Goal: Entertainment & Leisure: Browse casually

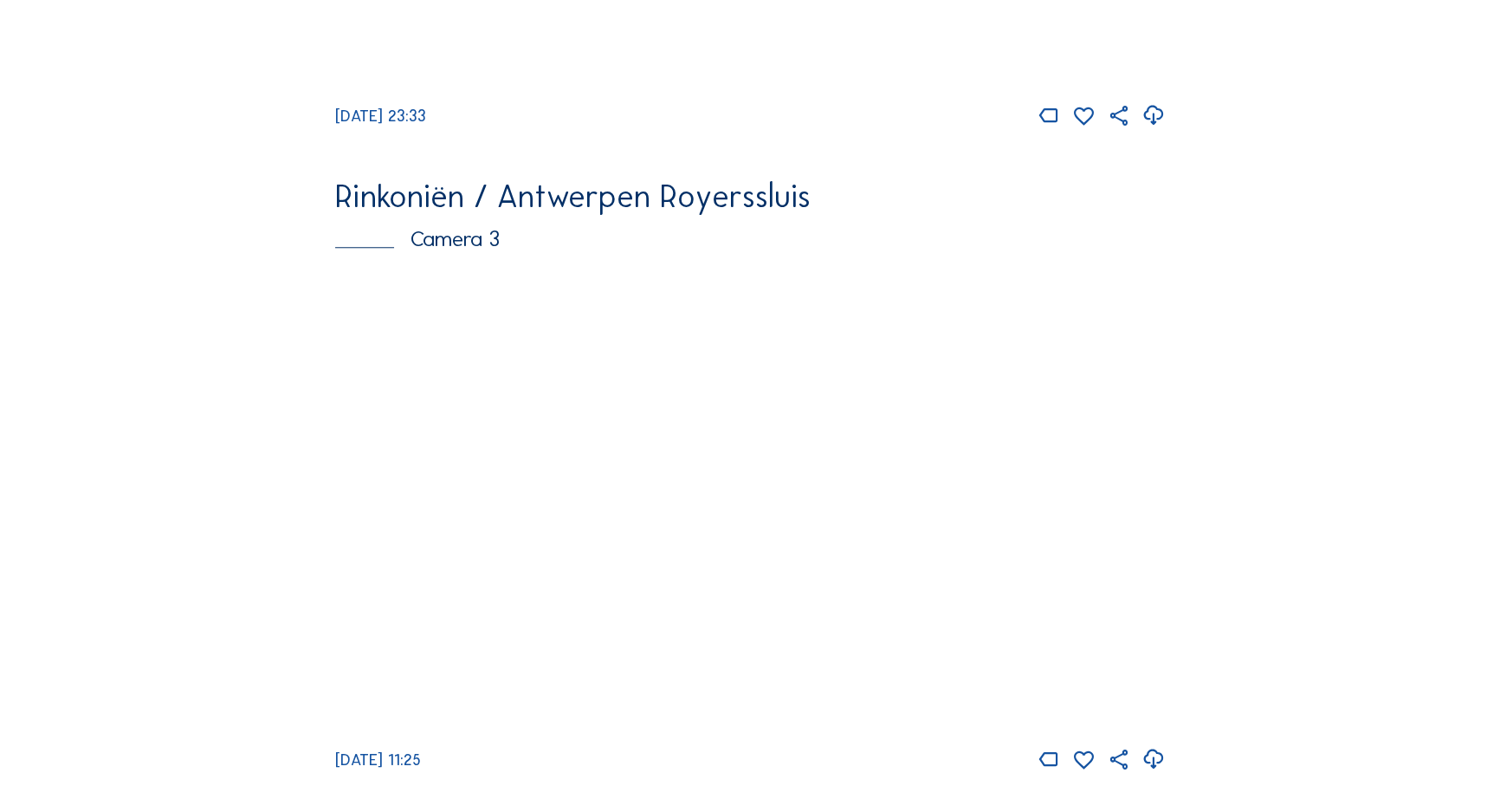
scroll to position [1925, 0]
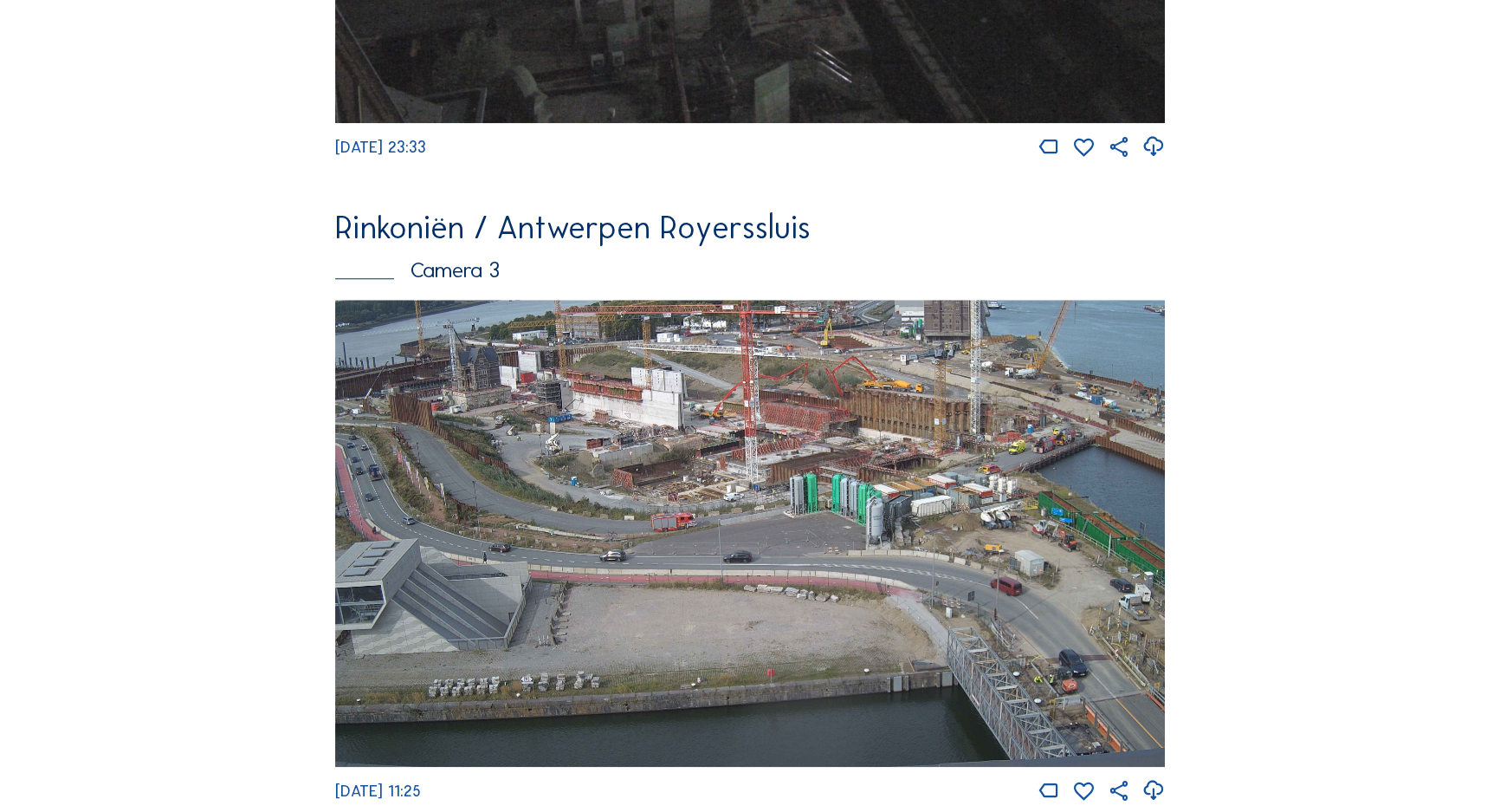
click at [986, 447] on img at bounding box center [750, 533] width 830 height 467
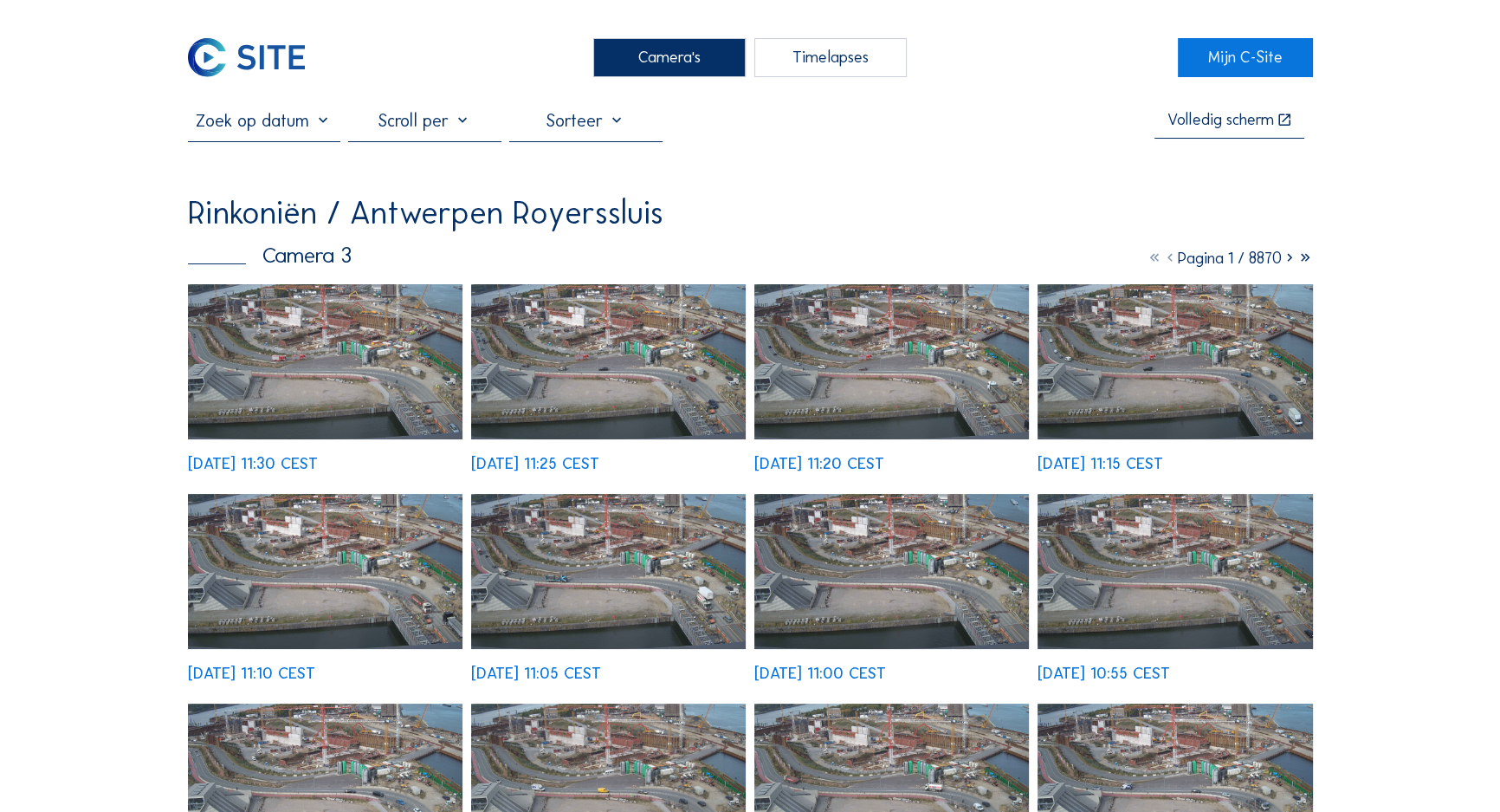
click at [341, 332] on div "We 24 Sep 2025 11:30 CEST We 24 Sep 2025 11:25 CEST We 24 Sep 2025 11:20 CEST W…" at bounding box center [751, 692] width 1125 height 816
click at [348, 357] on img at bounding box center [326, 361] width 275 height 155
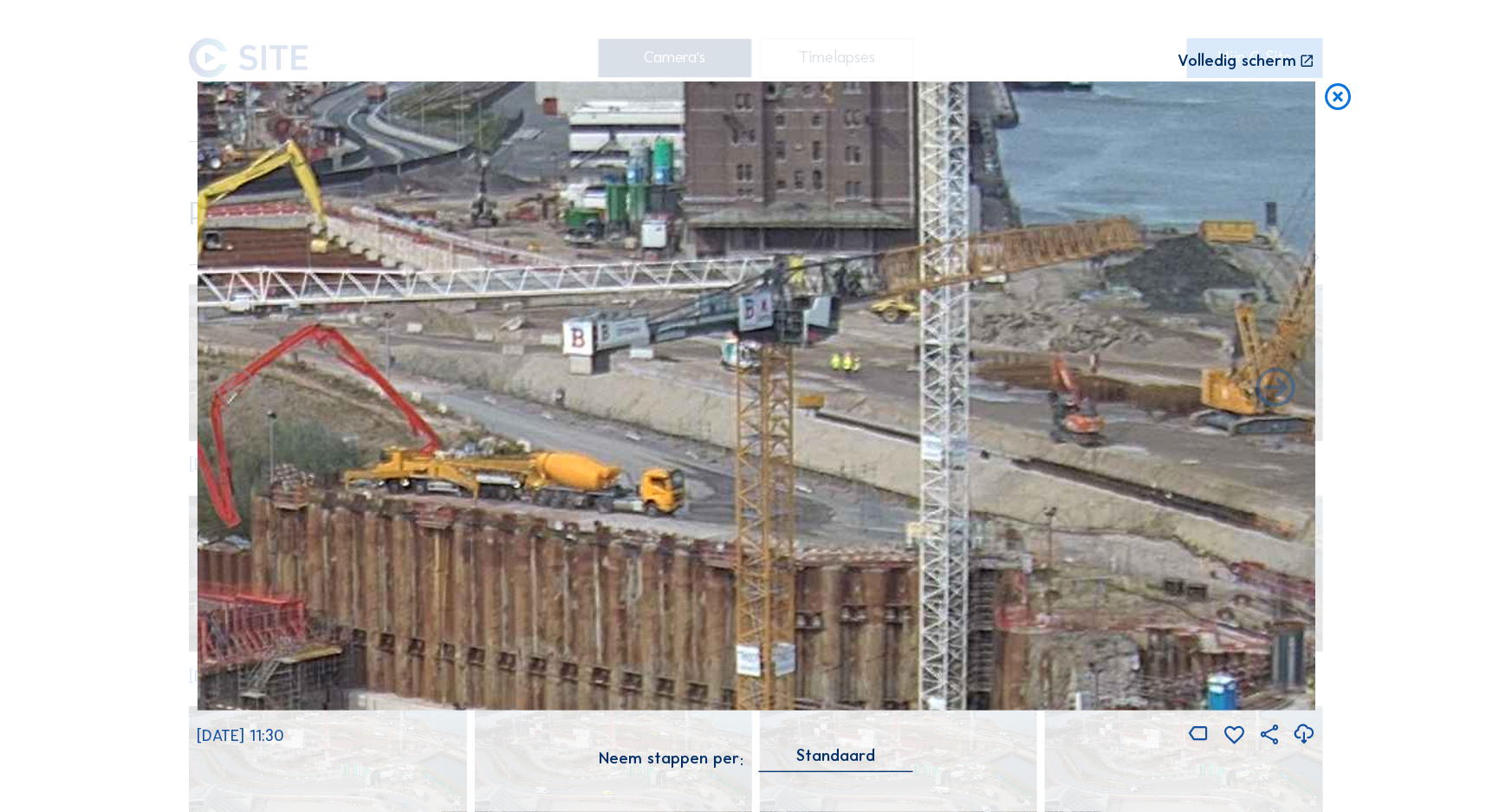
drag, startPoint x: 994, startPoint y: 227, endPoint x: 979, endPoint y: 274, distance: 49.3
click at [979, 274] on img at bounding box center [756, 395] width 1118 height 629
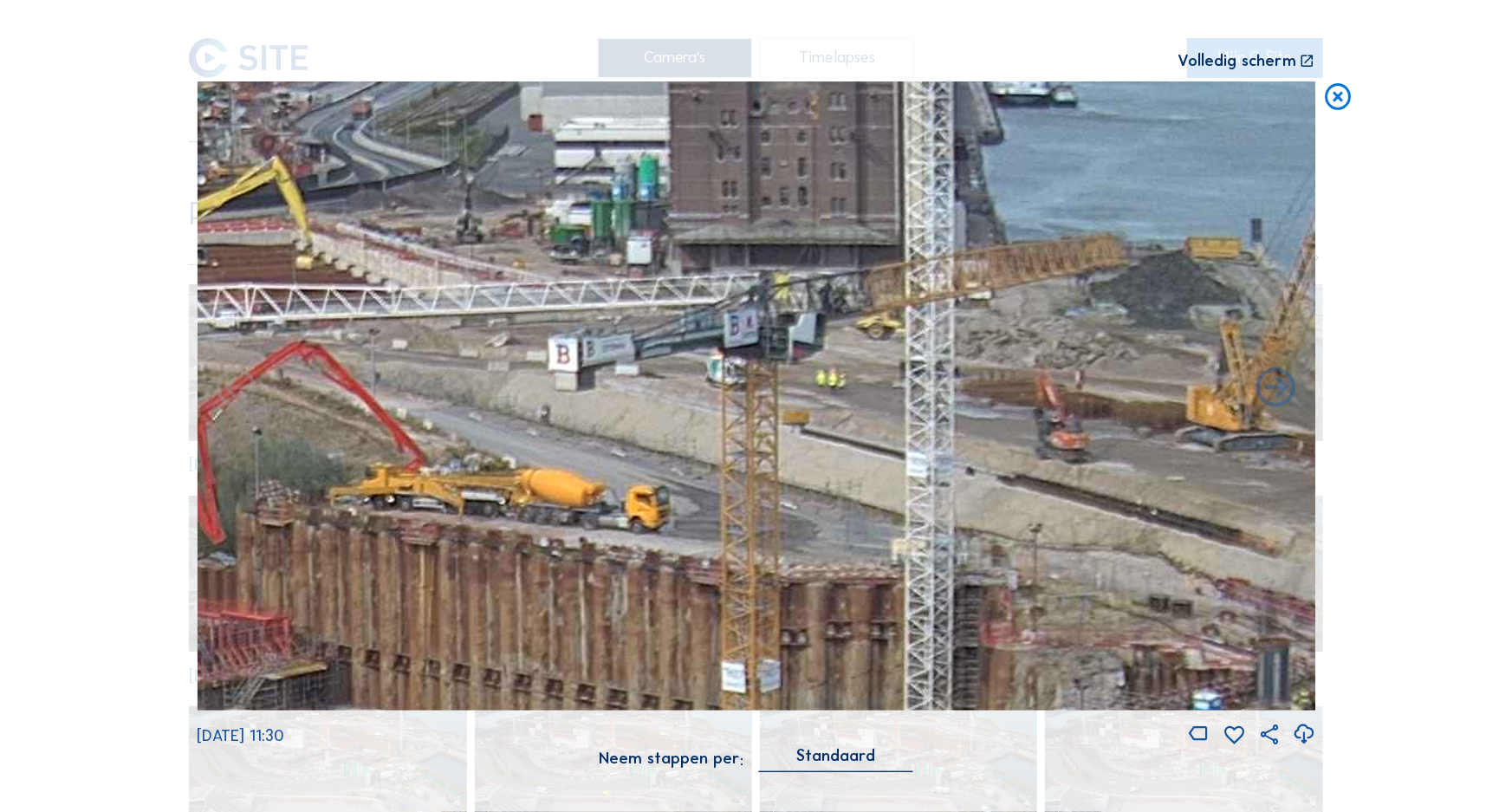
drag, startPoint x: 1000, startPoint y: 283, endPoint x: 971, endPoint y: 294, distance: 31.0
click at [971, 294] on img at bounding box center [756, 395] width 1118 height 629
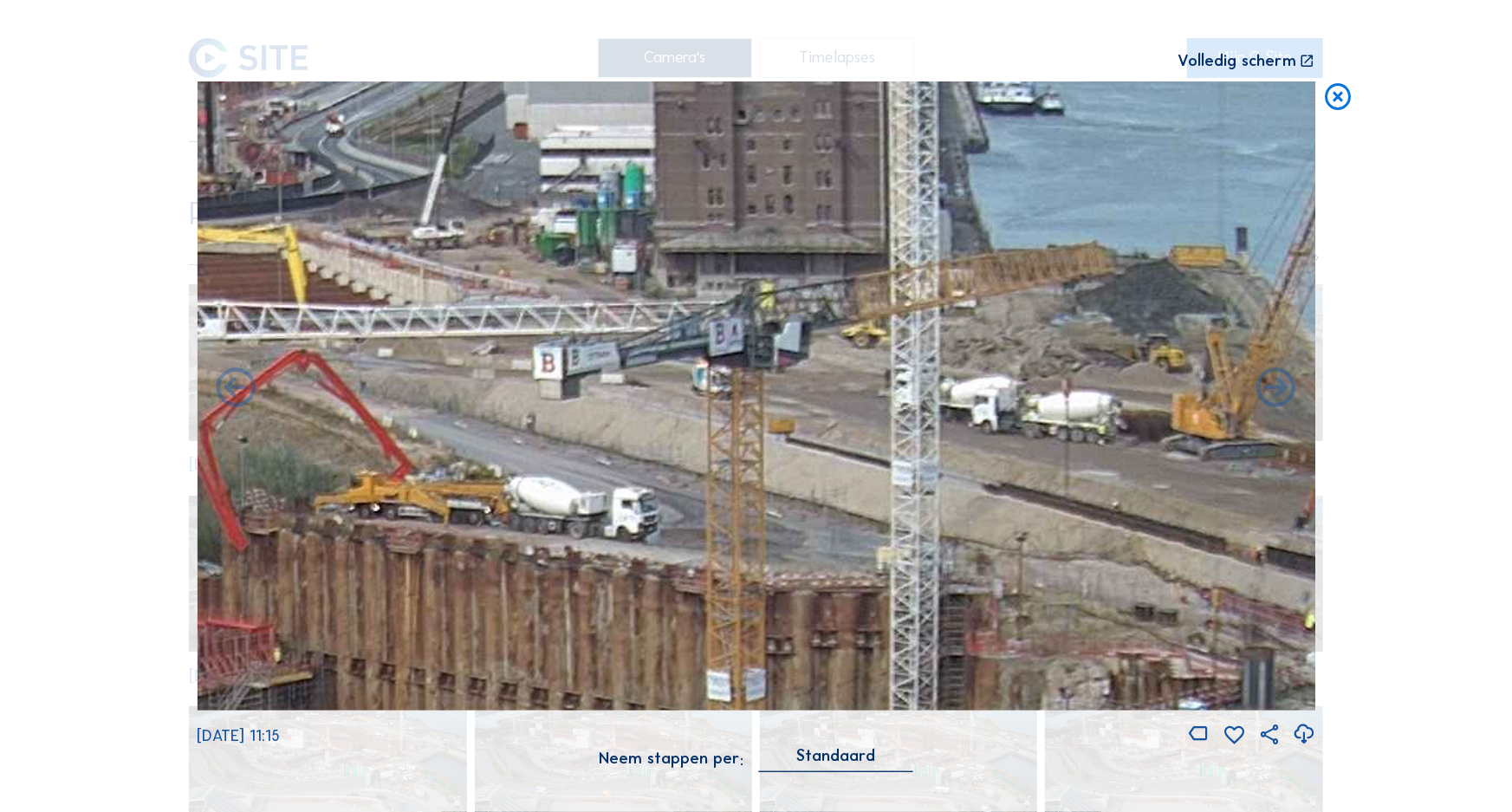
click at [1350, 107] on icon at bounding box center [1339, 97] width 32 height 32
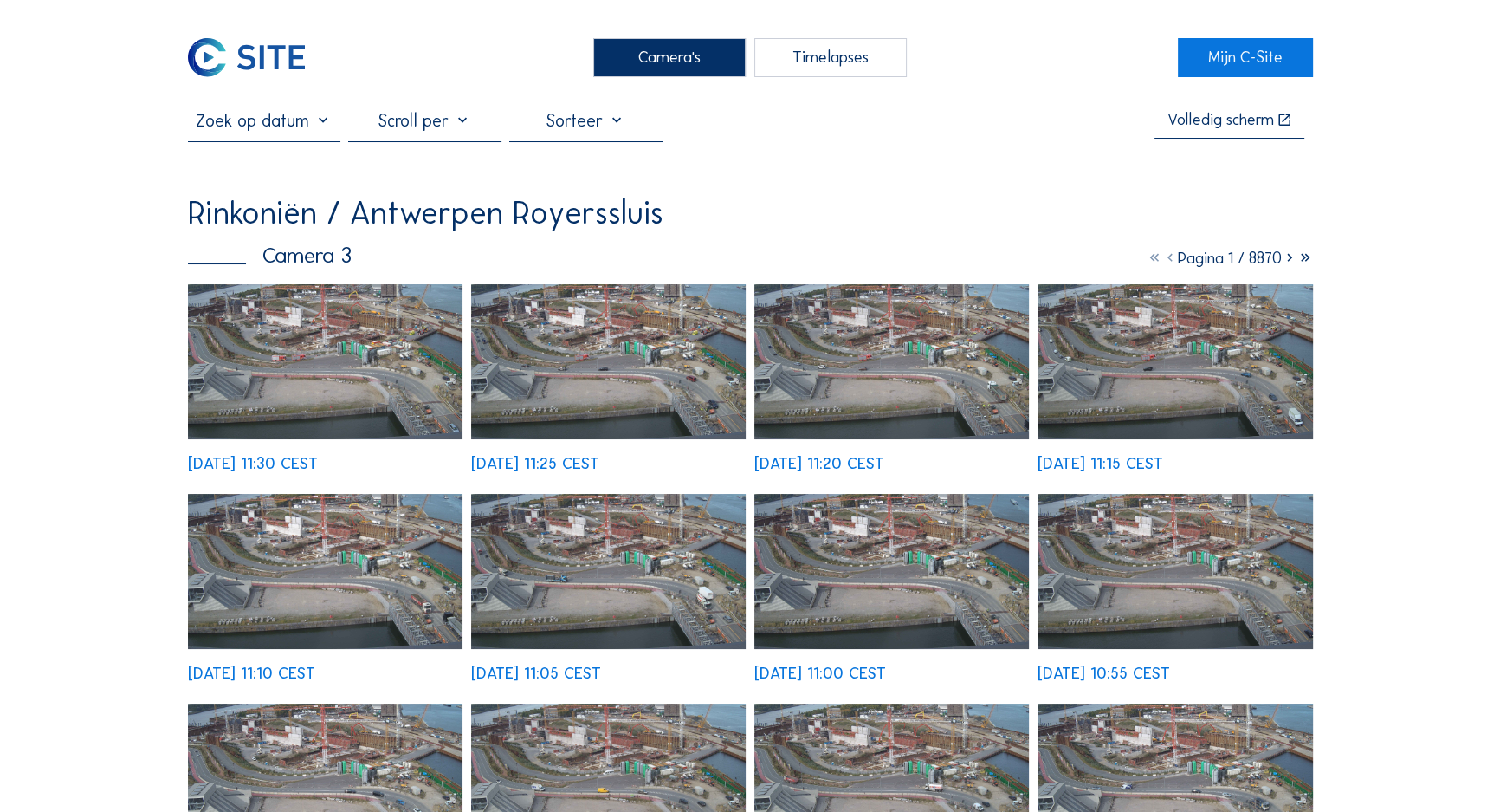
click at [394, 363] on img at bounding box center [326, 361] width 275 height 155
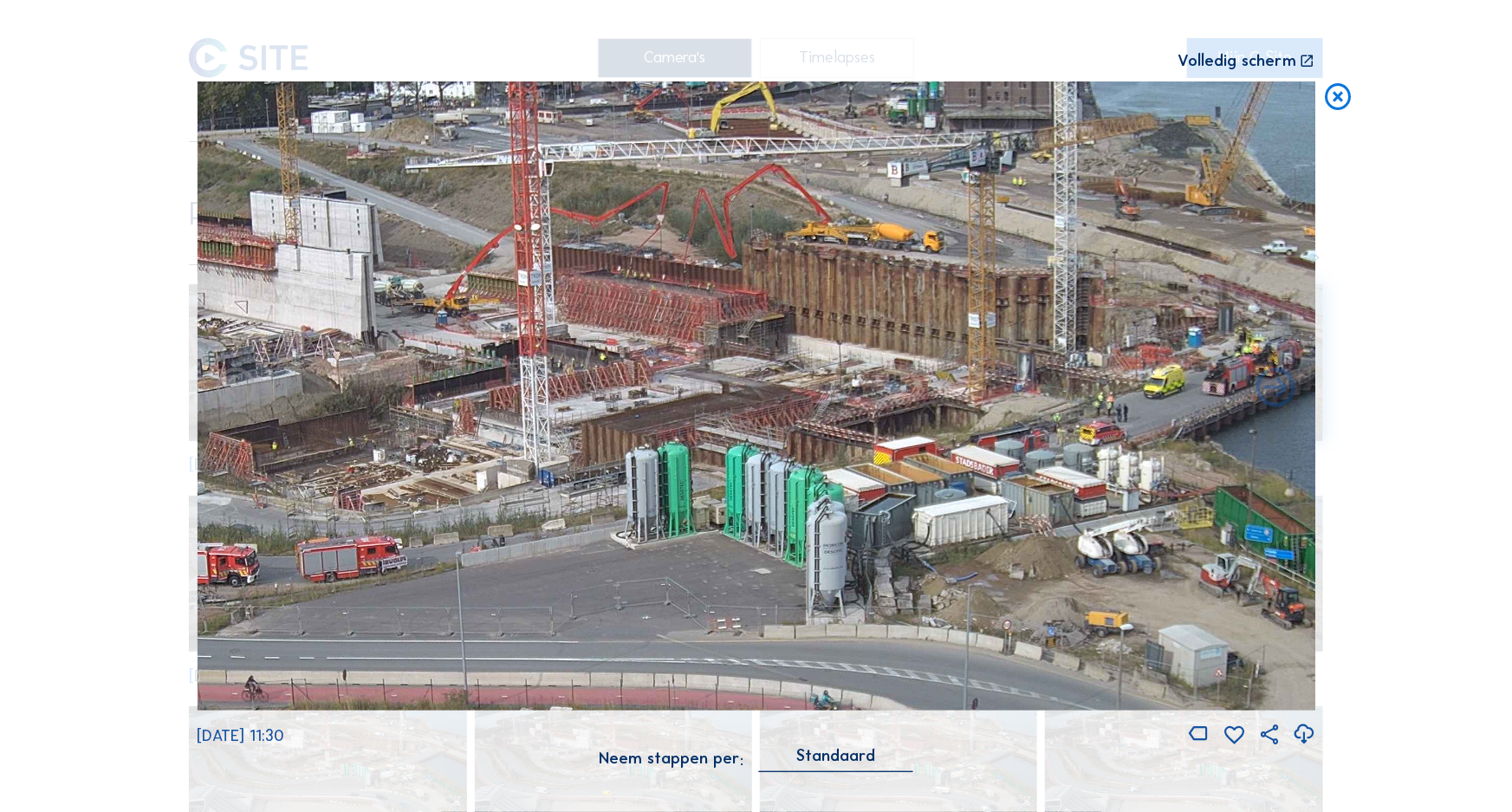
drag, startPoint x: 688, startPoint y: 334, endPoint x: 320, endPoint y: 496, distance: 402.1
click at [311, 505] on img at bounding box center [756, 395] width 1118 height 629
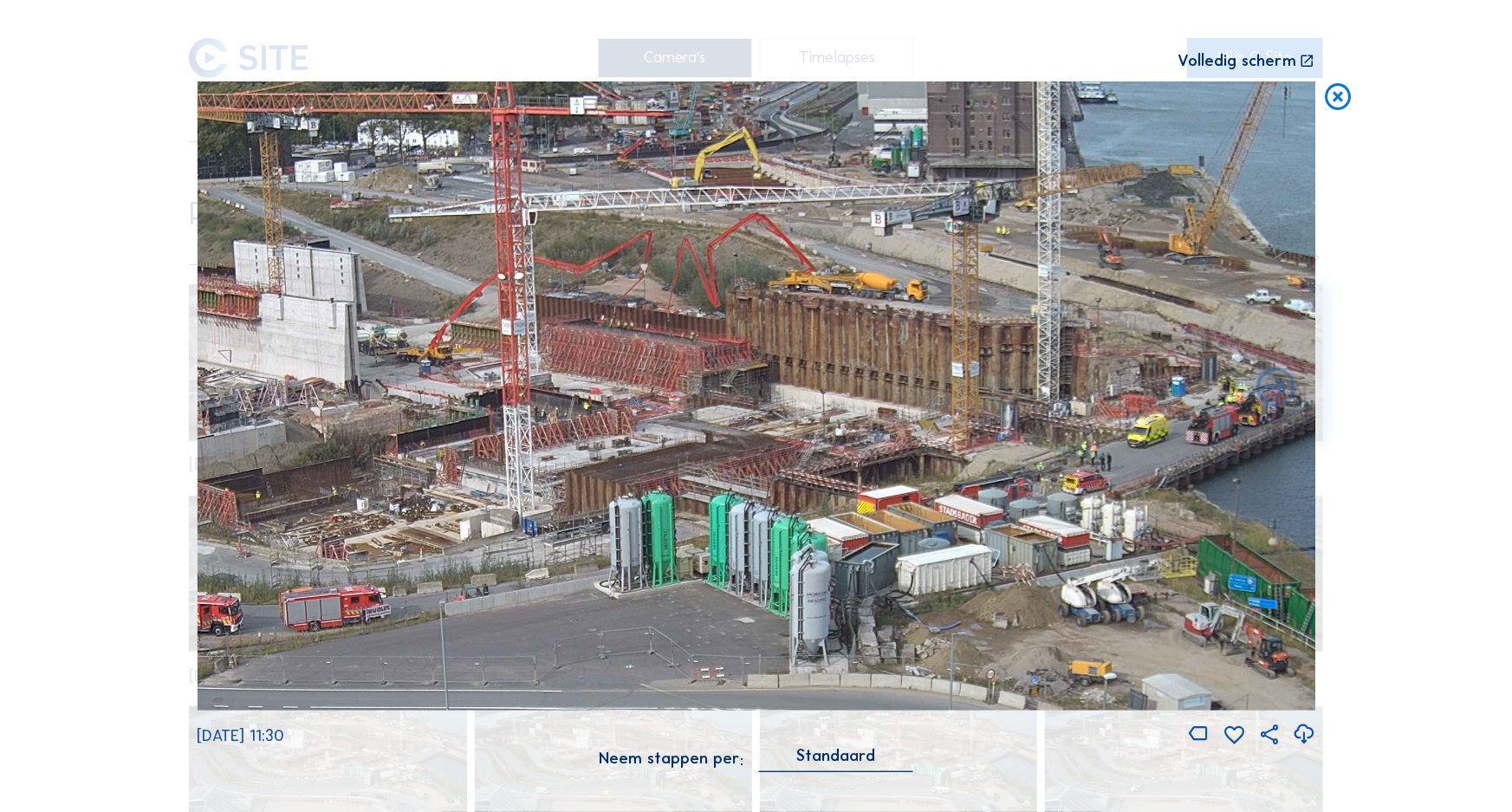
drag, startPoint x: 874, startPoint y: 221, endPoint x: 870, endPoint y: 459, distance: 238.0
click at [870, 459] on img at bounding box center [756, 395] width 1118 height 629
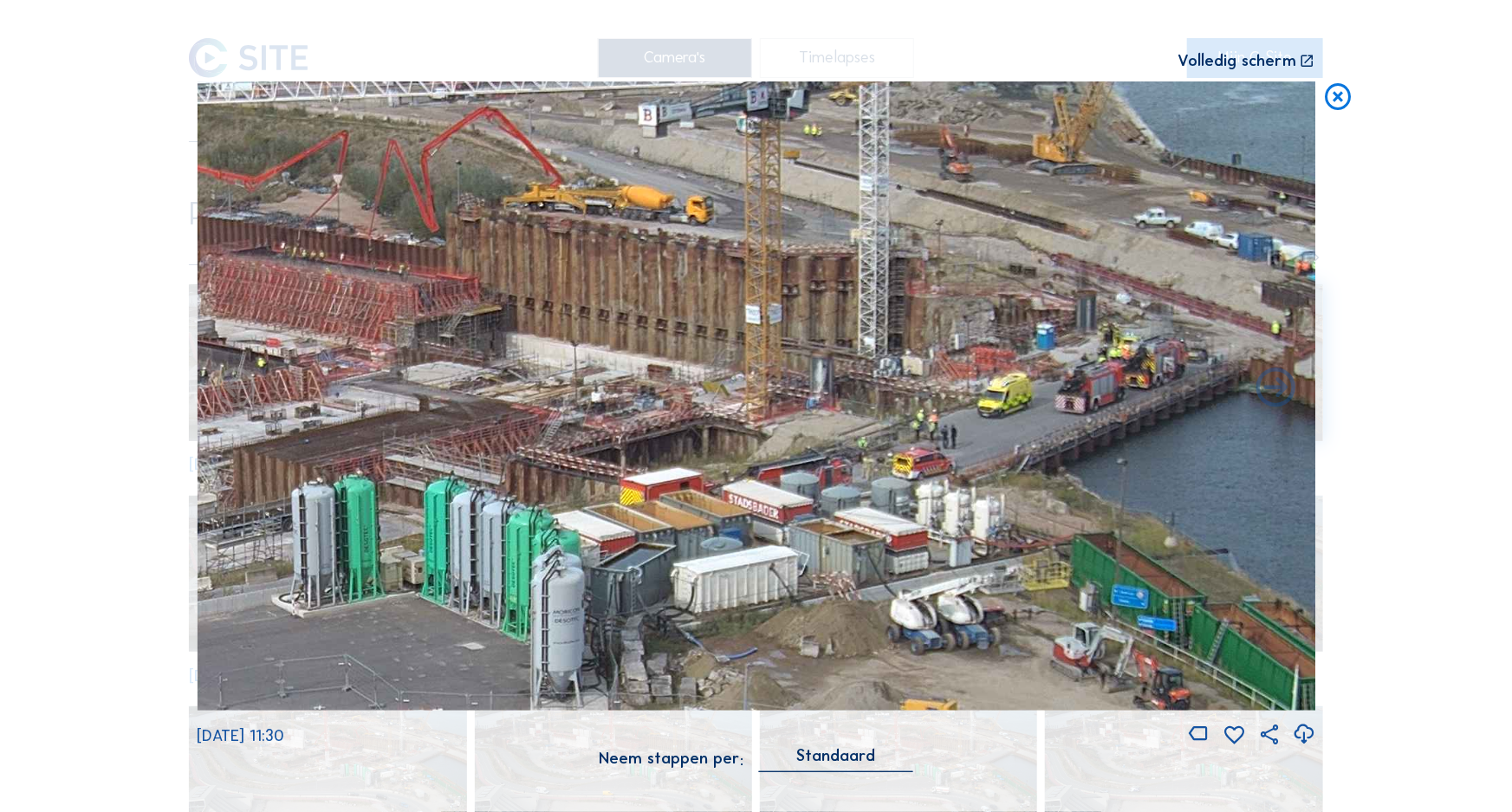
drag, startPoint x: 844, startPoint y: 419, endPoint x: 804, endPoint y: 416, distance: 40.1
click at [804, 416] on img at bounding box center [756, 395] width 1118 height 629
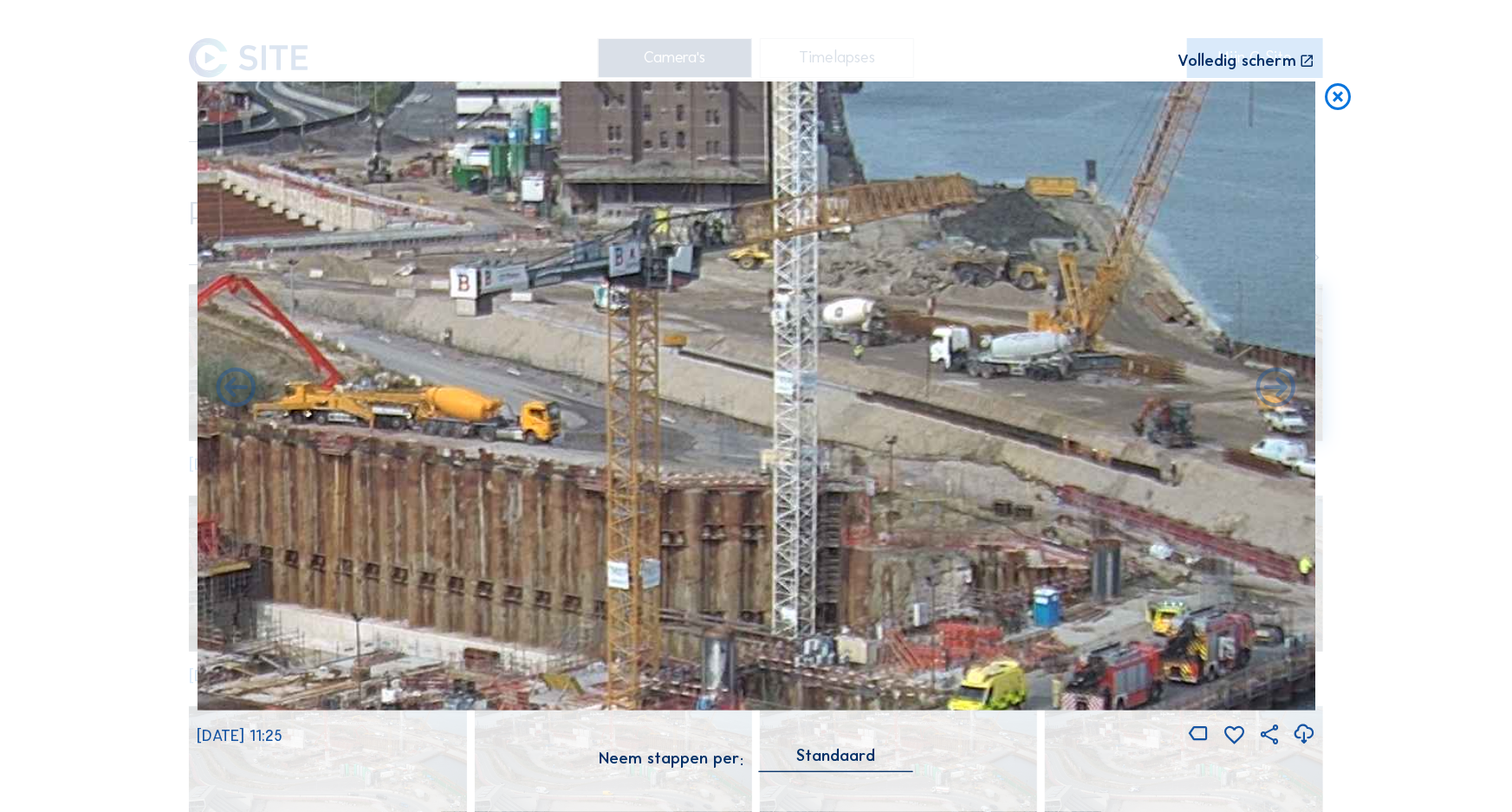
drag, startPoint x: 763, startPoint y: 321, endPoint x: 775, endPoint y: 449, distance: 128.6
click at [809, 607] on img at bounding box center [756, 395] width 1118 height 629
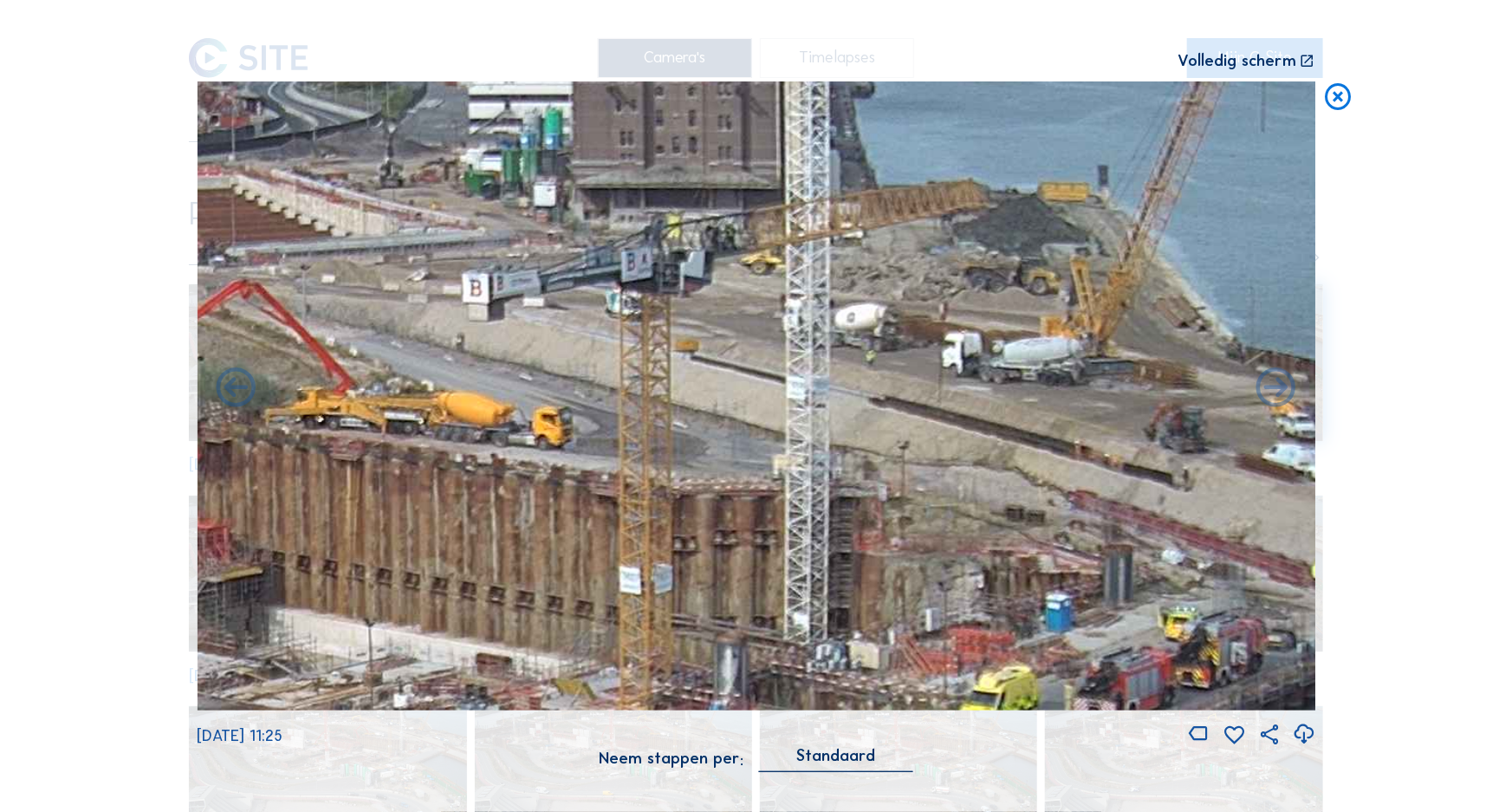
drag, startPoint x: 729, startPoint y: 366, endPoint x: 742, endPoint y: 370, distance: 13.6
click at [742, 370] on img at bounding box center [756, 395] width 1118 height 629
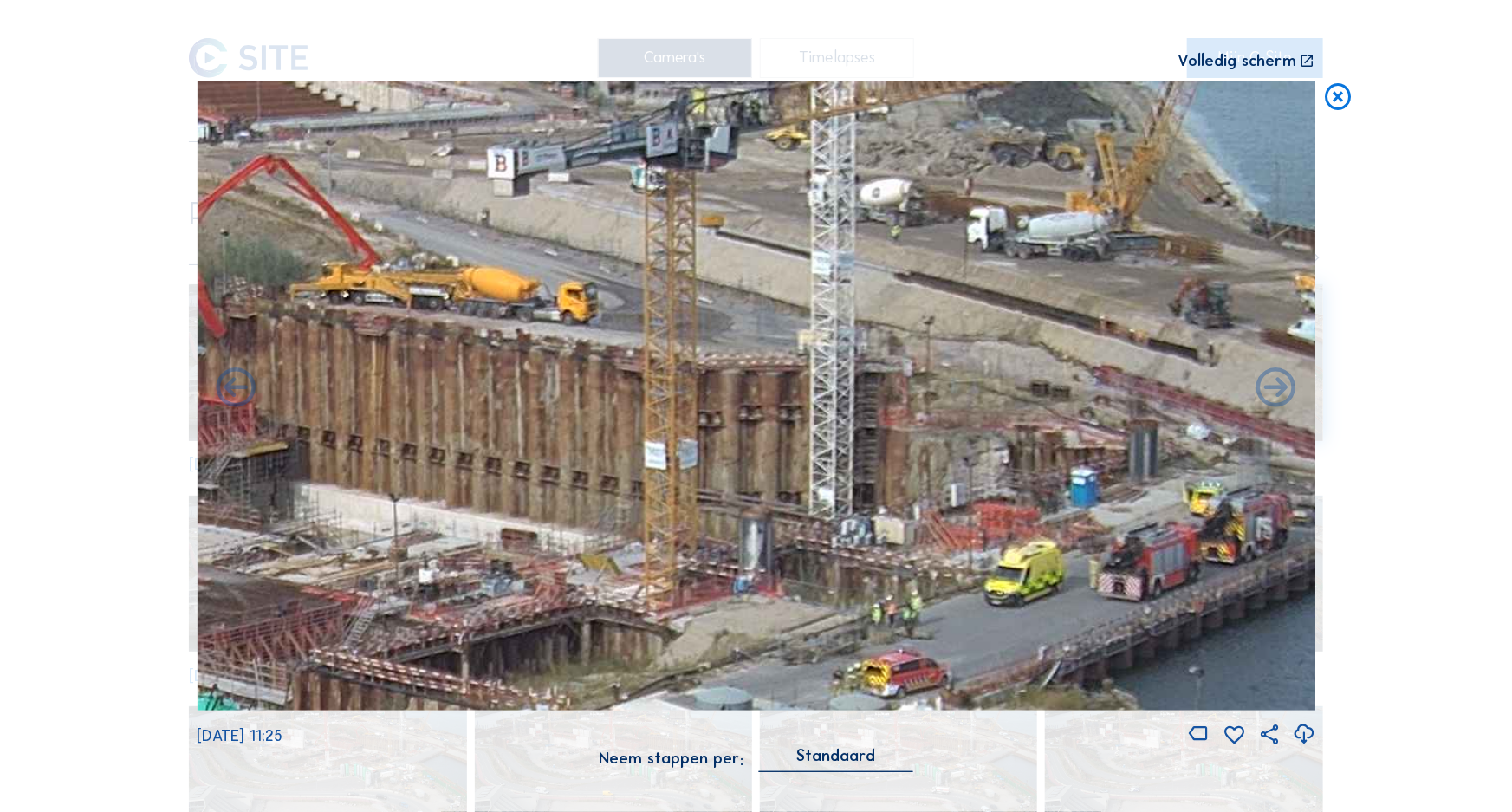
drag, startPoint x: 710, startPoint y: 485, endPoint x: 736, endPoint y: 357, distance: 130.6
click at [736, 357] on img at bounding box center [756, 395] width 1118 height 629
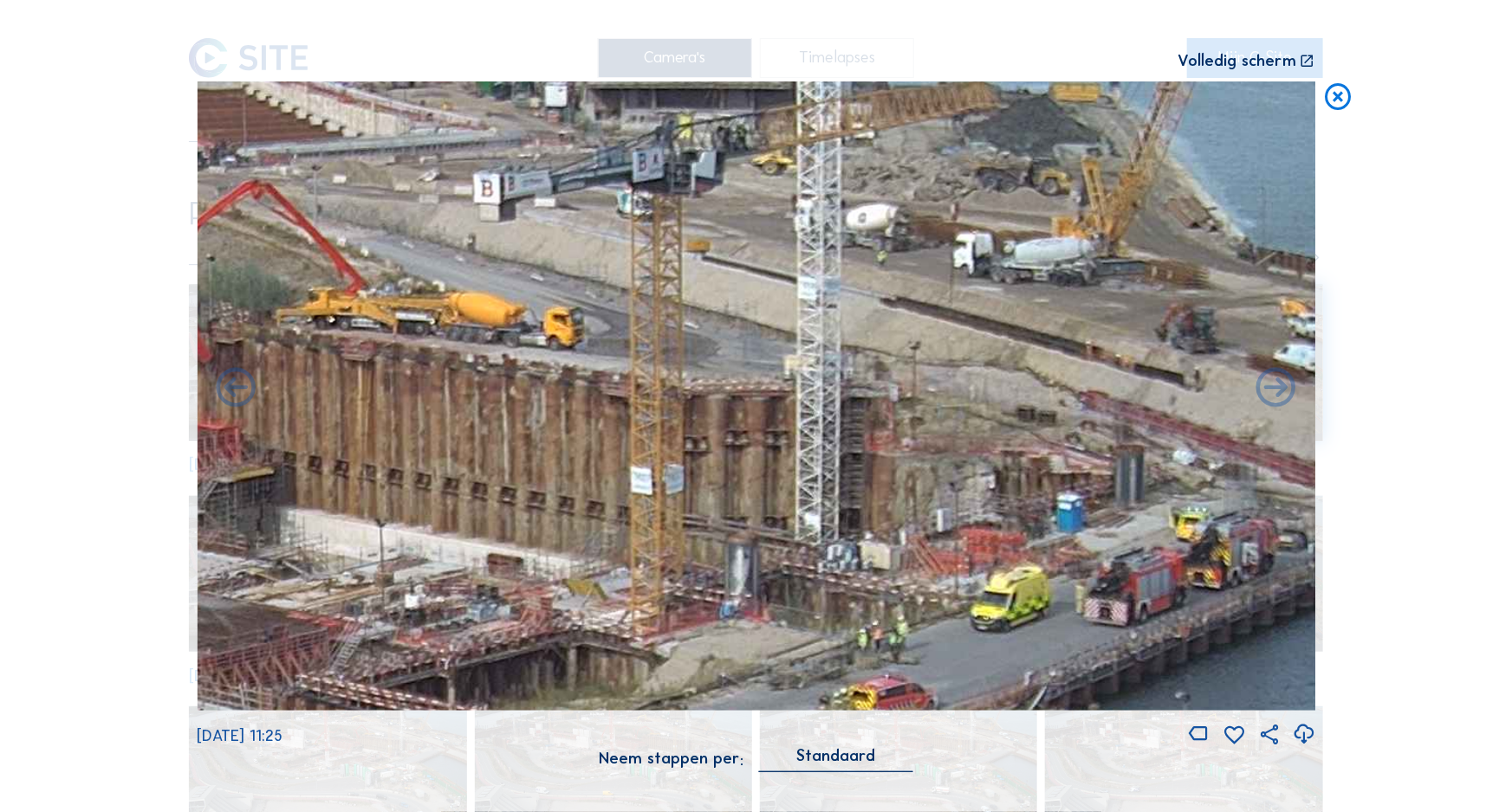
drag, startPoint x: 765, startPoint y: 290, endPoint x: 744, endPoint y: 347, distance: 60.7
click at [744, 347] on img at bounding box center [756, 395] width 1118 height 629
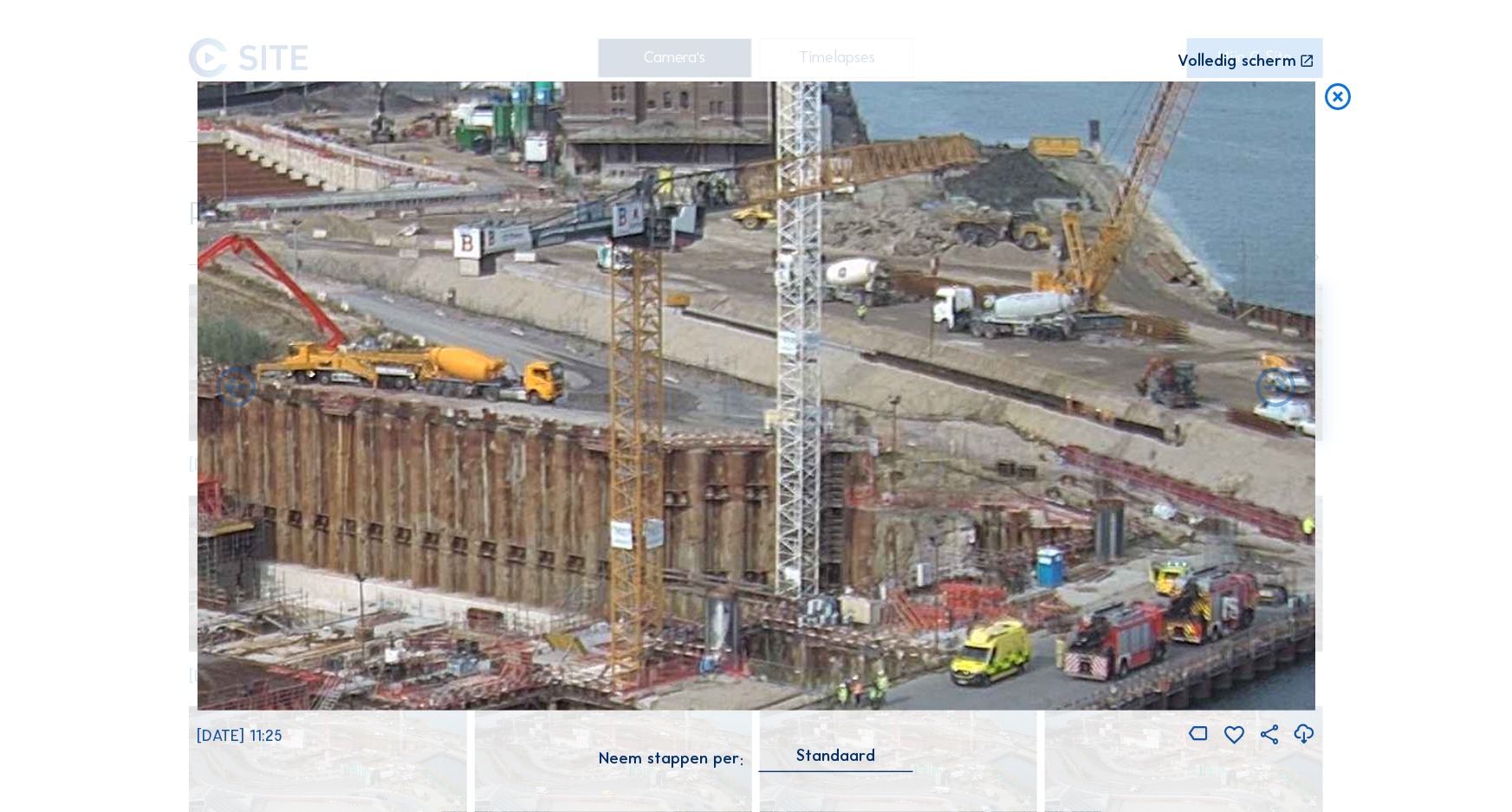
drag, startPoint x: 709, startPoint y: 438, endPoint x: 710, endPoint y: 421, distance: 17.0
click at [710, 421] on img at bounding box center [756, 395] width 1118 height 629
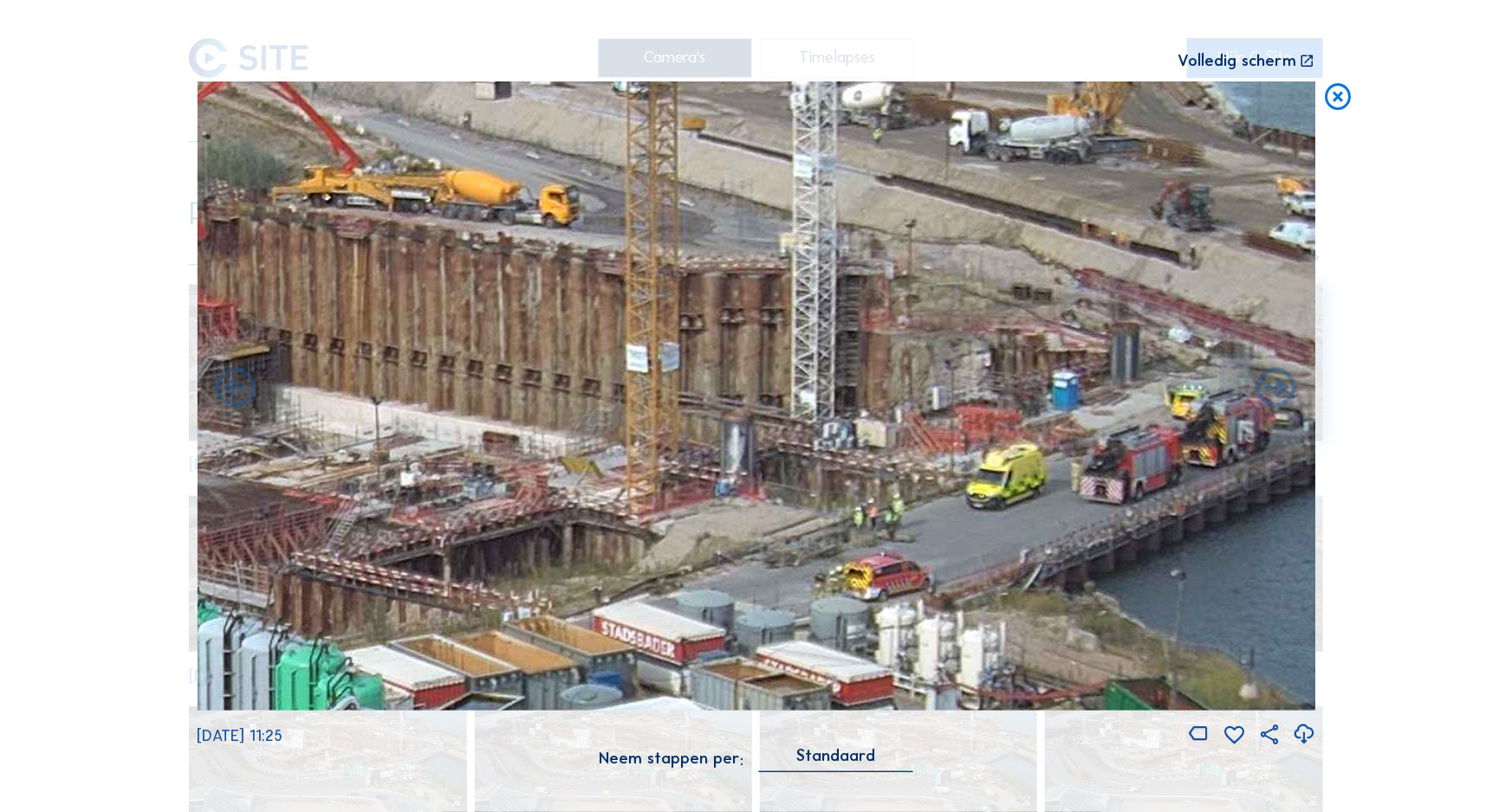
drag, startPoint x: 685, startPoint y: 463, endPoint x: 701, endPoint y: 302, distance: 161.8
click at [701, 302] on img at bounding box center [756, 395] width 1118 height 629
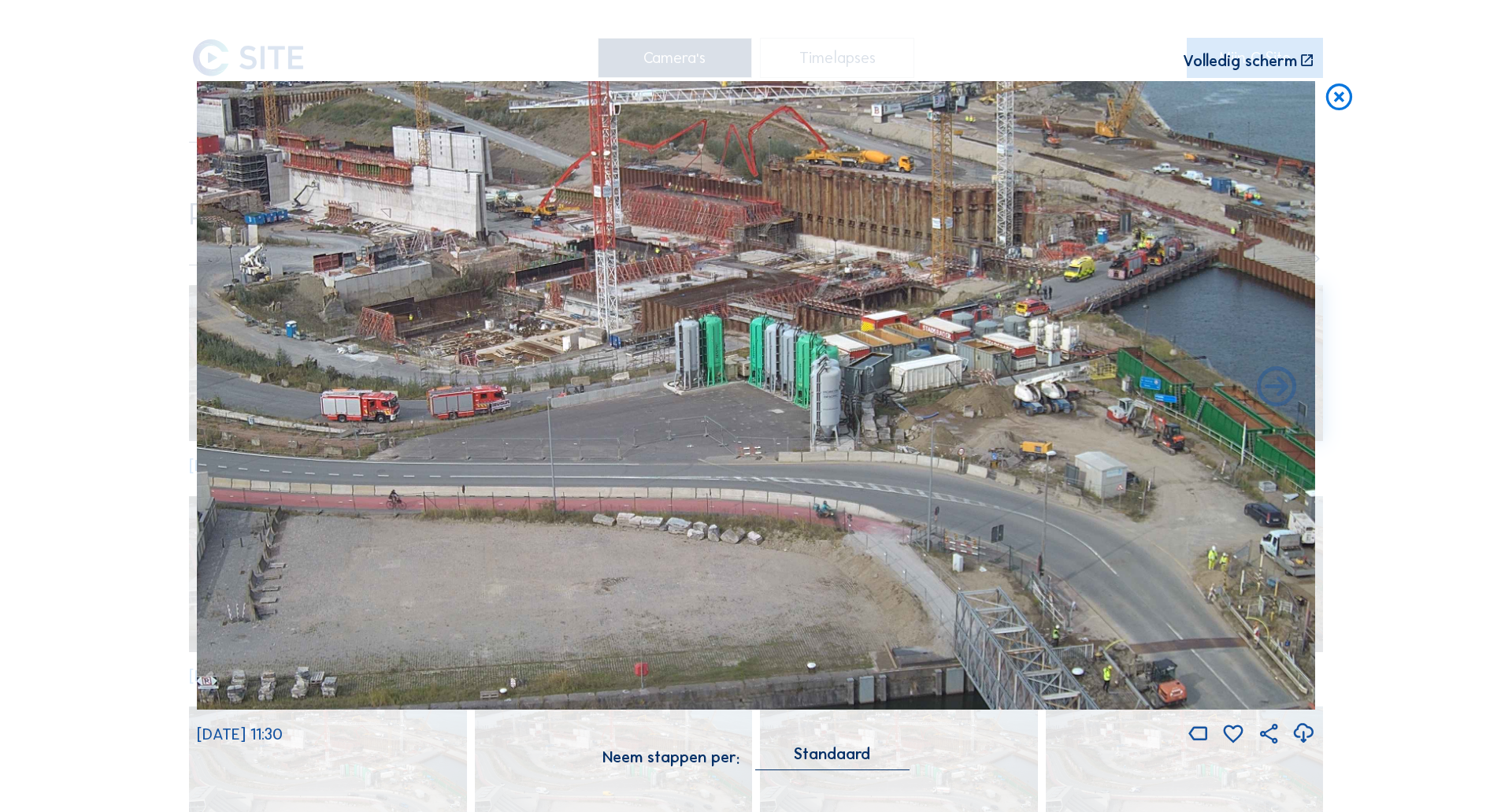
drag, startPoint x: 687, startPoint y: 362, endPoint x: 434, endPoint y: 421, distance: 259.8
click at [434, 421] on img at bounding box center [756, 395] width 1118 height 629
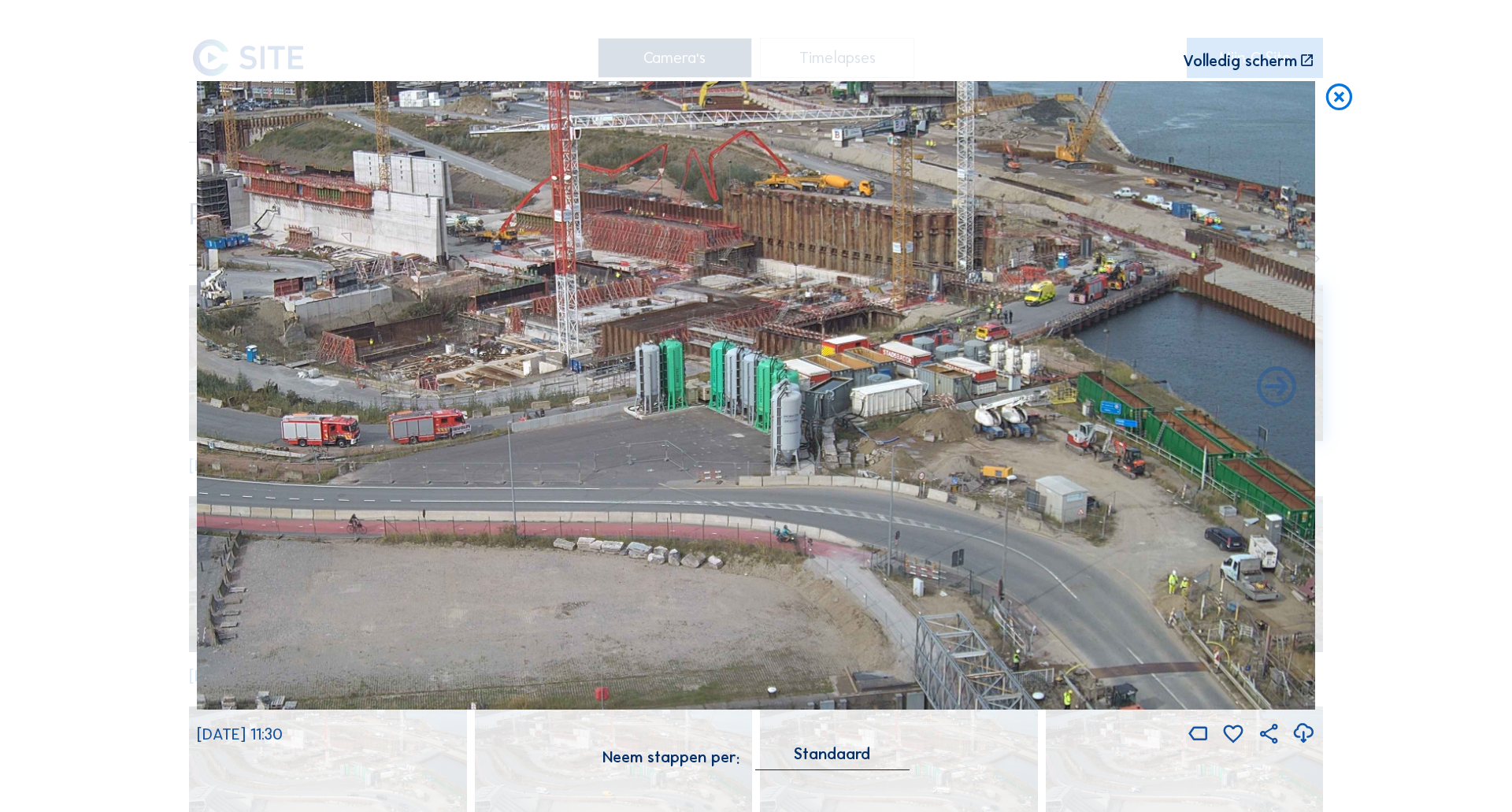
click at [1328, 100] on icon at bounding box center [1338, 97] width 31 height 33
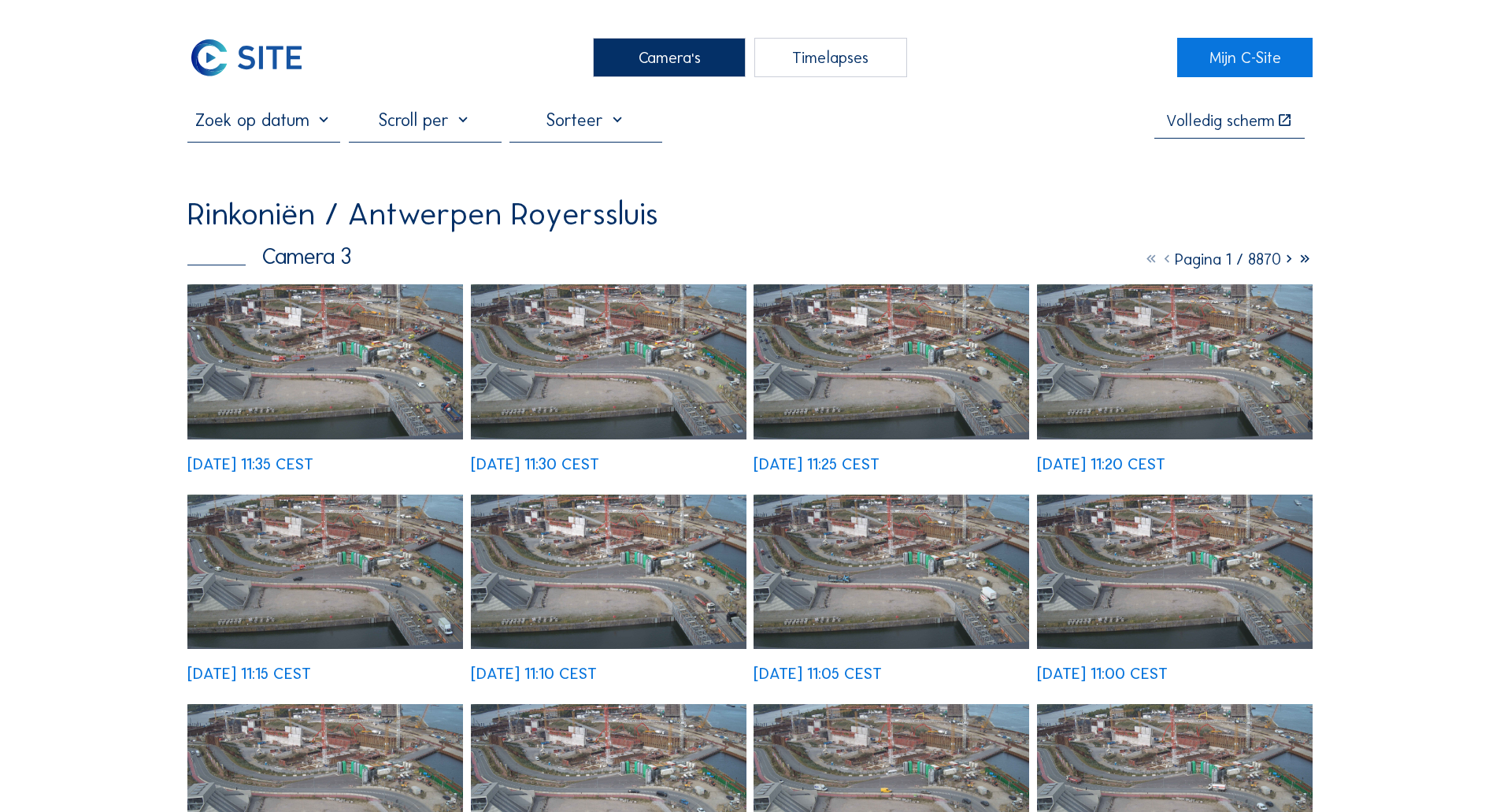
click at [346, 494] on img at bounding box center [325, 571] width 275 height 155
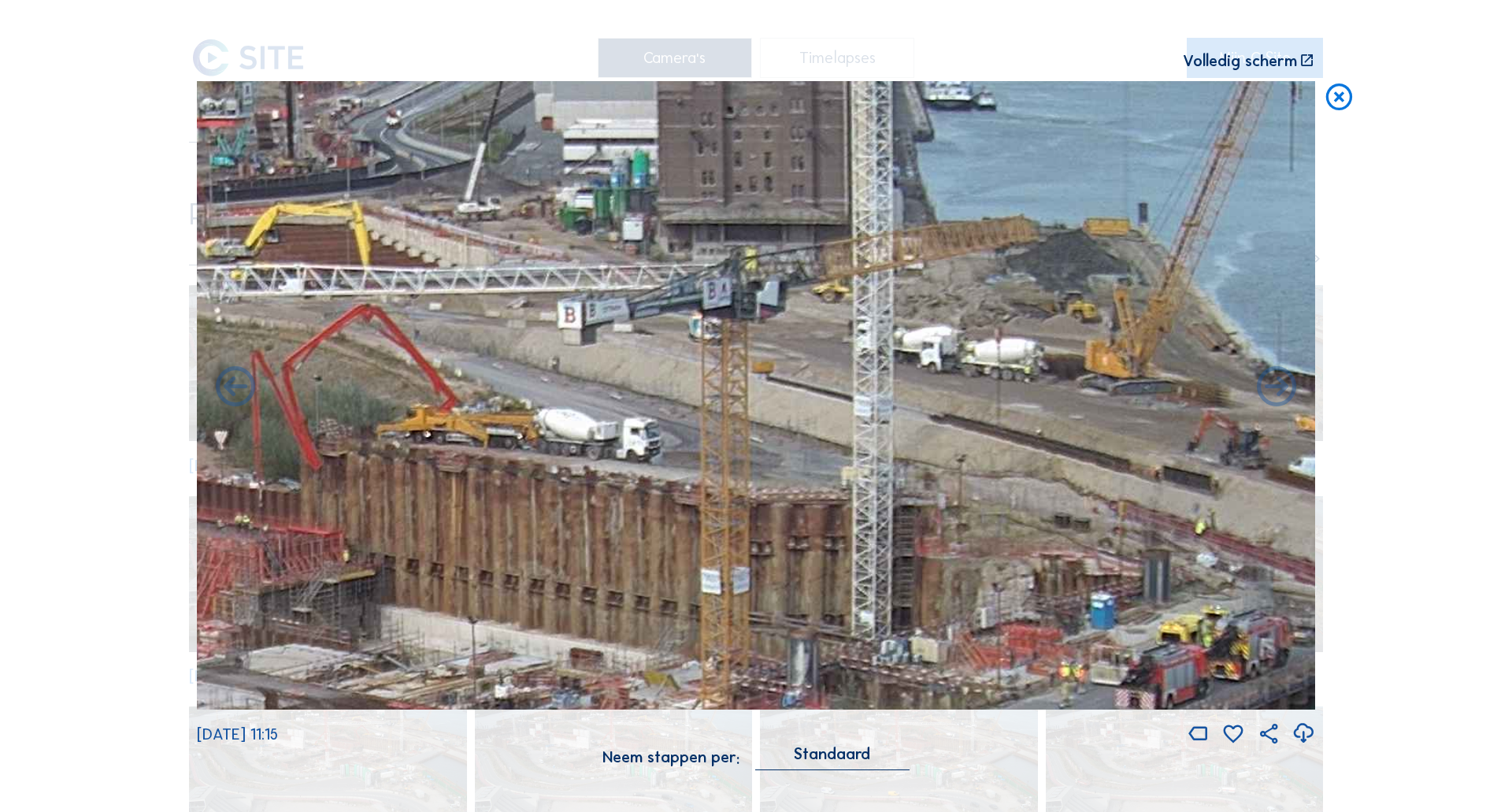
drag, startPoint x: 889, startPoint y: 286, endPoint x: 989, endPoint y: 641, distance: 368.8
click at [989, 641] on img at bounding box center [756, 395] width 1118 height 629
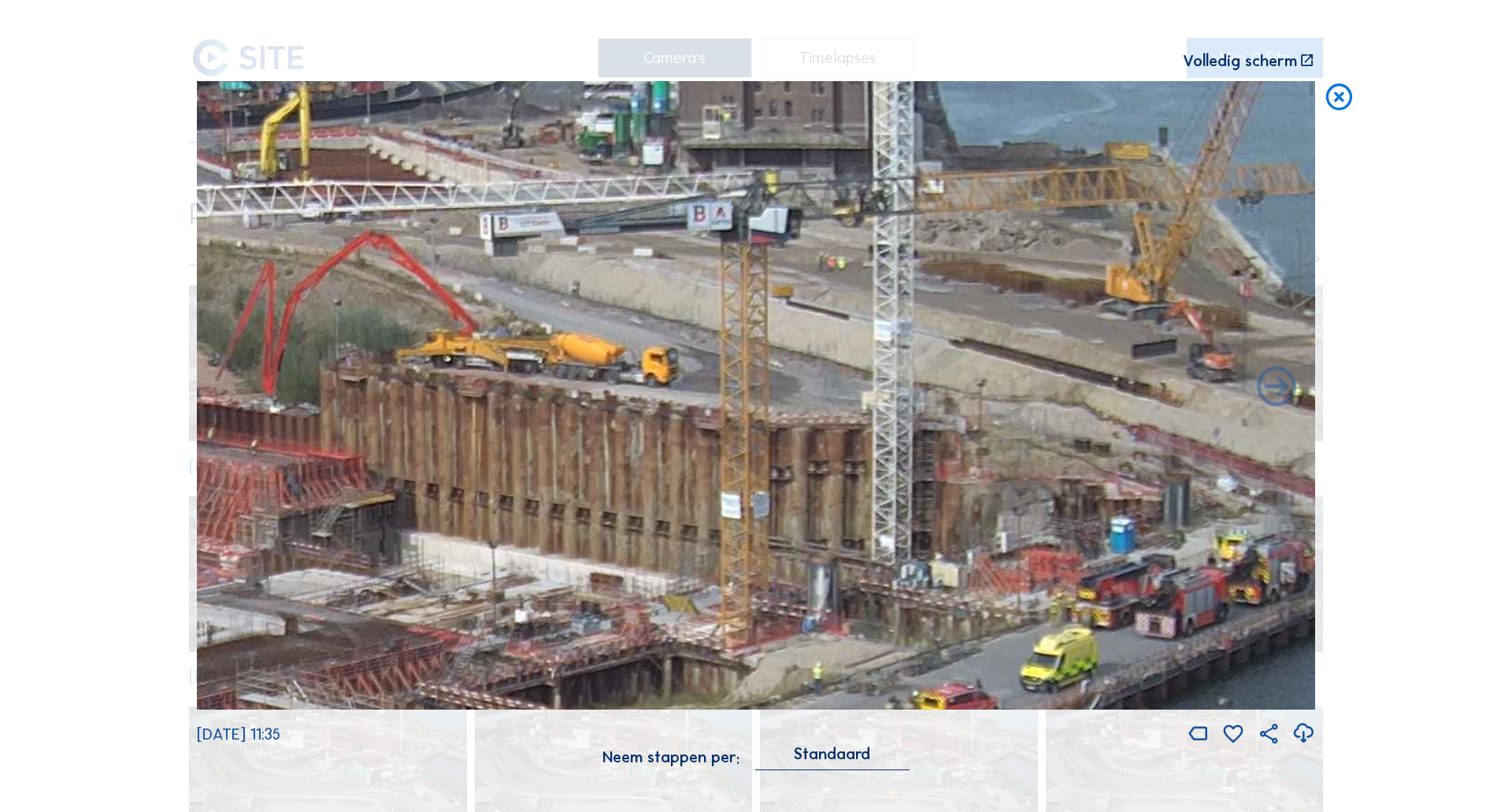
drag, startPoint x: 914, startPoint y: 599, endPoint x: 933, endPoint y: 521, distance: 80.3
click at [933, 521] on img at bounding box center [756, 395] width 1118 height 629
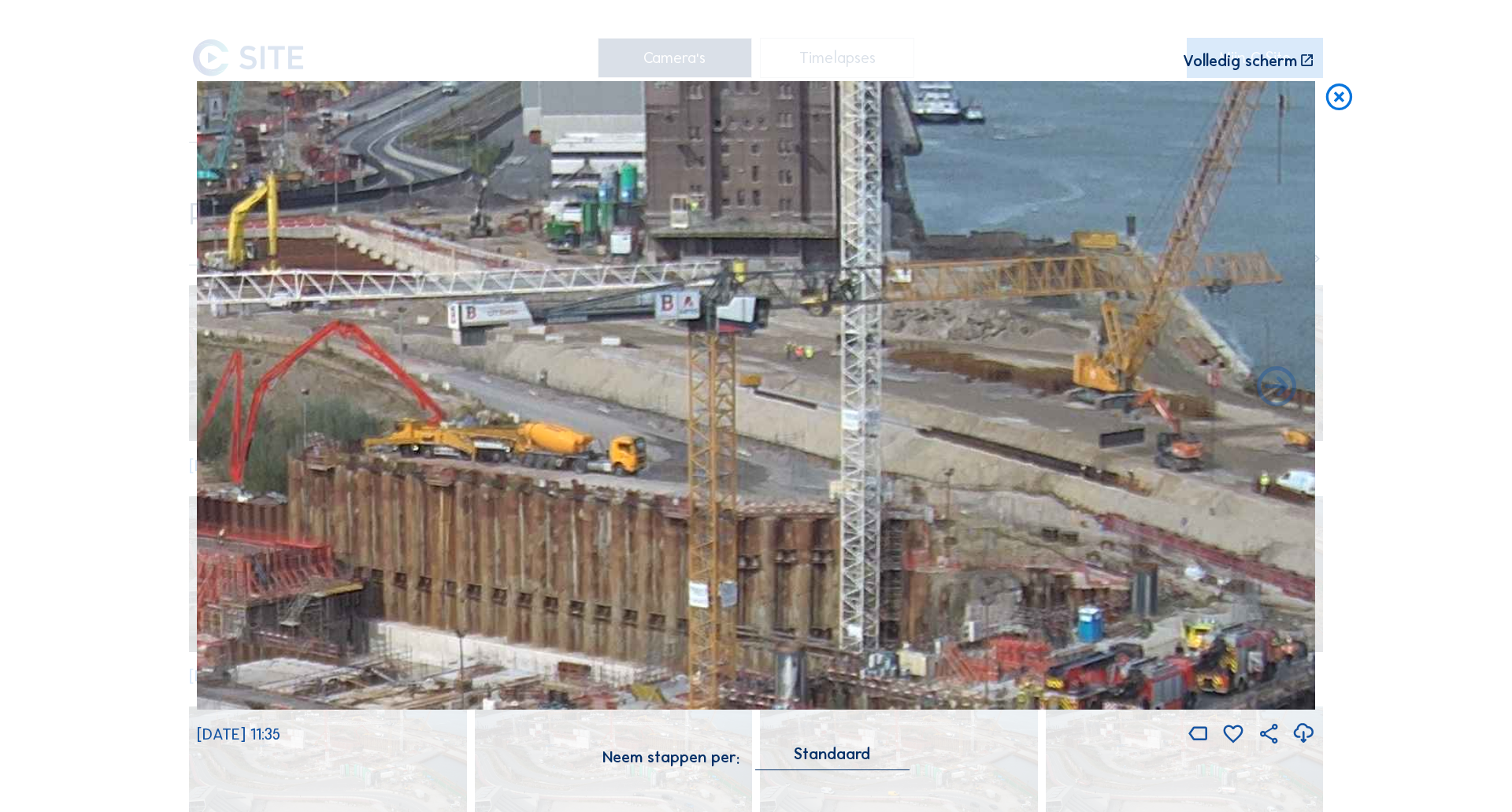
drag, startPoint x: 798, startPoint y: 327, endPoint x: 766, endPoint y: 460, distance: 136.8
click at [766, 460] on img at bounding box center [756, 395] width 1118 height 629
click at [1338, 98] on icon at bounding box center [1338, 97] width 31 height 33
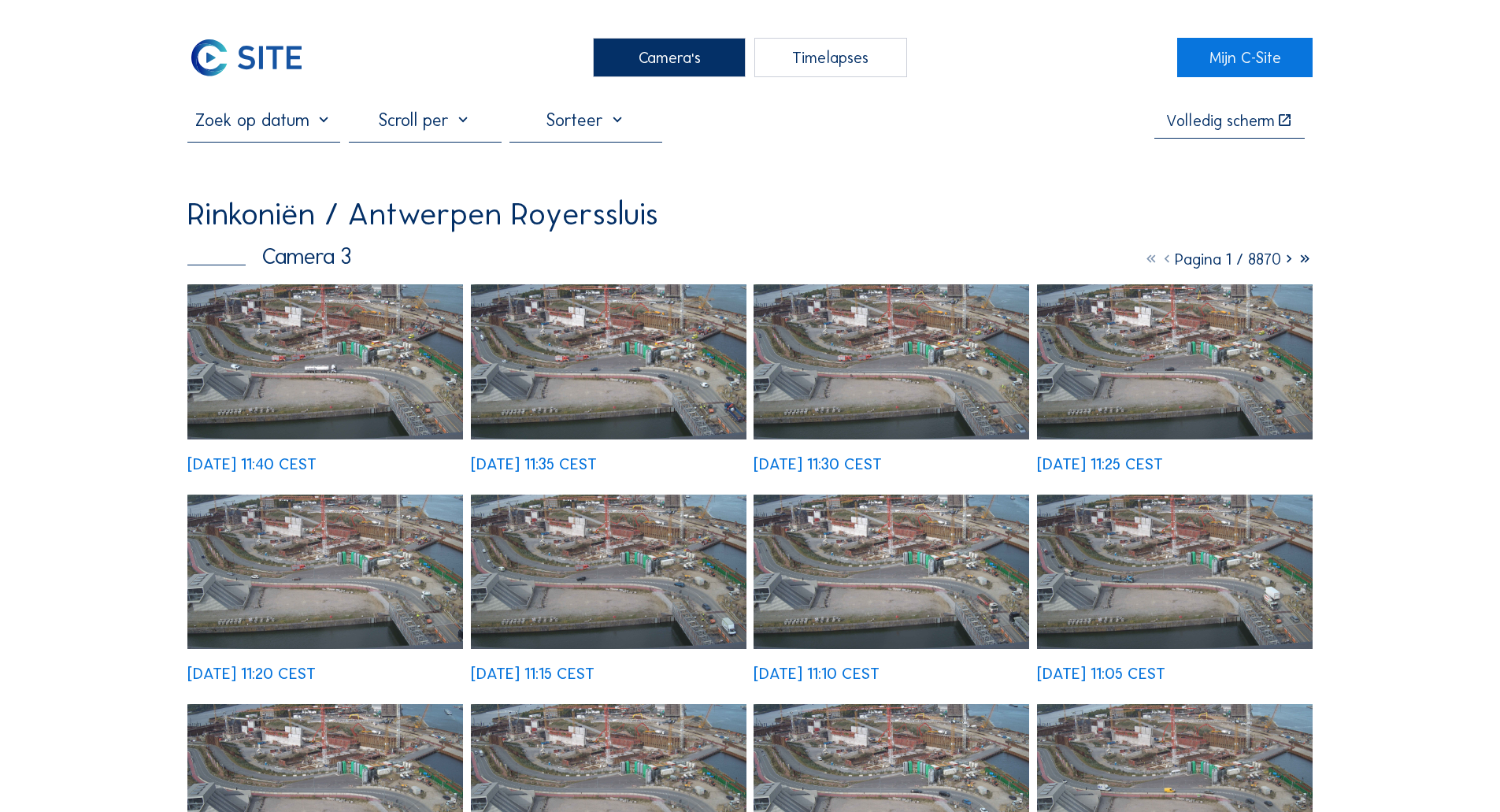
click at [334, 339] on img at bounding box center [325, 361] width 275 height 155
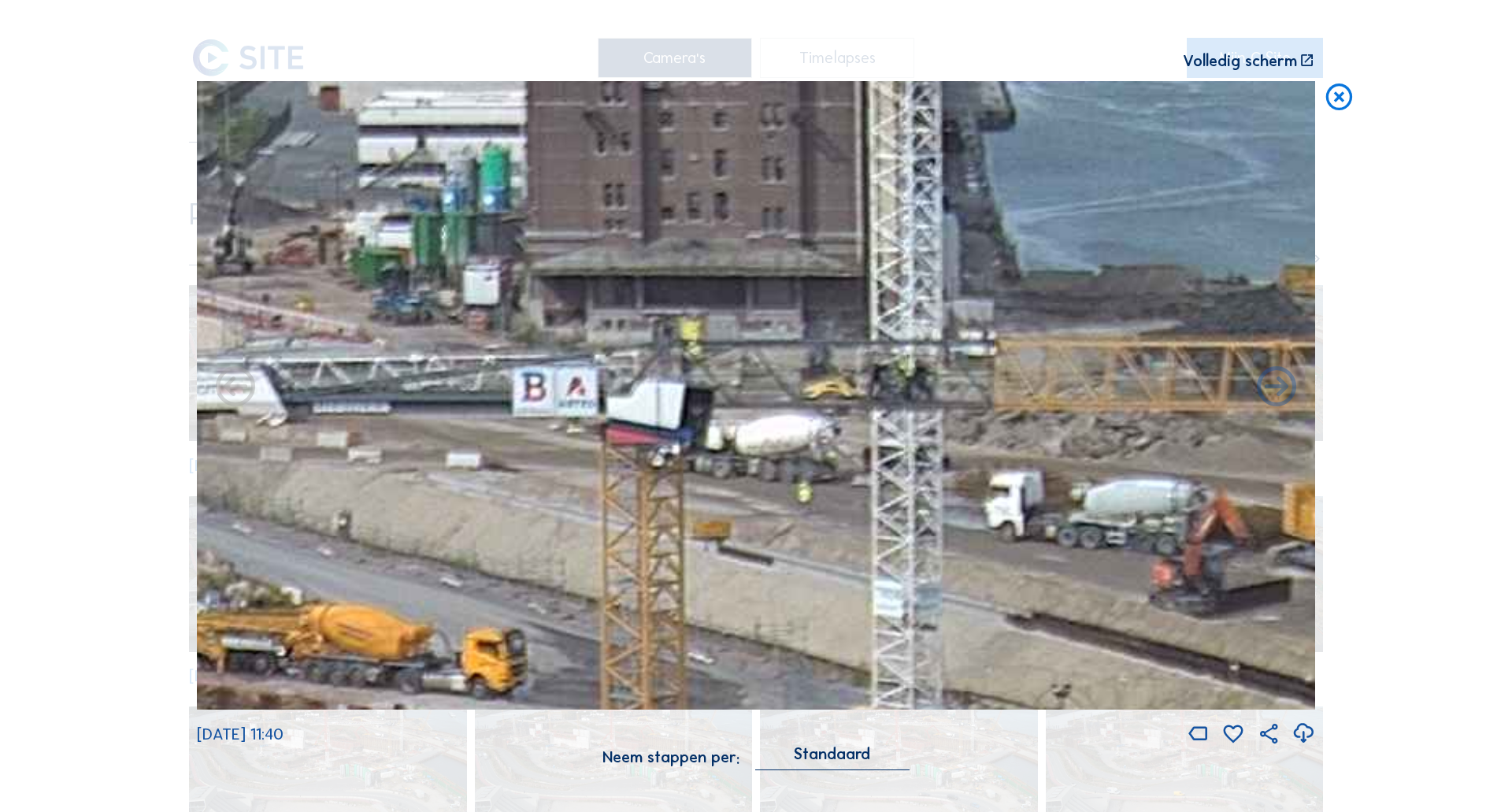
drag, startPoint x: 1057, startPoint y: 149, endPoint x: 847, endPoint y: 383, distance: 314.4
click at [847, 383] on img at bounding box center [756, 395] width 1118 height 629
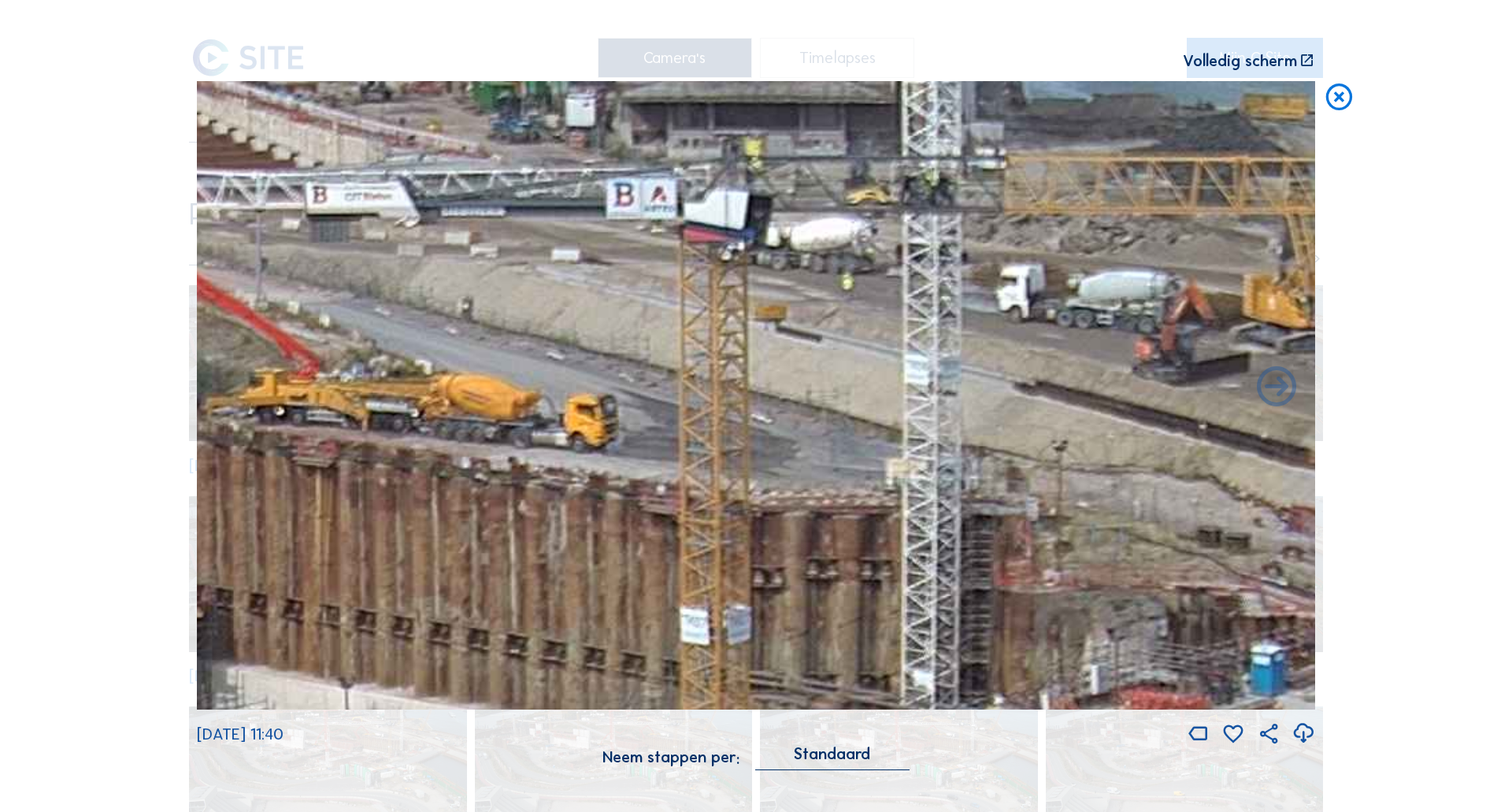
click at [1338, 110] on icon at bounding box center [1338, 97] width 31 height 33
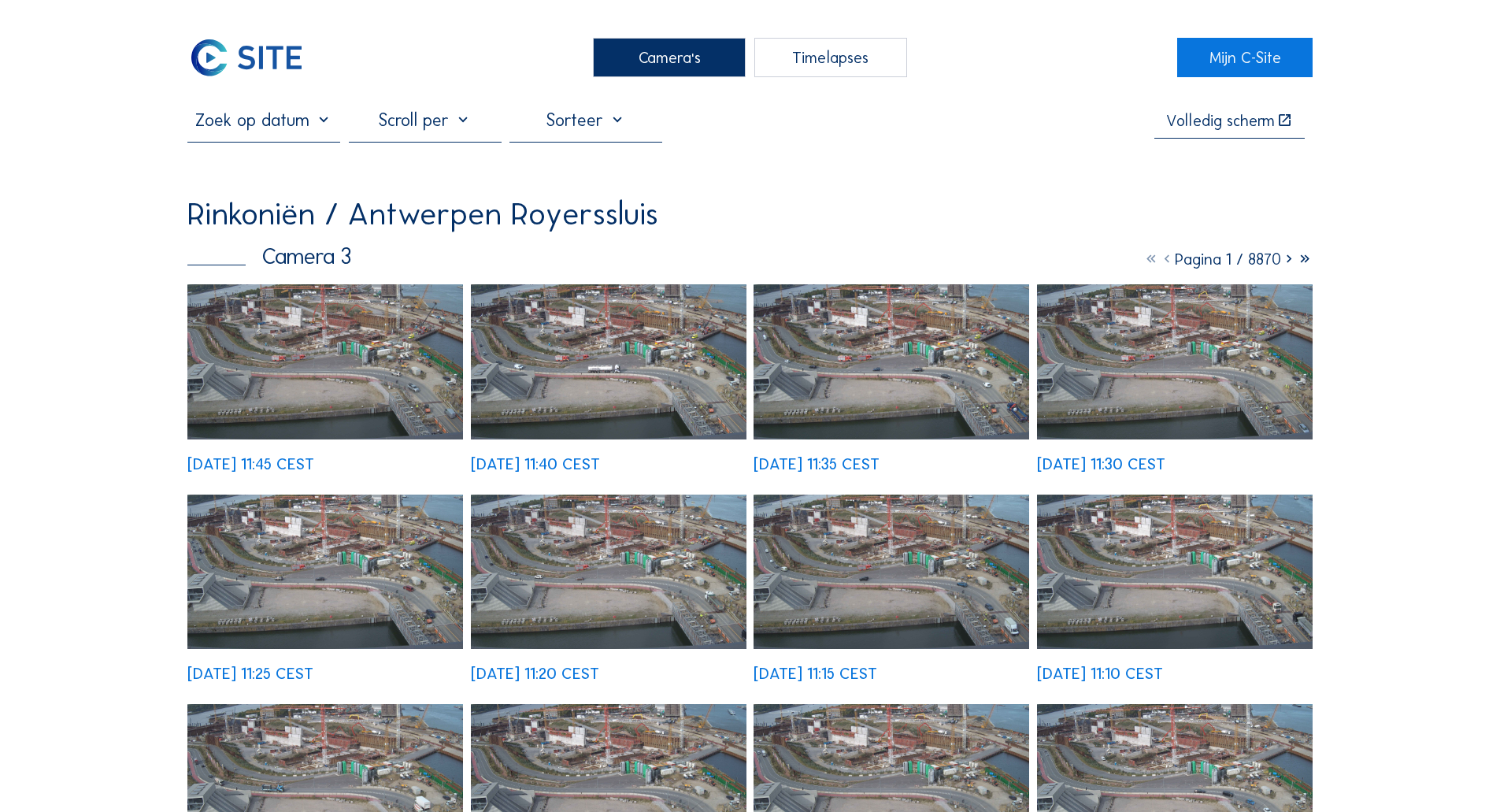
click at [370, 340] on img at bounding box center [325, 361] width 275 height 155
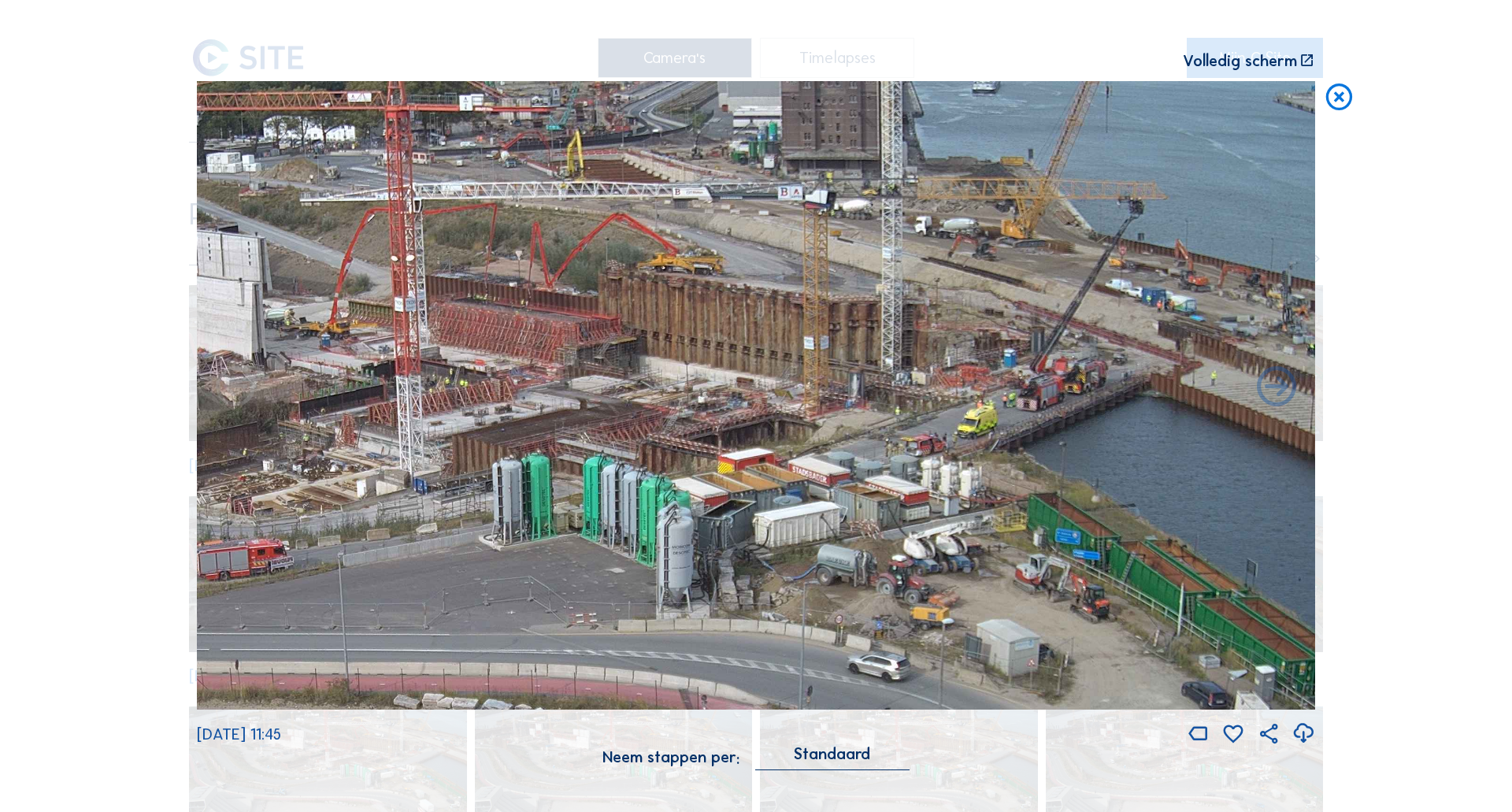
drag, startPoint x: 1073, startPoint y: 292, endPoint x: 908, endPoint y: 376, distance: 185.2
click at [907, 381] on img at bounding box center [756, 395] width 1118 height 629
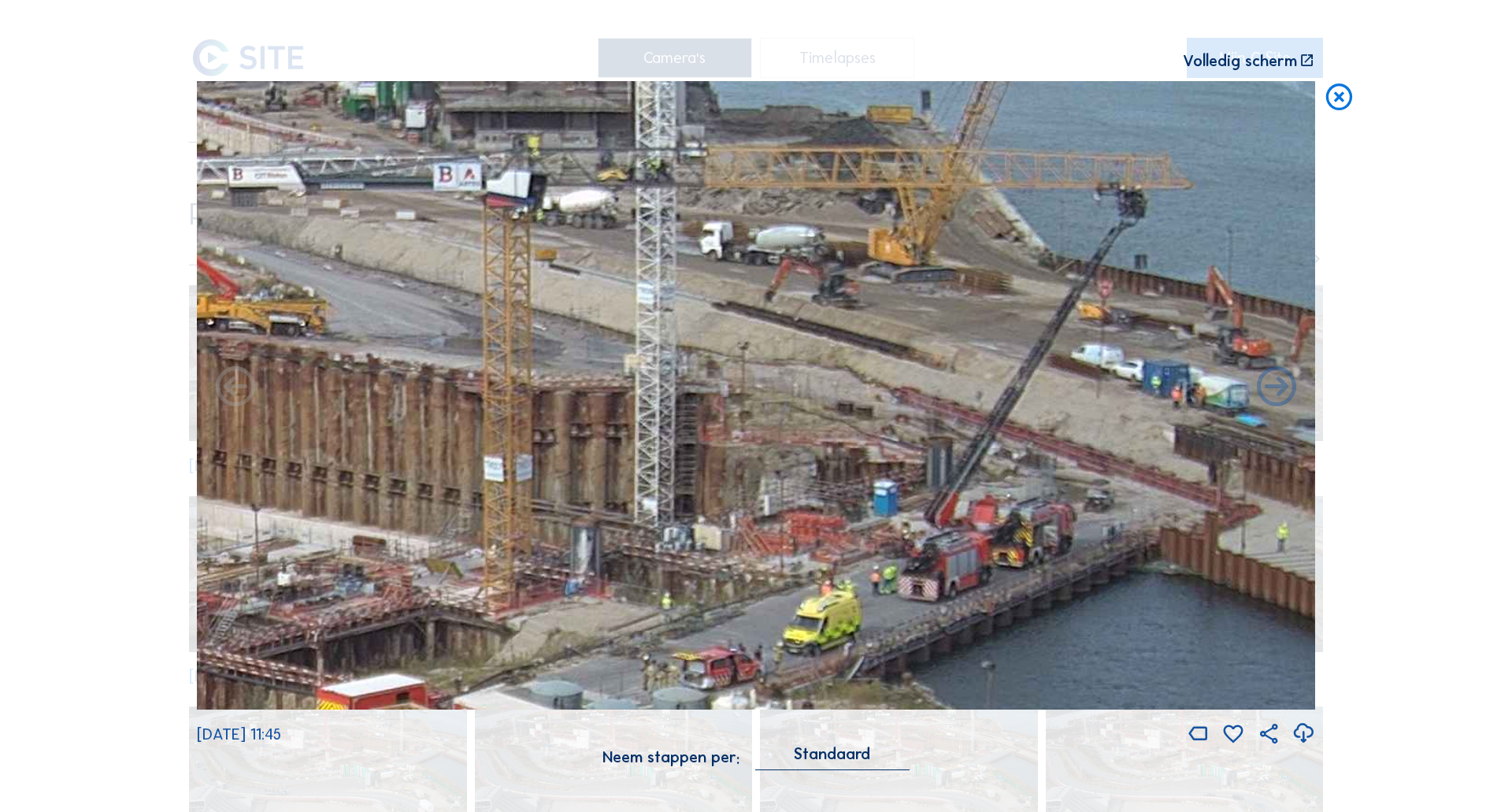
drag, startPoint x: 961, startPoint y: 275, endPoint x: 860, endPoint y: 263, distance: 101.7
click at [908, 290] on img at bounding box center [756, 395] width 1118 height 629
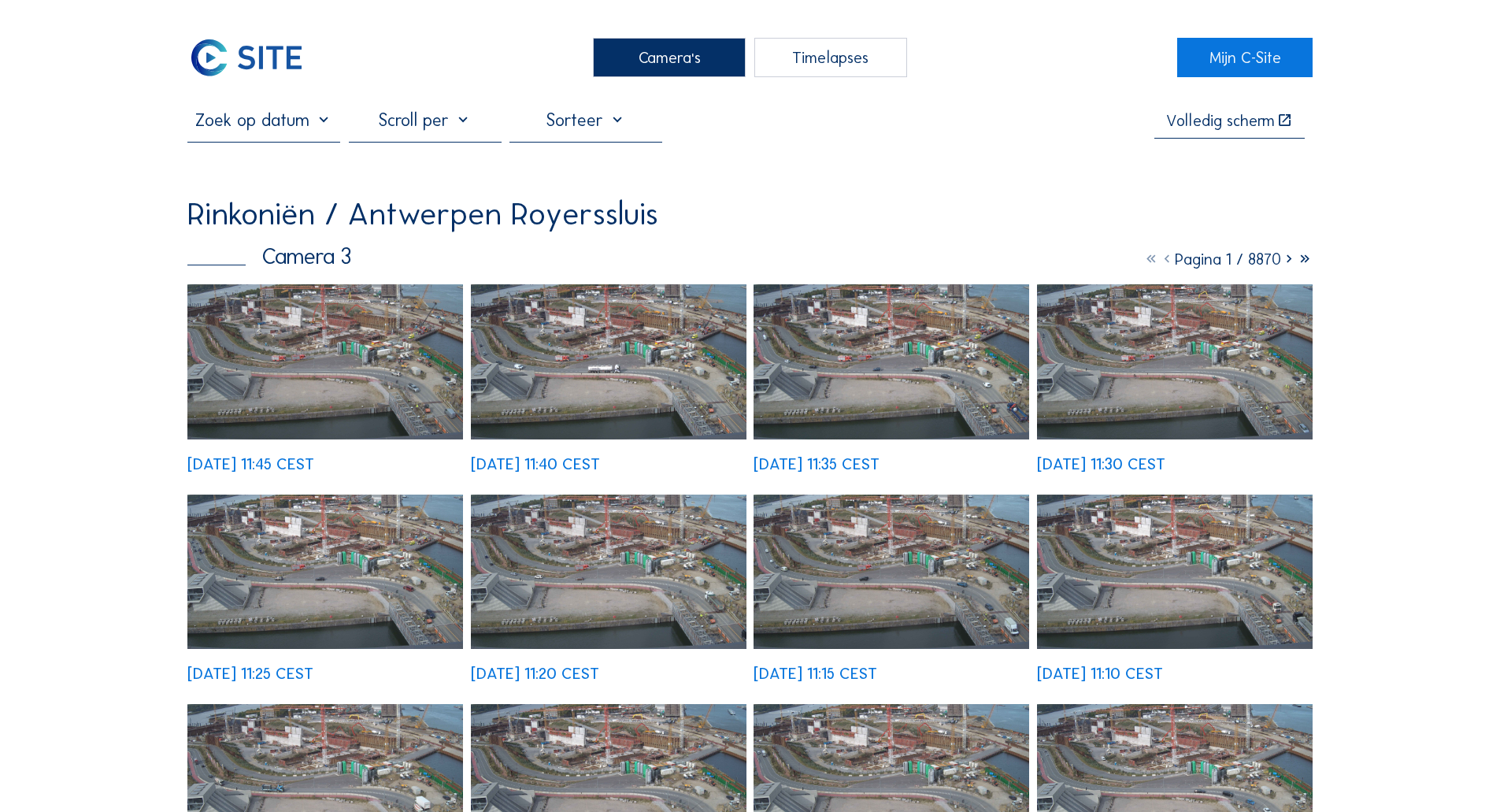
click at [371, 387] on img at bounding box center [325, 361] width 275 height 155
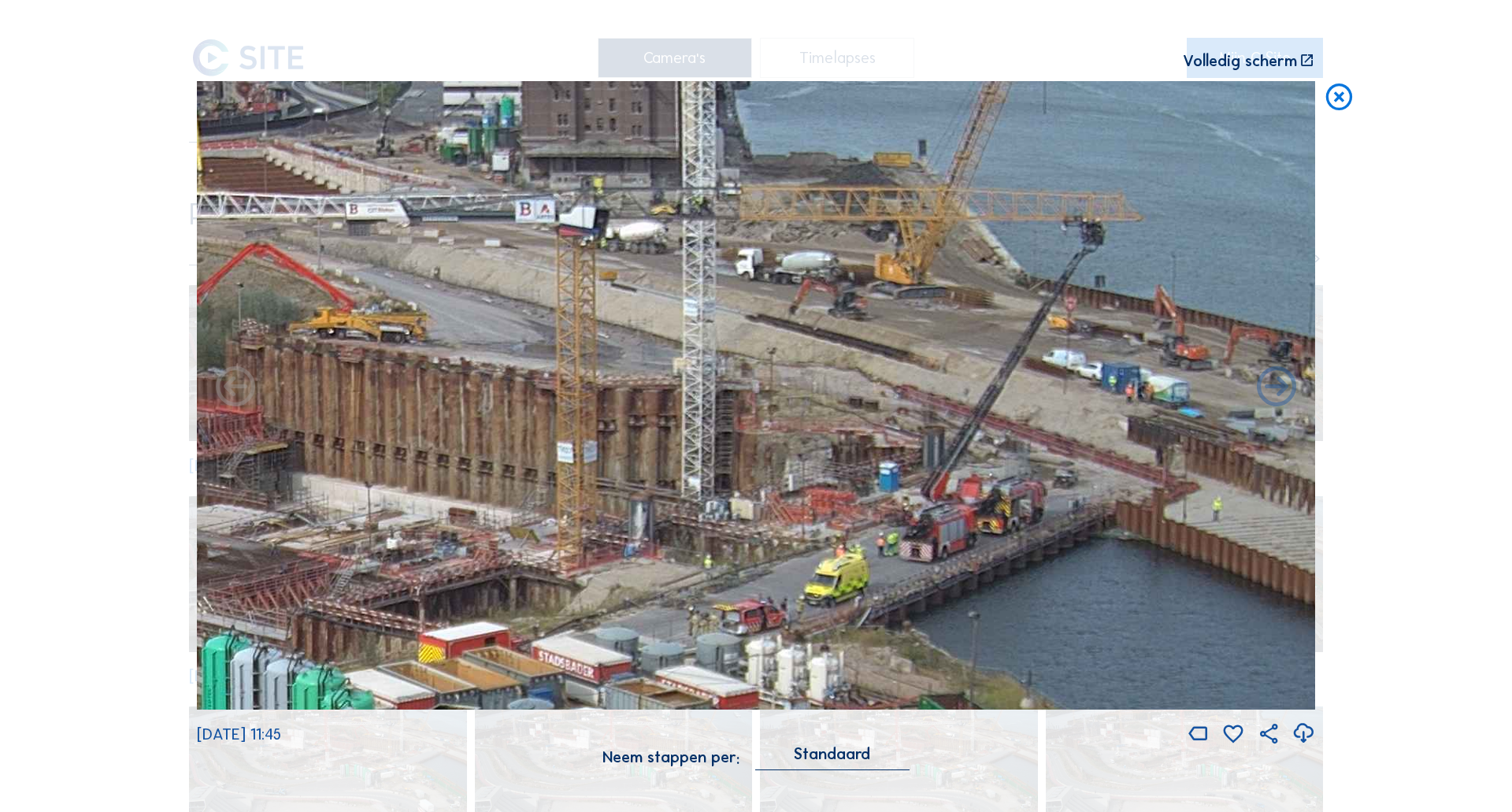
drag, startPoint x: 1143, startPoint y: 299, endPoint x: 991, endPoint y: 535, distance: 280.7
click at [991, 535] on img at bounding box center [756, 395] width 1118 height 629
click at [1339, 97] on icon at bounding box center [1338, 97] width 31 height 33
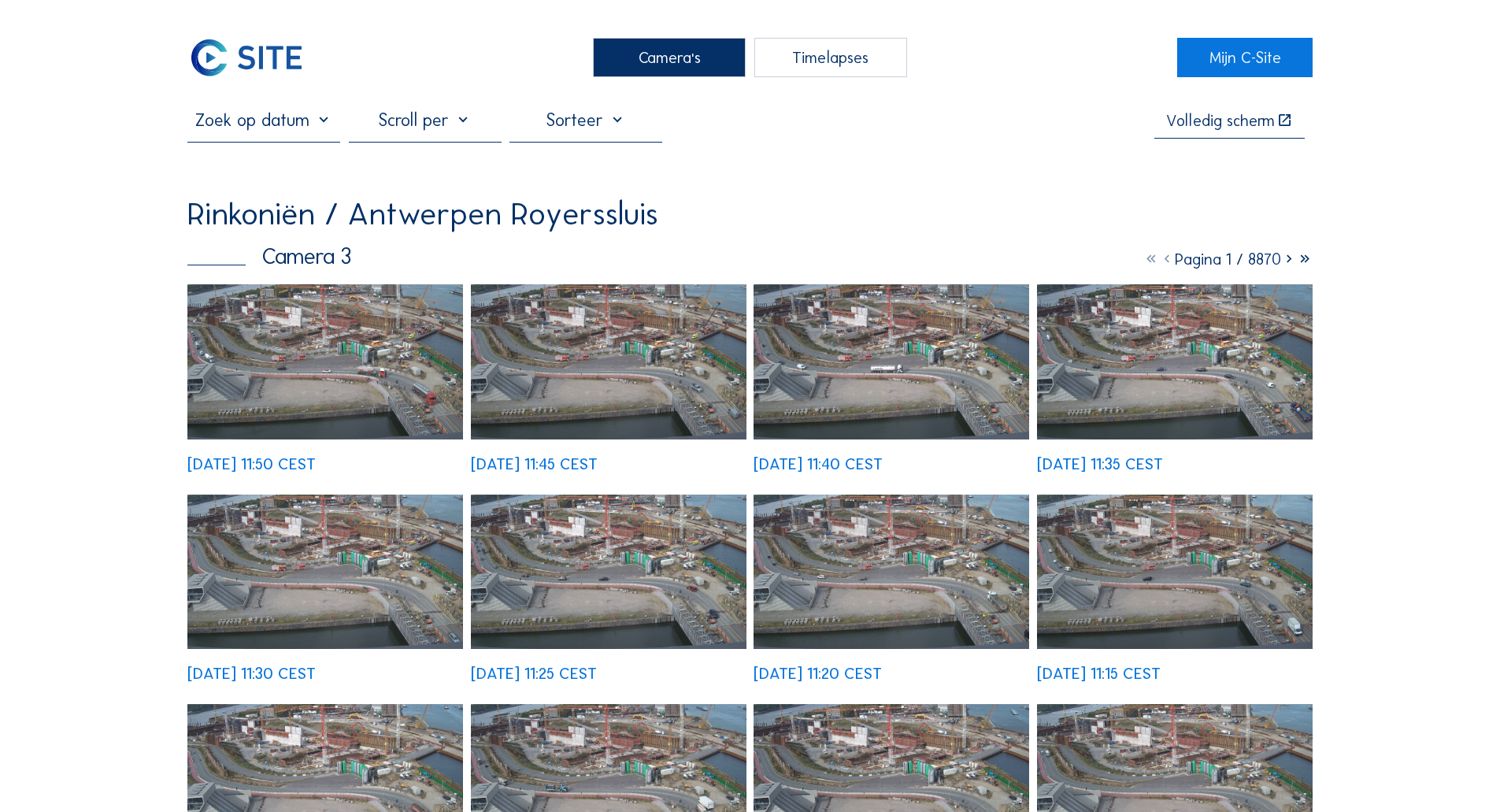
click at [316, 360] on img at bounding box center [325, 361] width 275 height 155
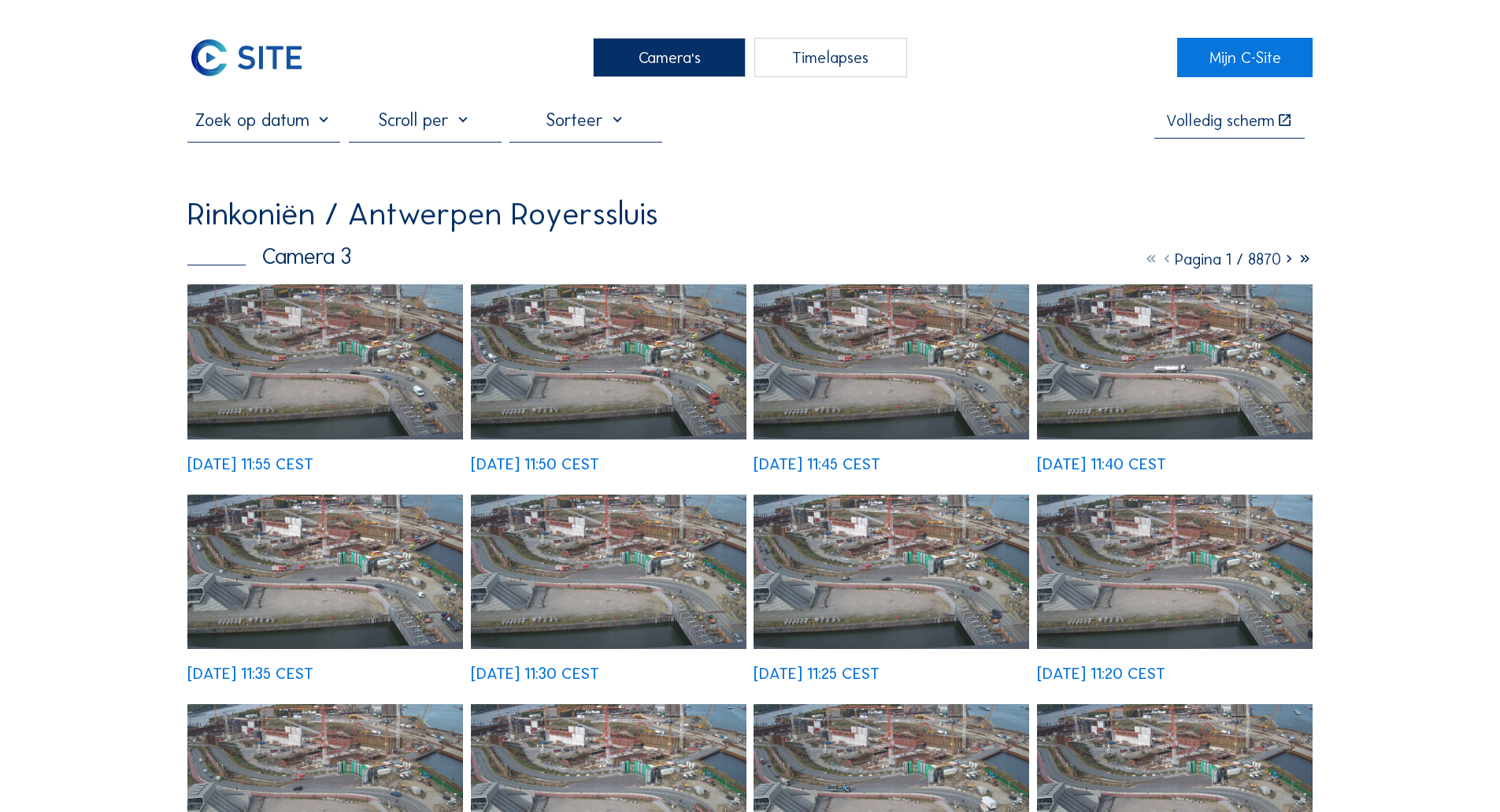
click at [345, 350] on img at bounding box center [325, 361] width 275 height 155
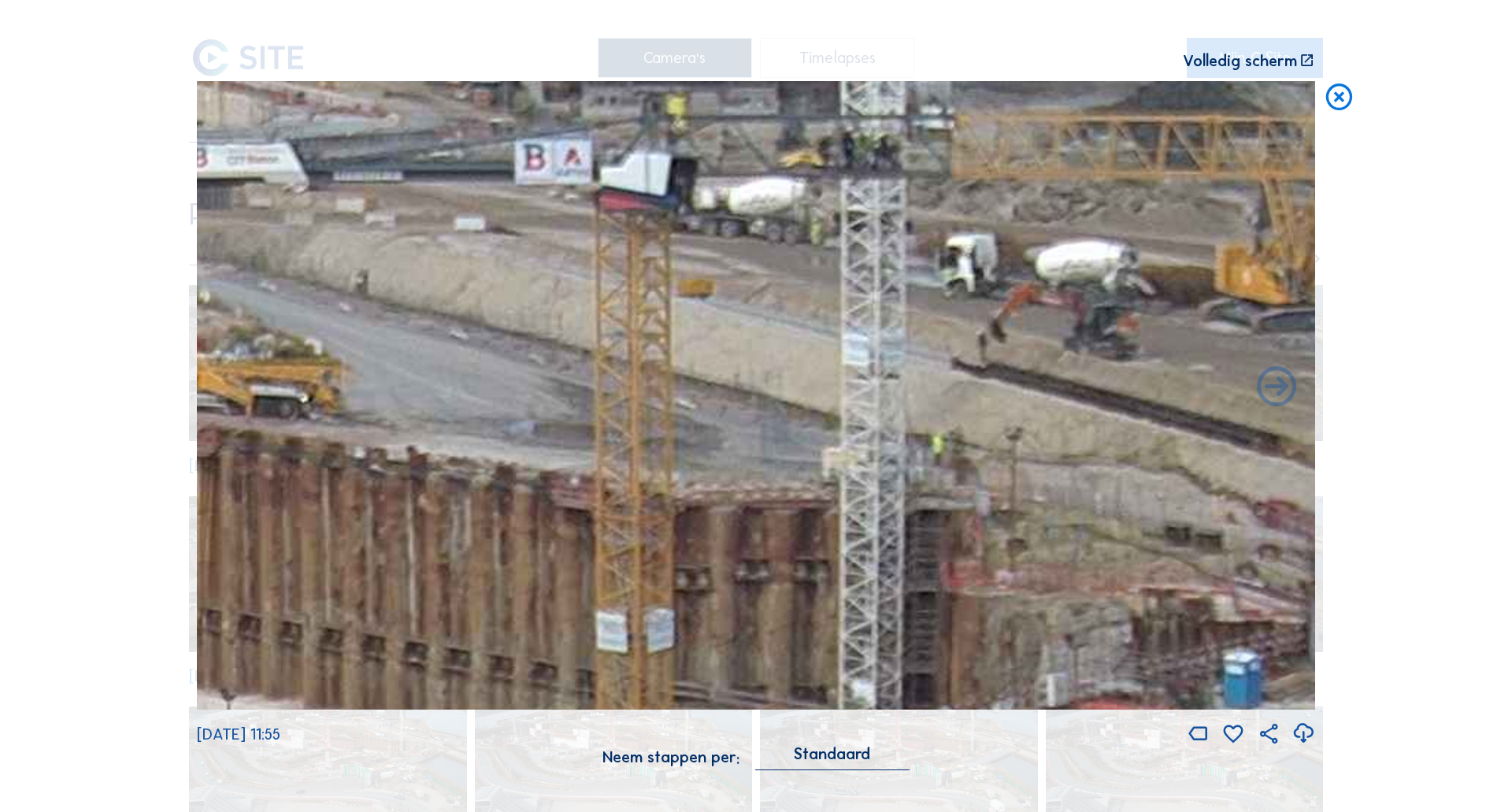
click at [1404, 229] on div "Scroll om door de tijd te reizen | Druk op de 'Alt'-knop + scroll om te Zoomen …" at bounding box center [756, 406] width 1512 height 812
click at [1339, 103] on icon at bounding box center [1338, 97] width 31 height 33
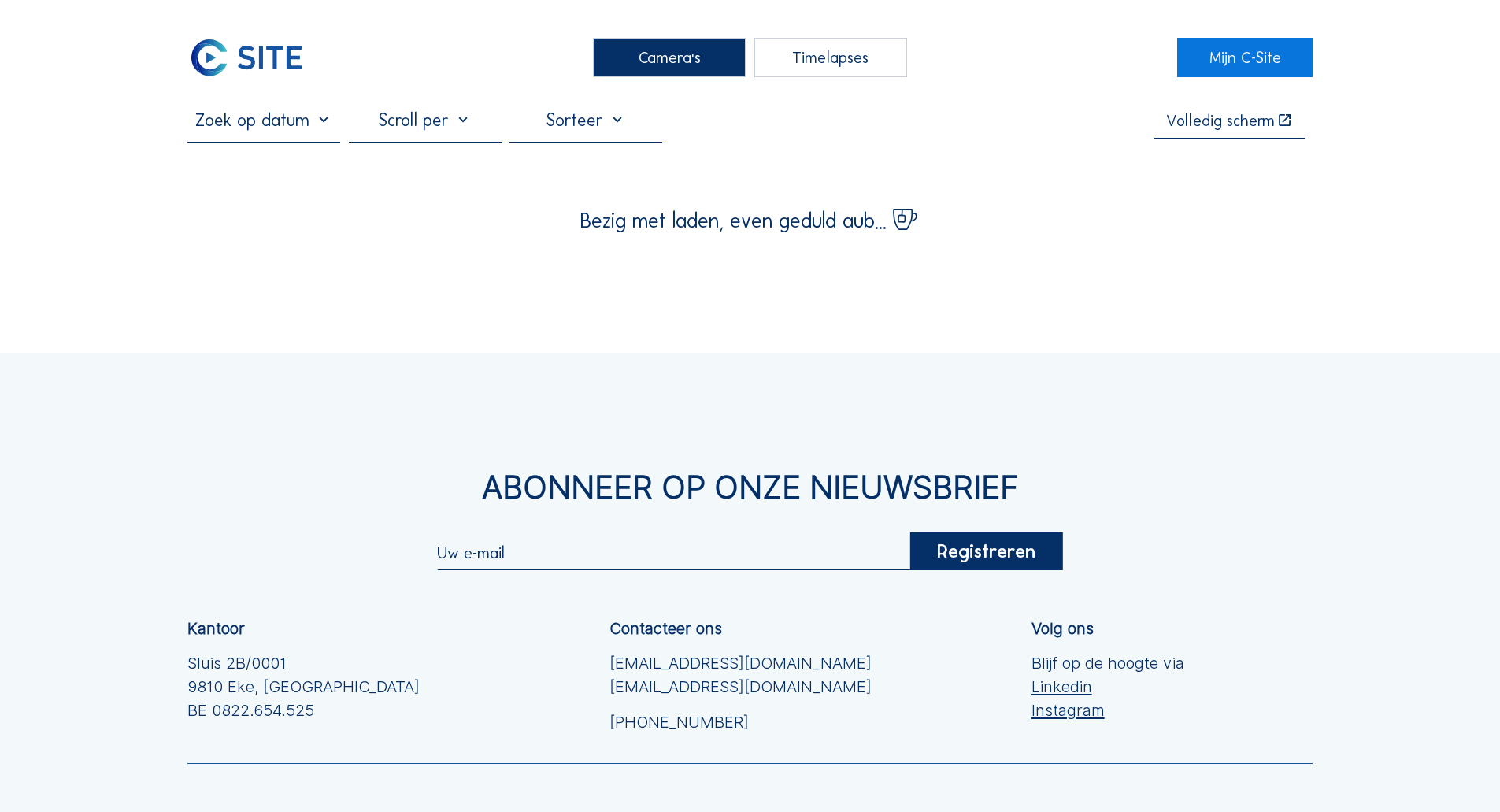
click at [372, 268] on div "Camera's Timelapses Mijn C-Site Volledig [PERSON_NAME] Bezig met laden, even ge…" at bounding box center [750, 497] width 1500 height 994
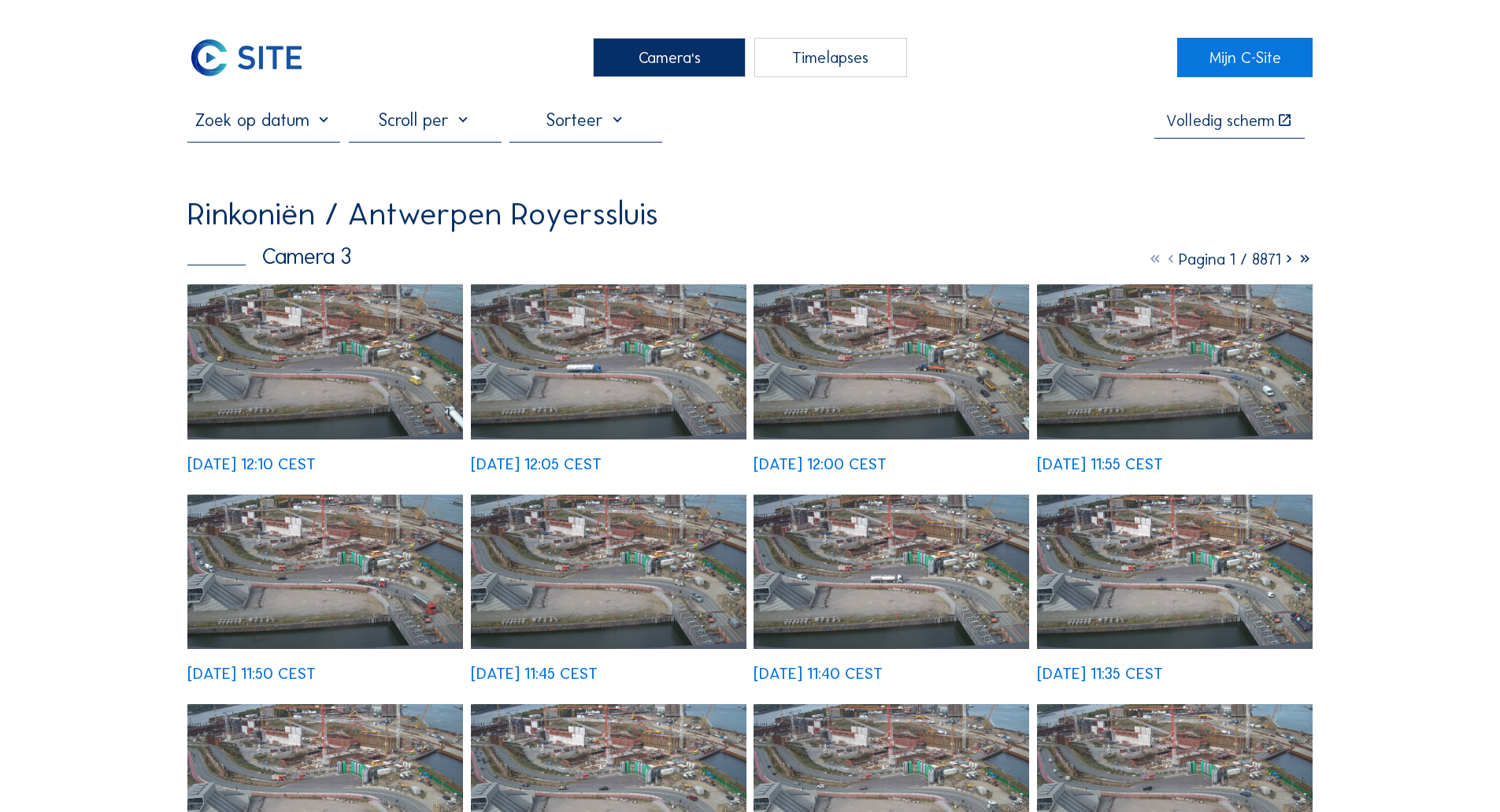
click at [309, 380] on img at bounding box center [325, 361] width 275 height 155
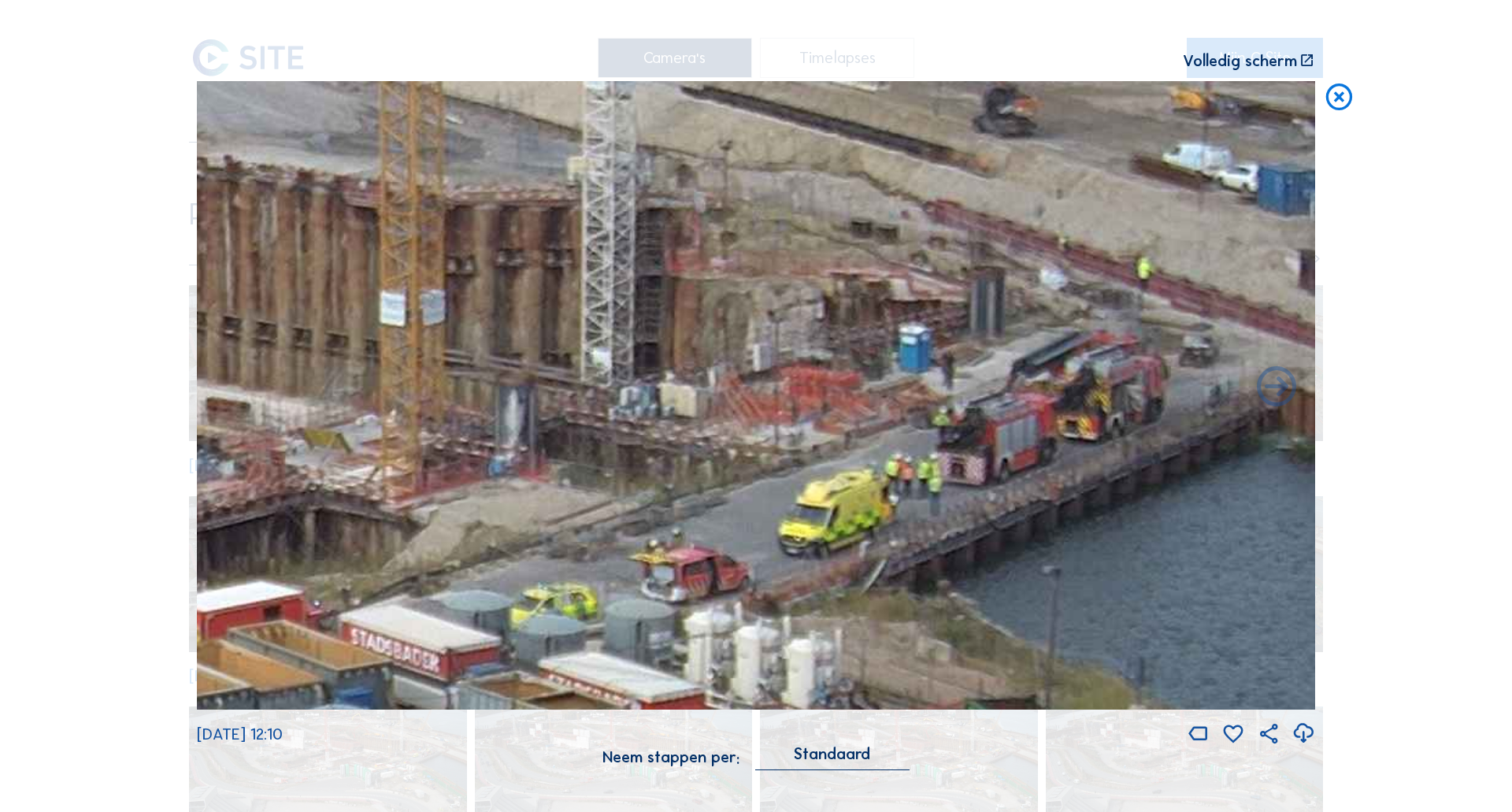
drag, startPoint x: 778, startPoint y: 315, endPoint x: 633, endPoint y: 458, distance: 203.7
click at [633, 458] on img at bounding box center [756, 395] width 1118 height 629
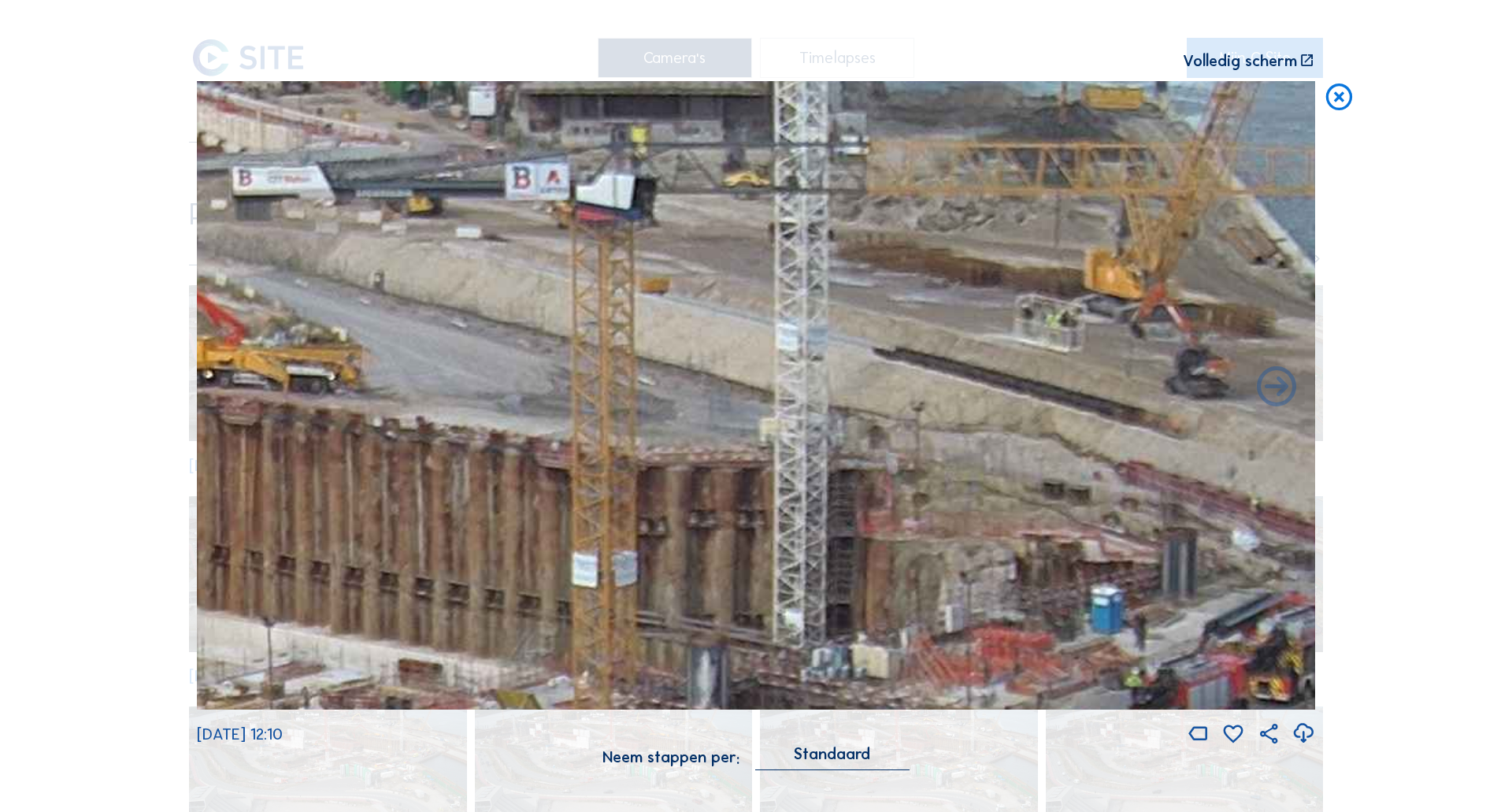
drag, startPoint x: 606, startPoint y: 413, endPoint x: 799, endPoint y: 677, distance: 327.0
click at [799, 677] on img at bounding box center [756, 395] width 1118 height 629
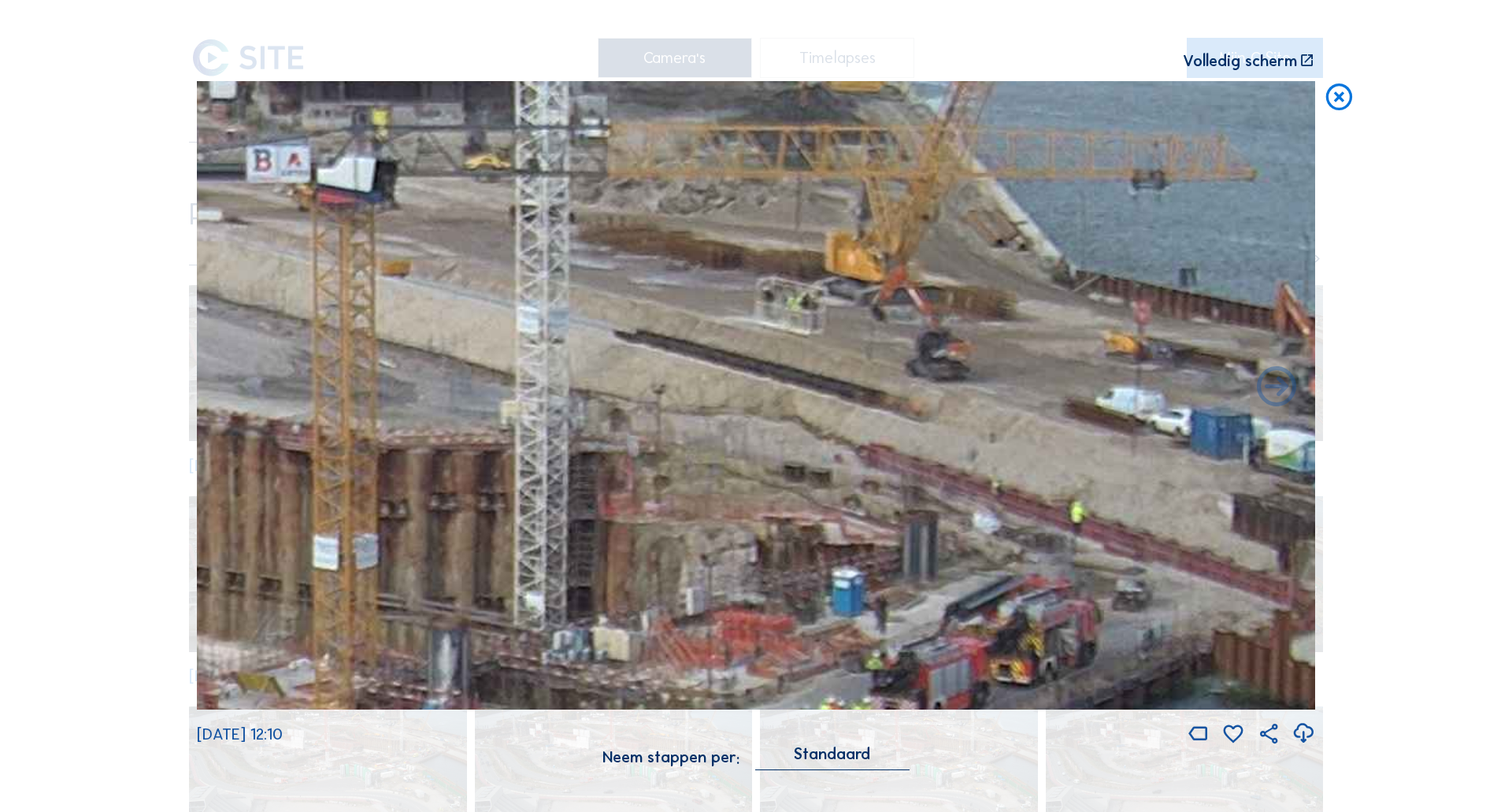
drag, startPoint x: 727, startPoint y: 474, endPoint x: 467, endPoint y: 455, distance: 260.7
click at [467, 455] on img at bounding box center [756, 395] width 1118 height 629
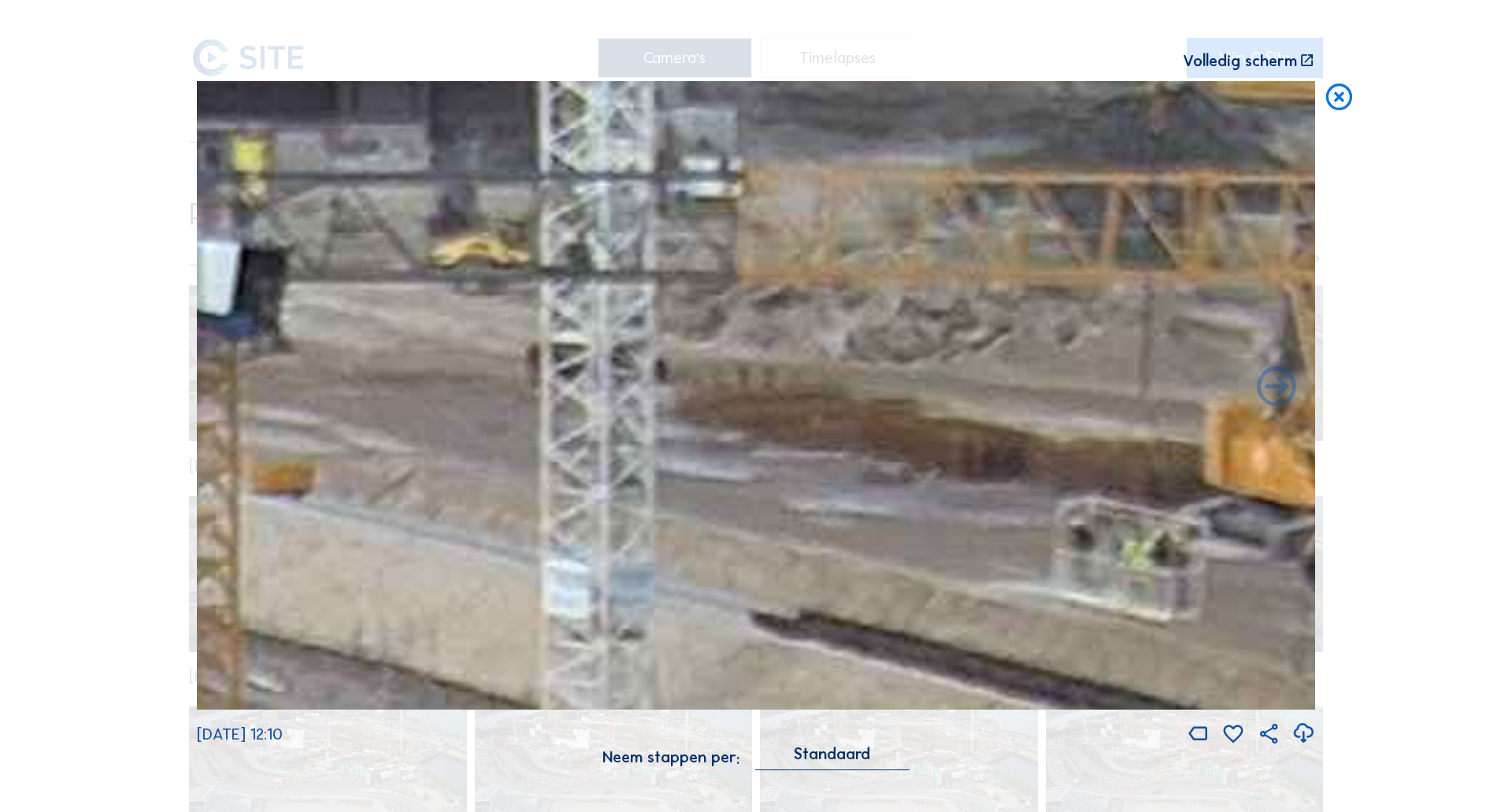
drag, startPoint x: 561, startPoint y: 307, endPoint x: 565, endPoint y: 314, distance: 8.1
click at [565, 314] on img at bounding box center [756, 395] width 1118 height 629
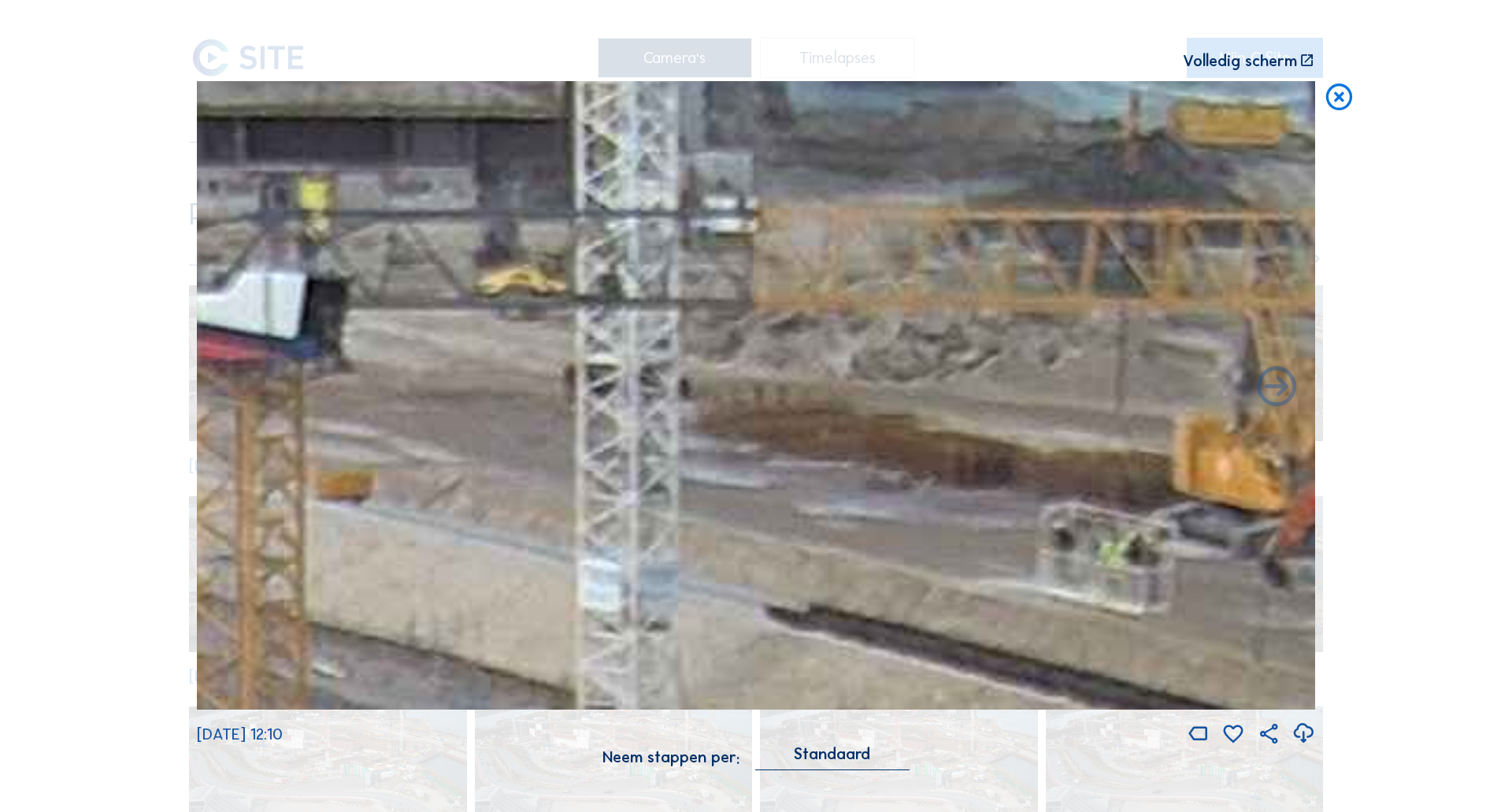
drag, startPoint x: 537, startPoint y: 275, endPoint x: 591, endPoint y: 289, distance: 55.8
click at [590, 300] on img at bounding box center [756, 395] width 1118 height 629
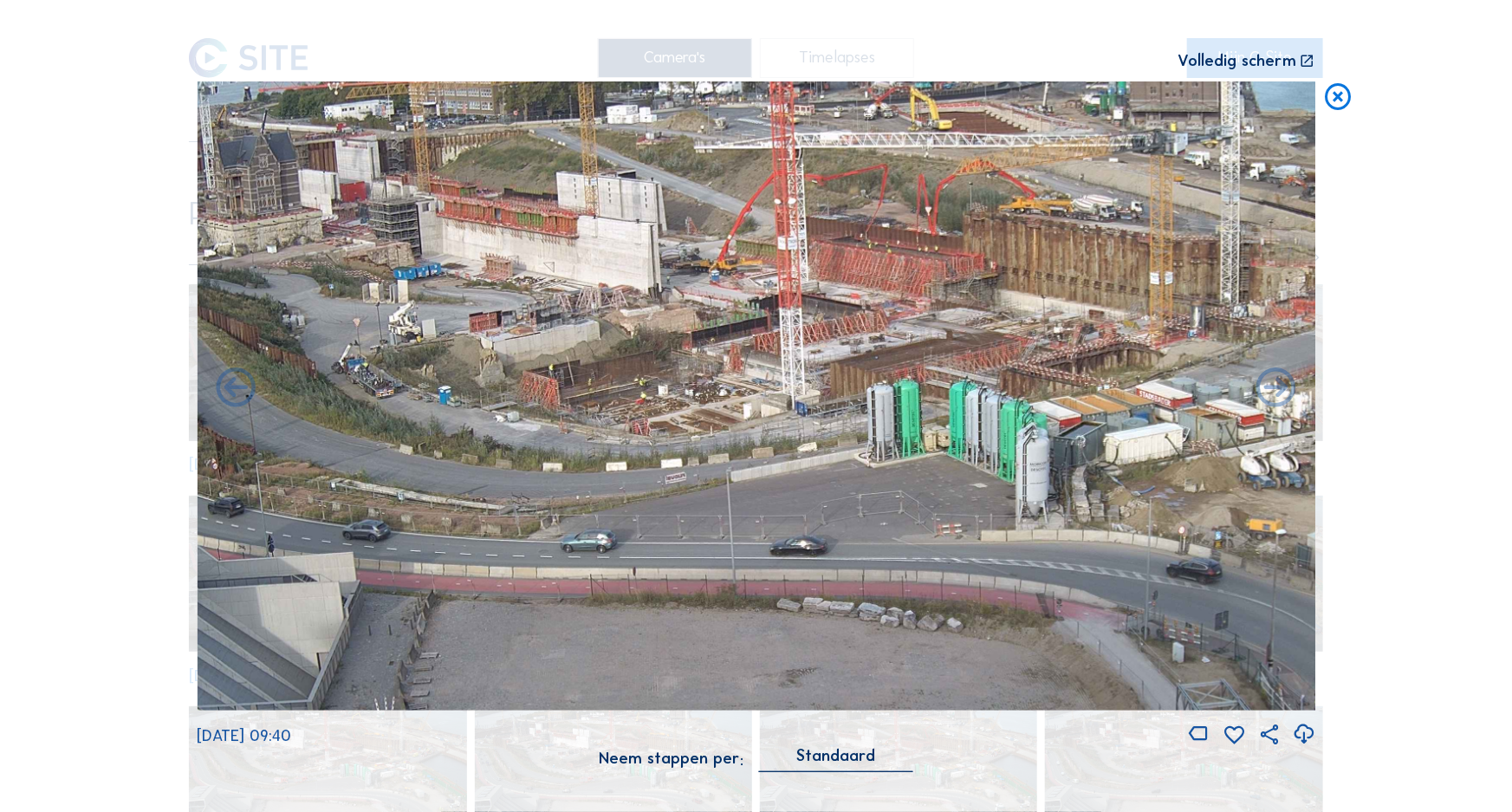
drag, startPoint x: 1187, startPoint y: 177, endPoint x: 1140, endPoint y: 218, distance: 62.4
click at [1140, 218] on img at bounding box center [756, 395] width 1118 height 629
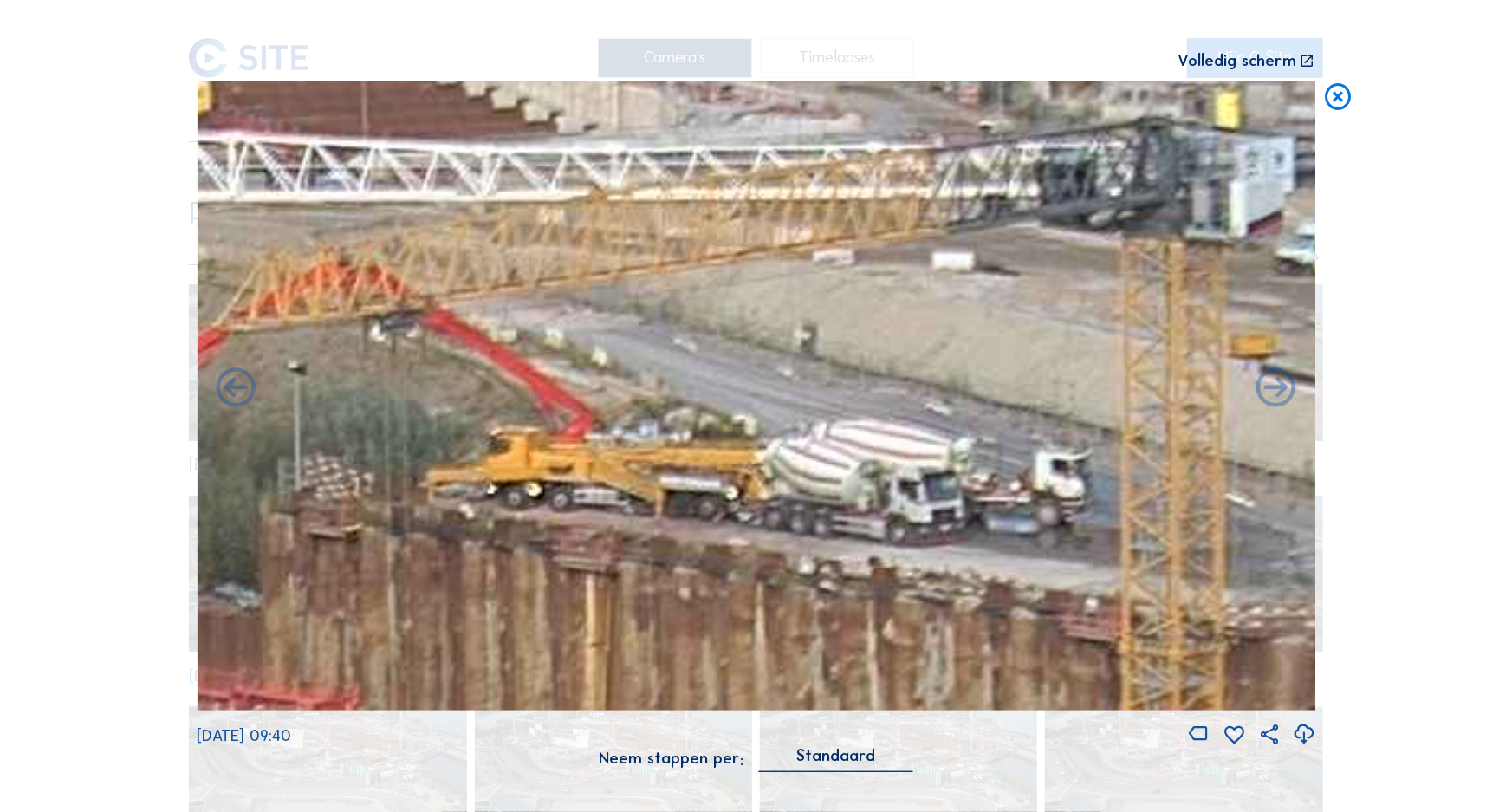
click at [1047, 232] on img at bounding box center [756, 395] width 1118 height 629
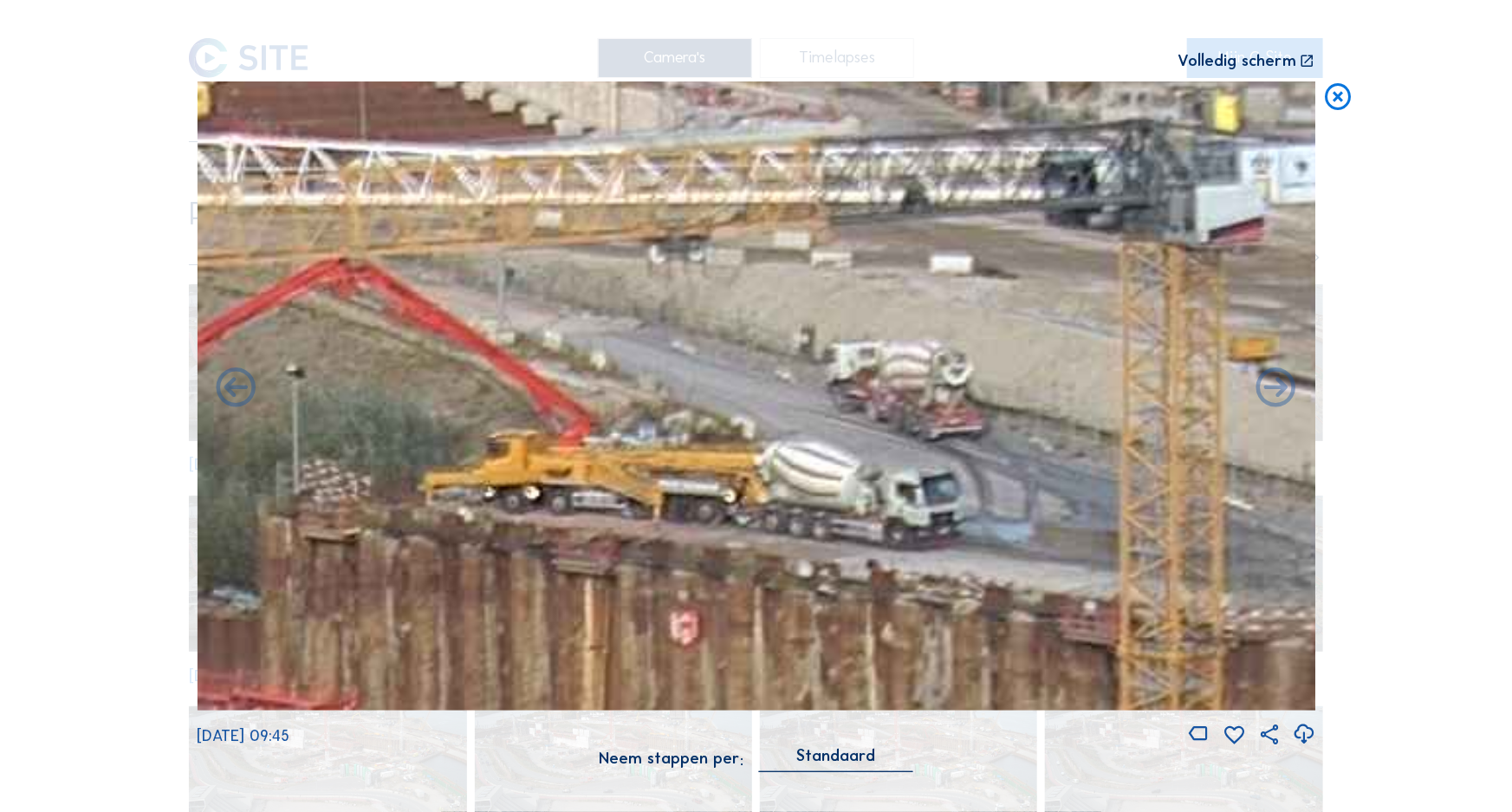
click at [1333, 100] on icon at bounding box center [1339, 97] width 32 height 32
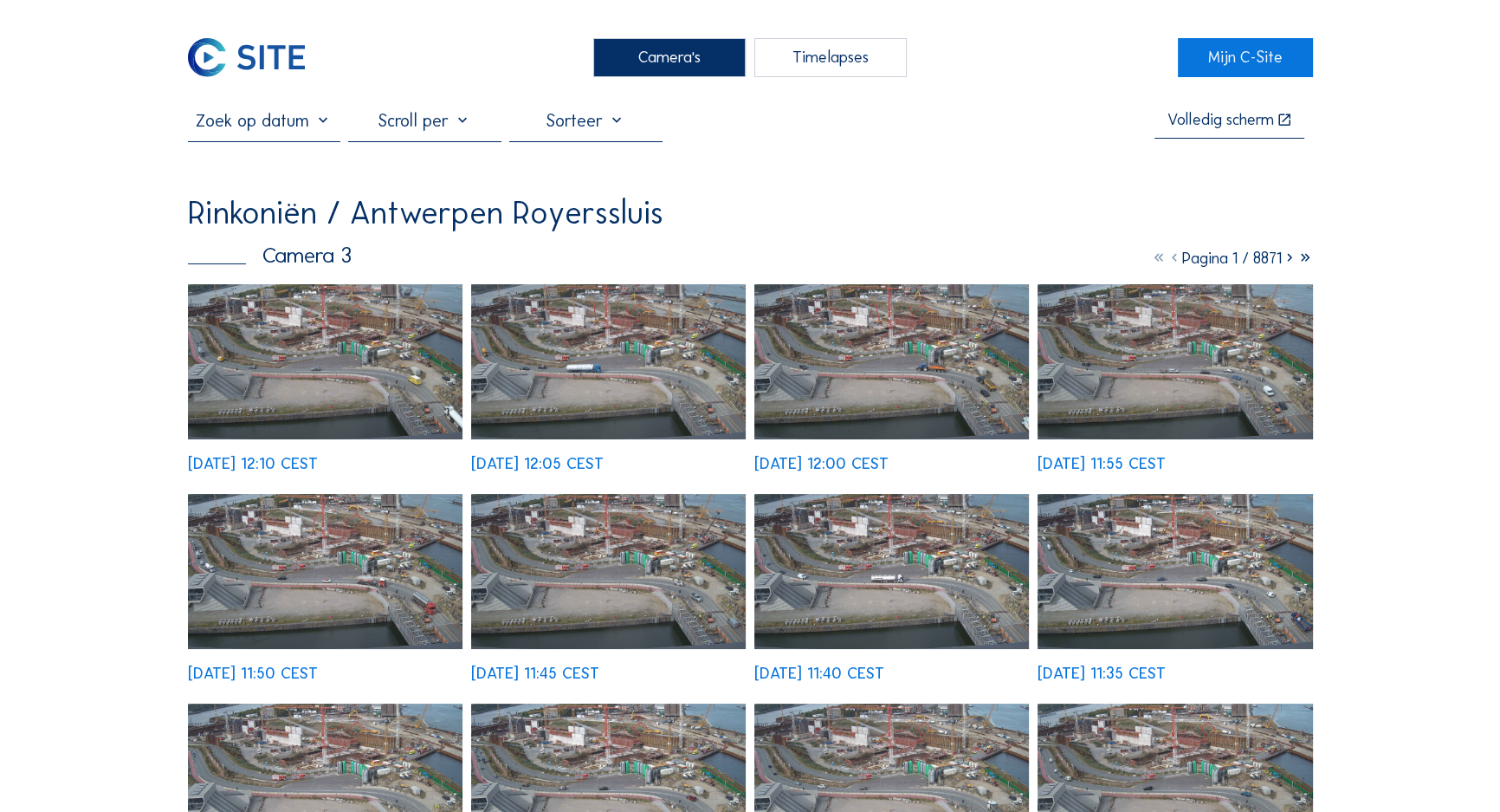
click at [303, 326] on img at bounding box center [326, 361] width 275 height 155
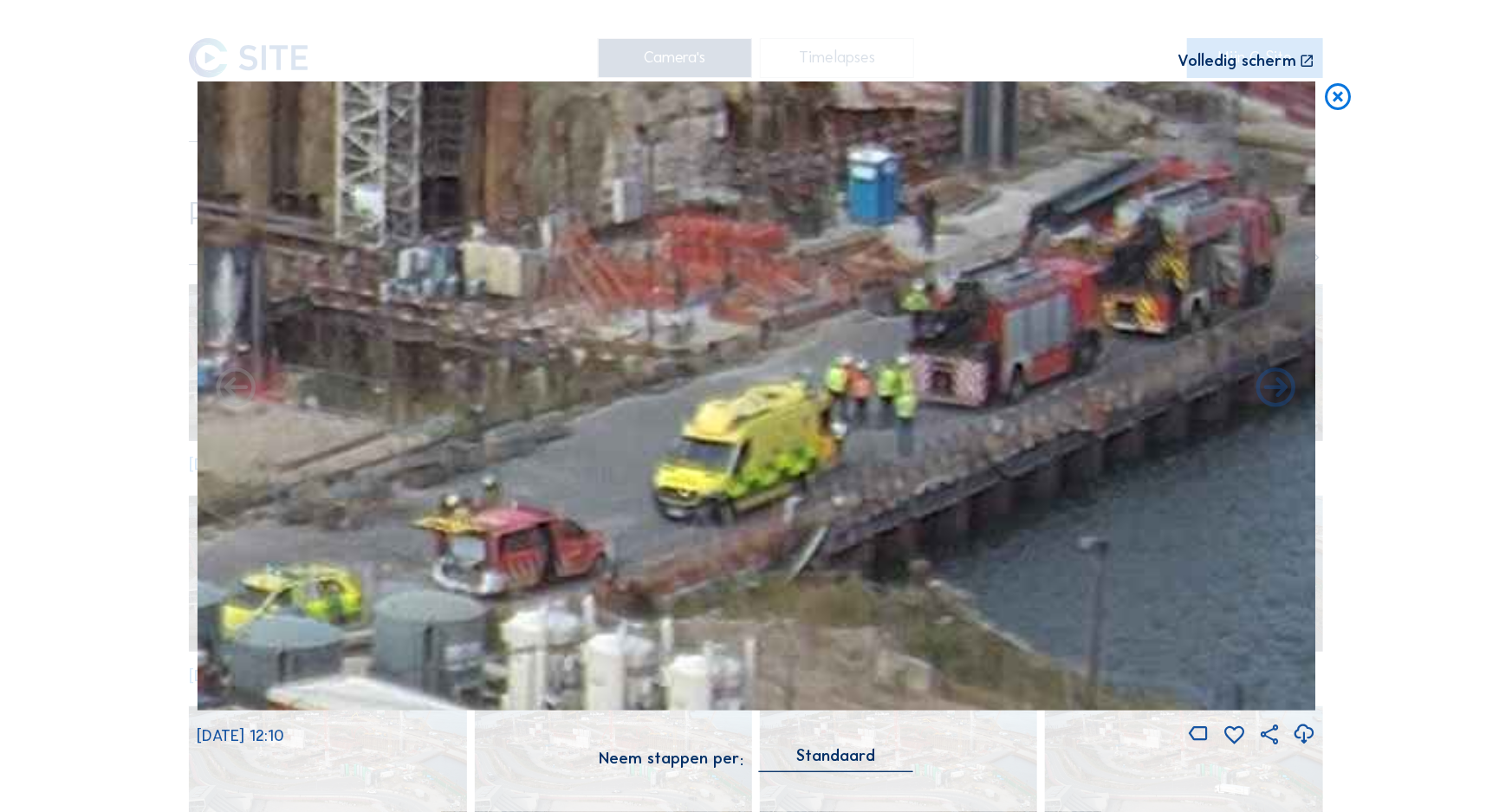
drag, startPoint x: 1039, startPoint y: 328, endPoint x: 810, endPoint y: 496, distance: 284.0
click at [810, 496] on img at bounding box center [756, 395] width 1118 height 629
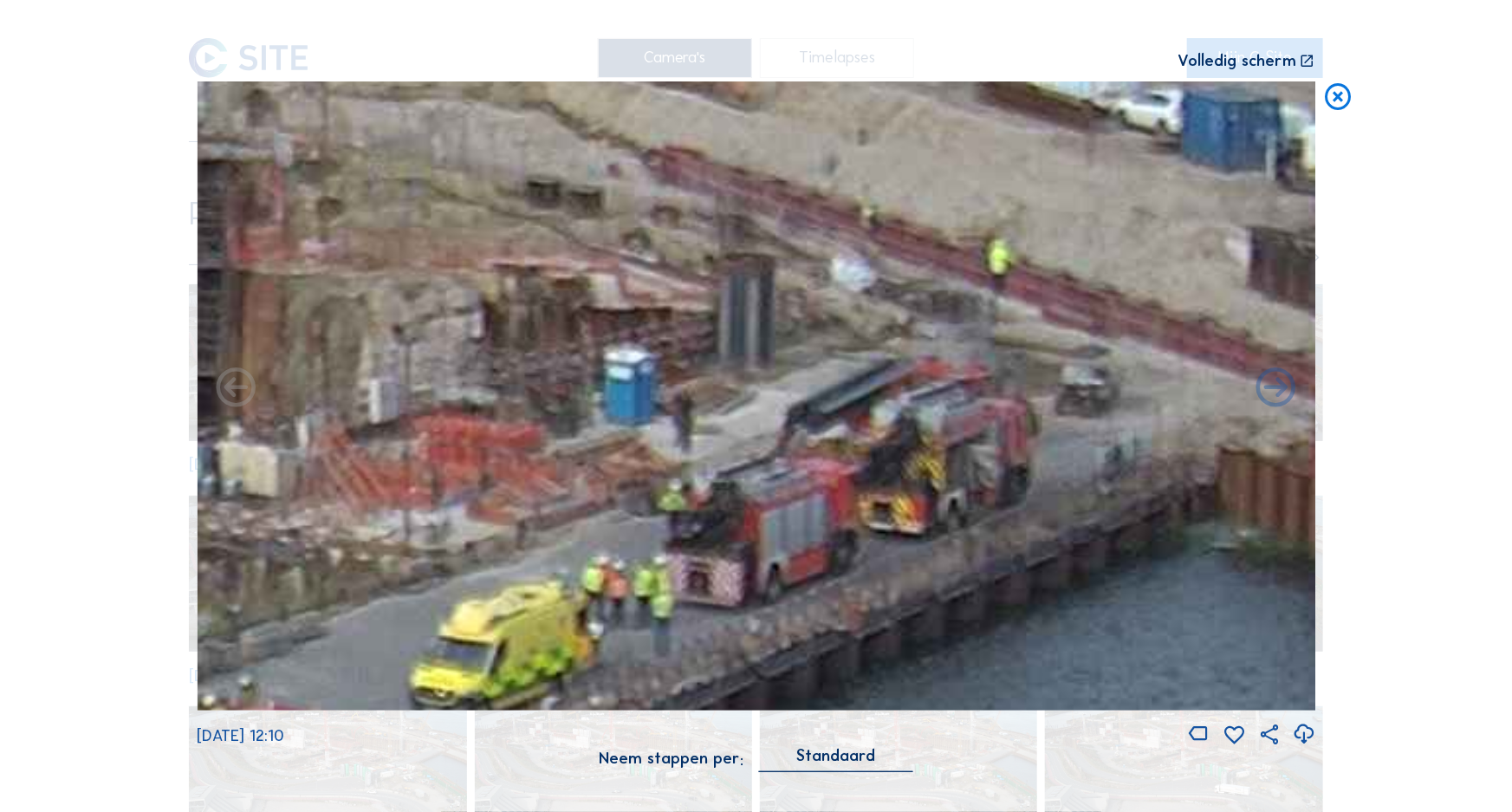
drag, startPoint x: 587, startPoint y: 413, endPoint x: 388, endPoint y: 532, distance: 231.9
click at [387, 537] on img at bounding box center [756, 395] width 1118 height 629
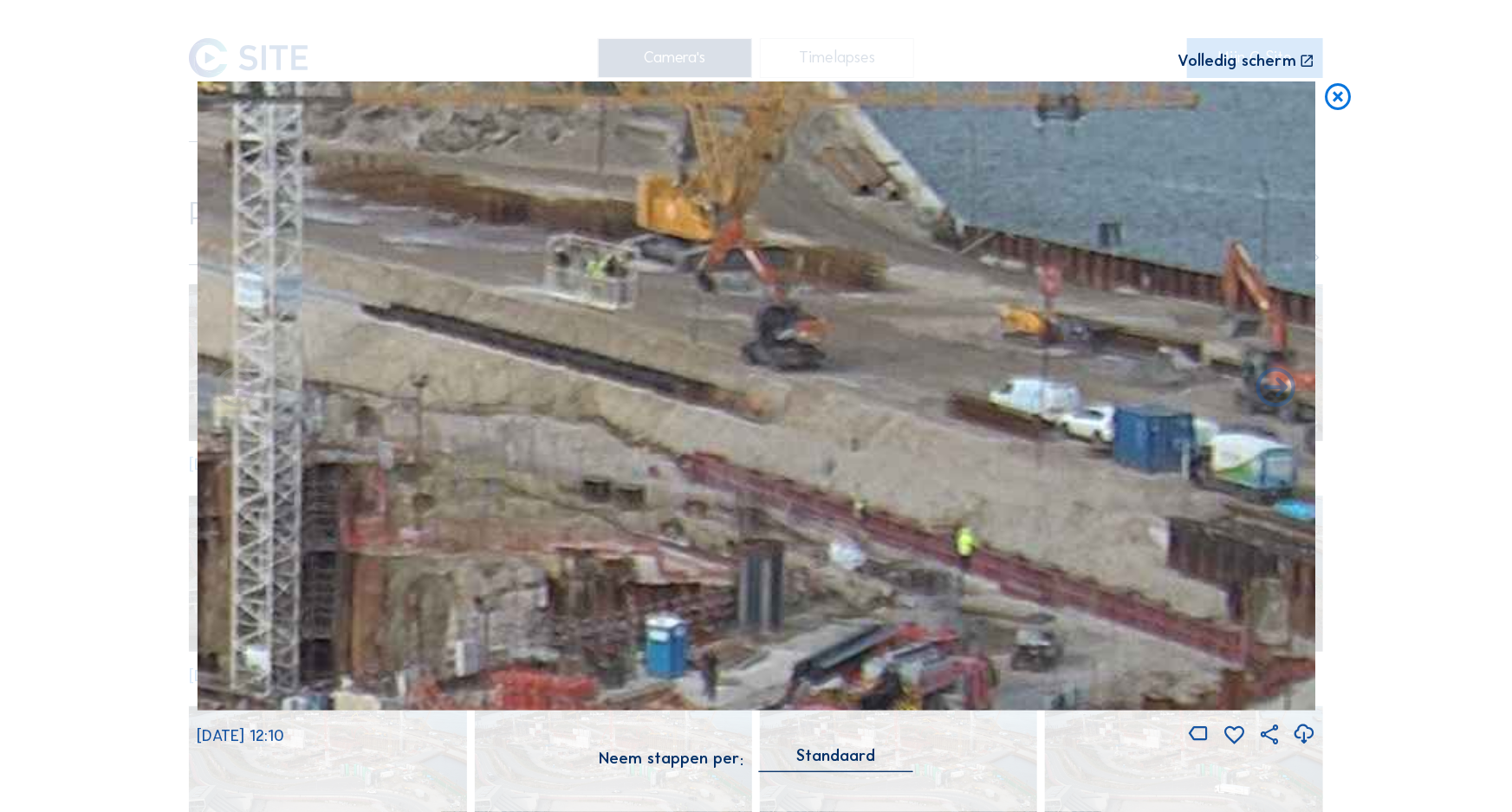
drag, startPoint x: 464, startPoint y: 398, endPoint x: 607, endPoint y: 656, distance: 295.0
click at [604, 681] on img at bounding box center [756, 395] width 1118 height 629
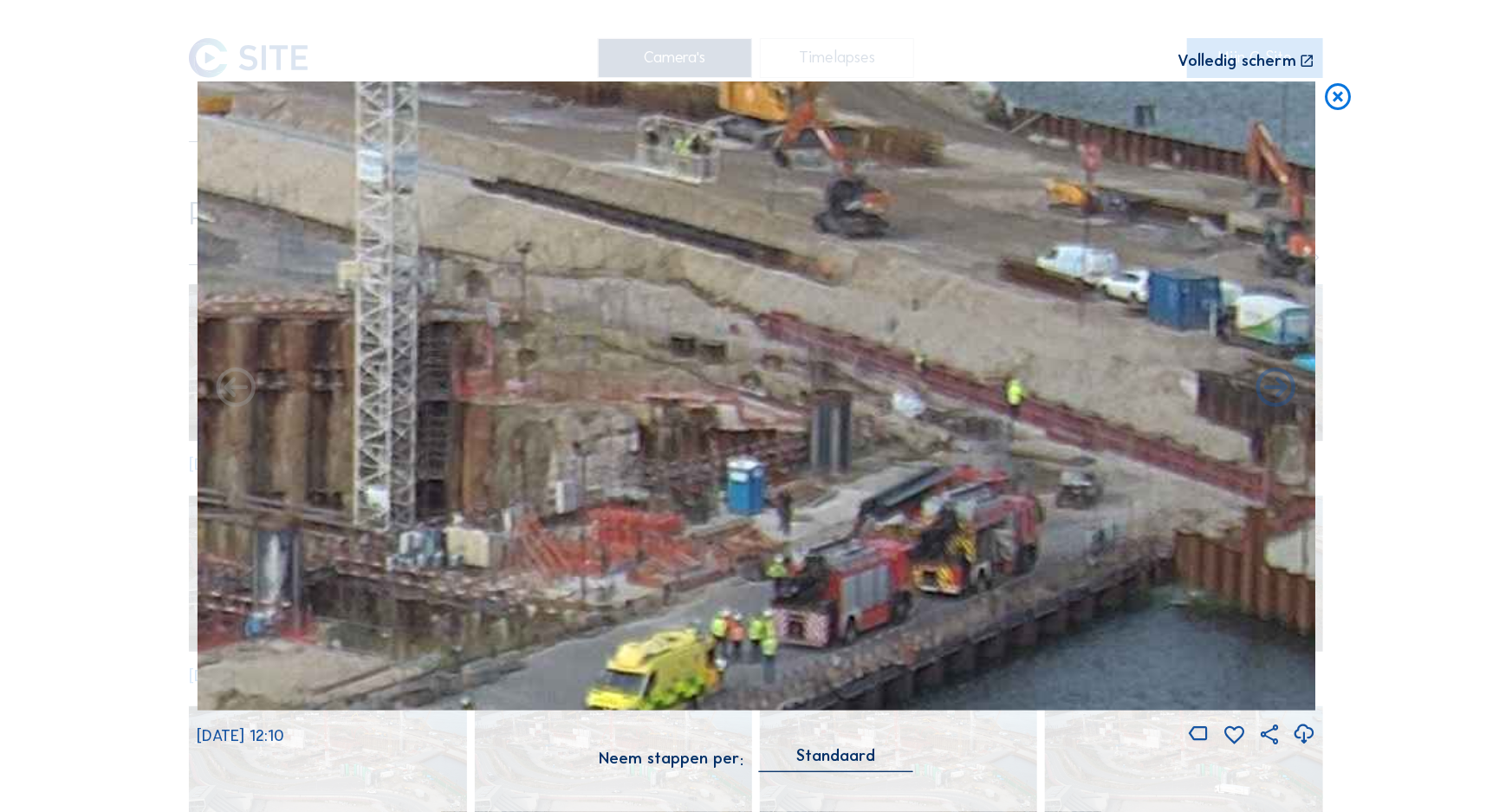
drag, startPoint x: 598, startPoint y: 533, endPoint x: 653, endPoint y: 338, distance: 202.6
click at [653, 338] on img at bounding box center [756, 395] width 1118 height 629
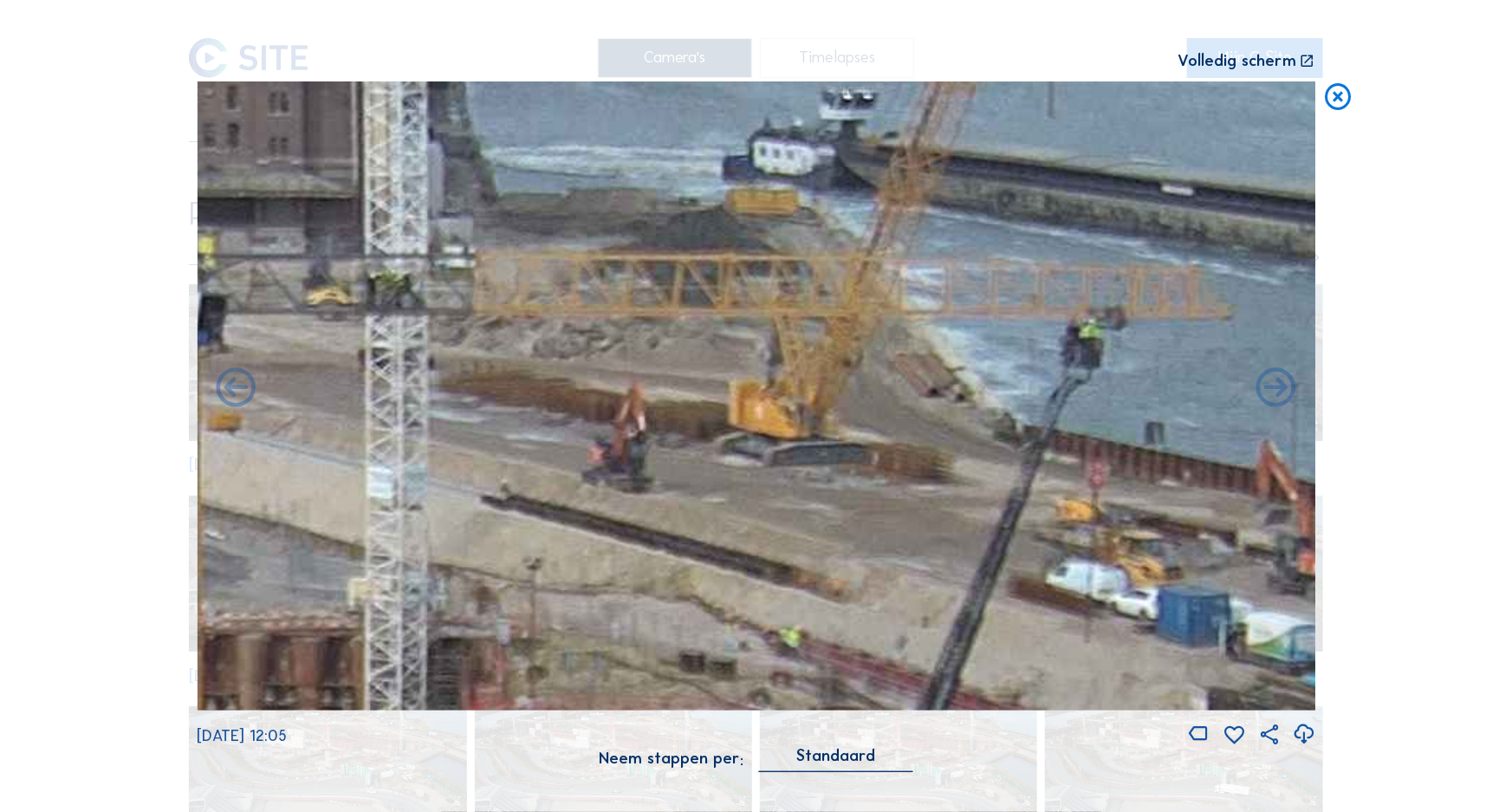
drag, startPoint x: 767, startPoint y: 340, endPoint x: 785, endPoint y: 588, distance: 248.7
click at [785, 588] on img at bounding box center [756, 395] width 1118 height 629
drag, startPoint x: 808, startPoint y: 340, endPoint x: 802, endPoint y: 384, distance: 44.4
click at [802, 384] on img at bounding box center [756, 395] width 1118 height 629
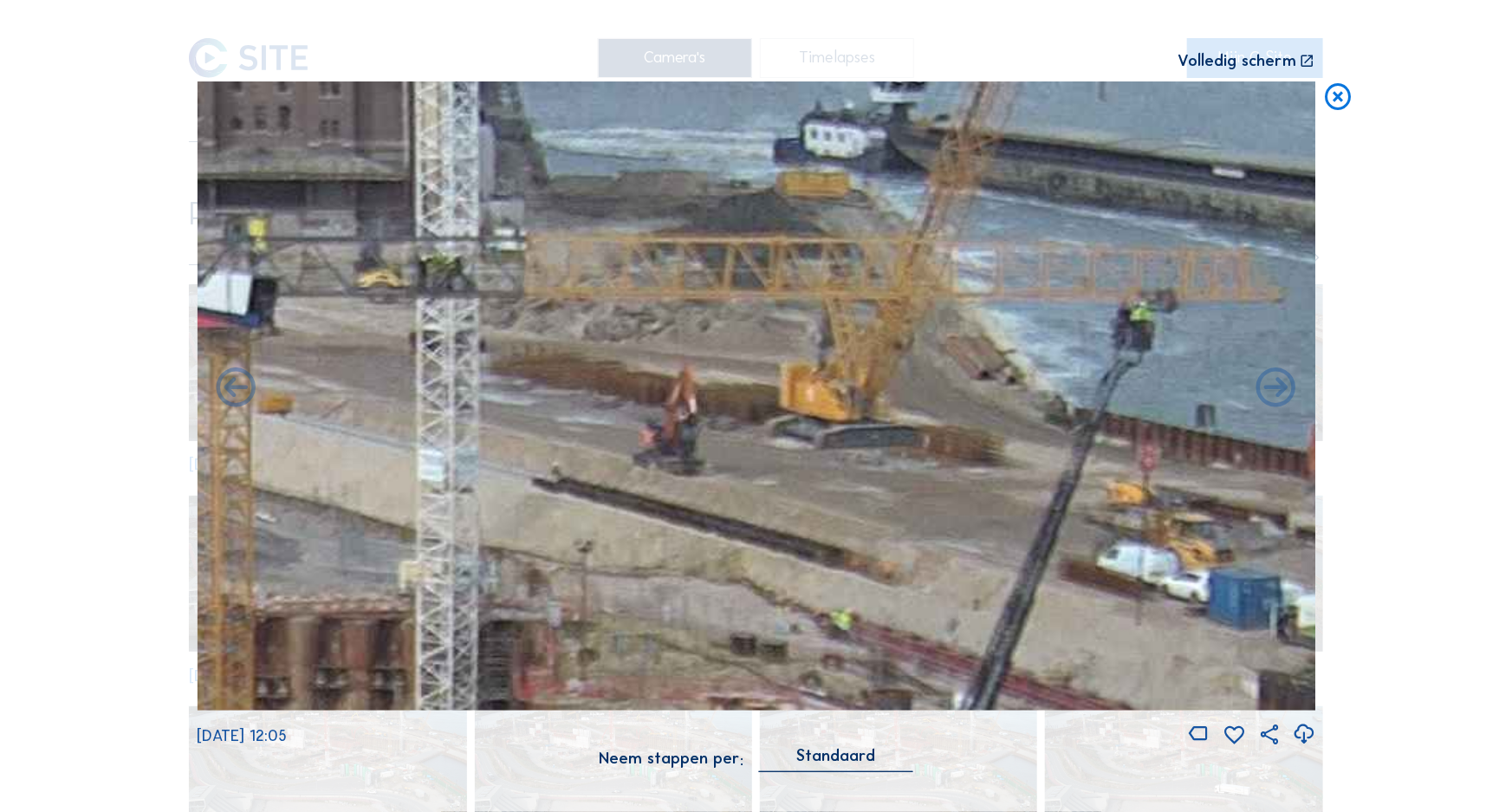
drag, startPoint x: 656, startPoint y: 400, endPoint x: 682, endPoint y: 372, distance: 38.2
click at [682, 372] on img at bounding box center [756, 395] width 1118 height 629
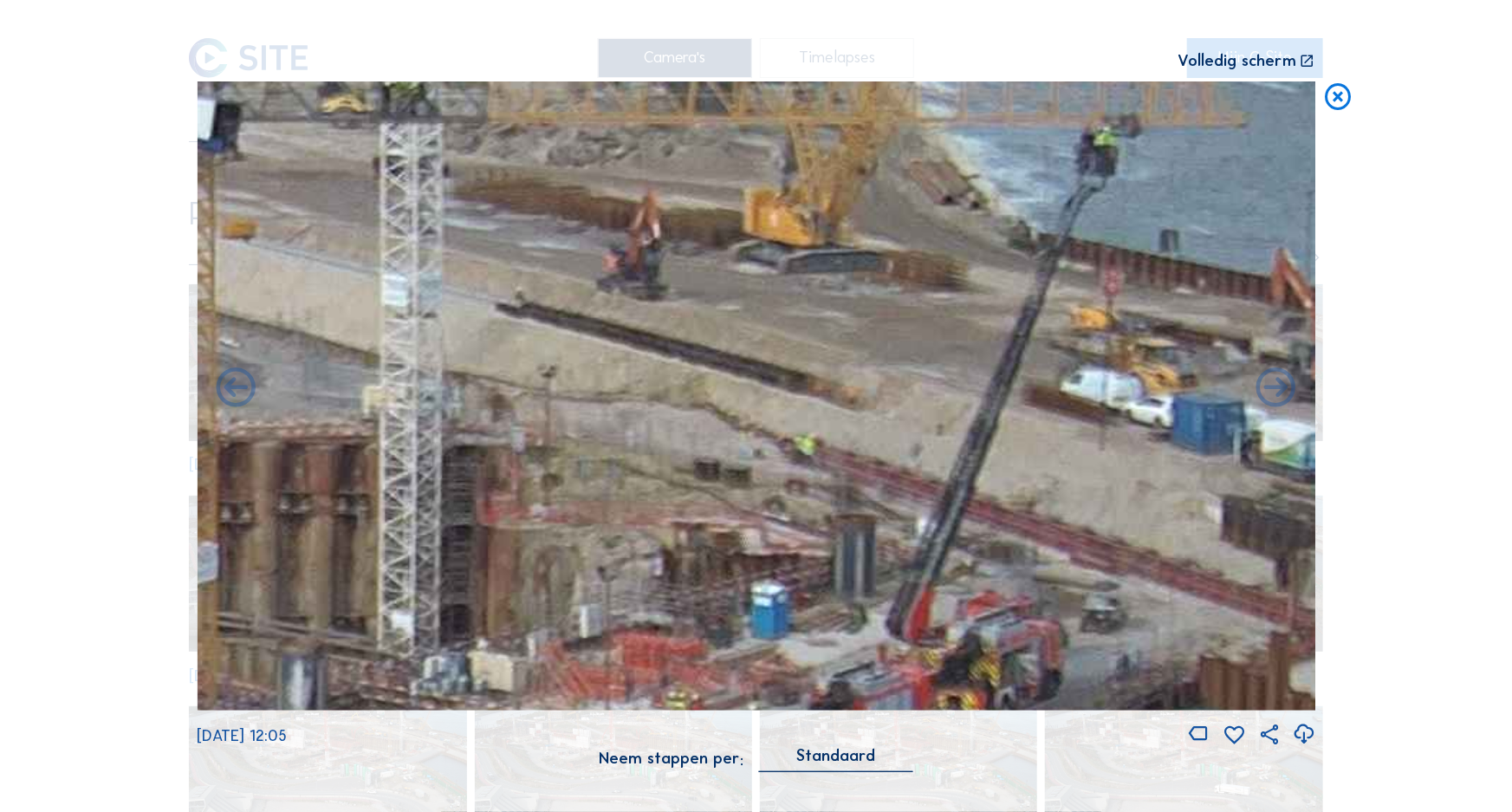
drag, startPoint x: 795, startPoint y: 438, endPoint x: 739, endPoint y: 367, distance: 90.4
click at [739, 367] on img at bounding box center [756, 395] width 1118 height 629
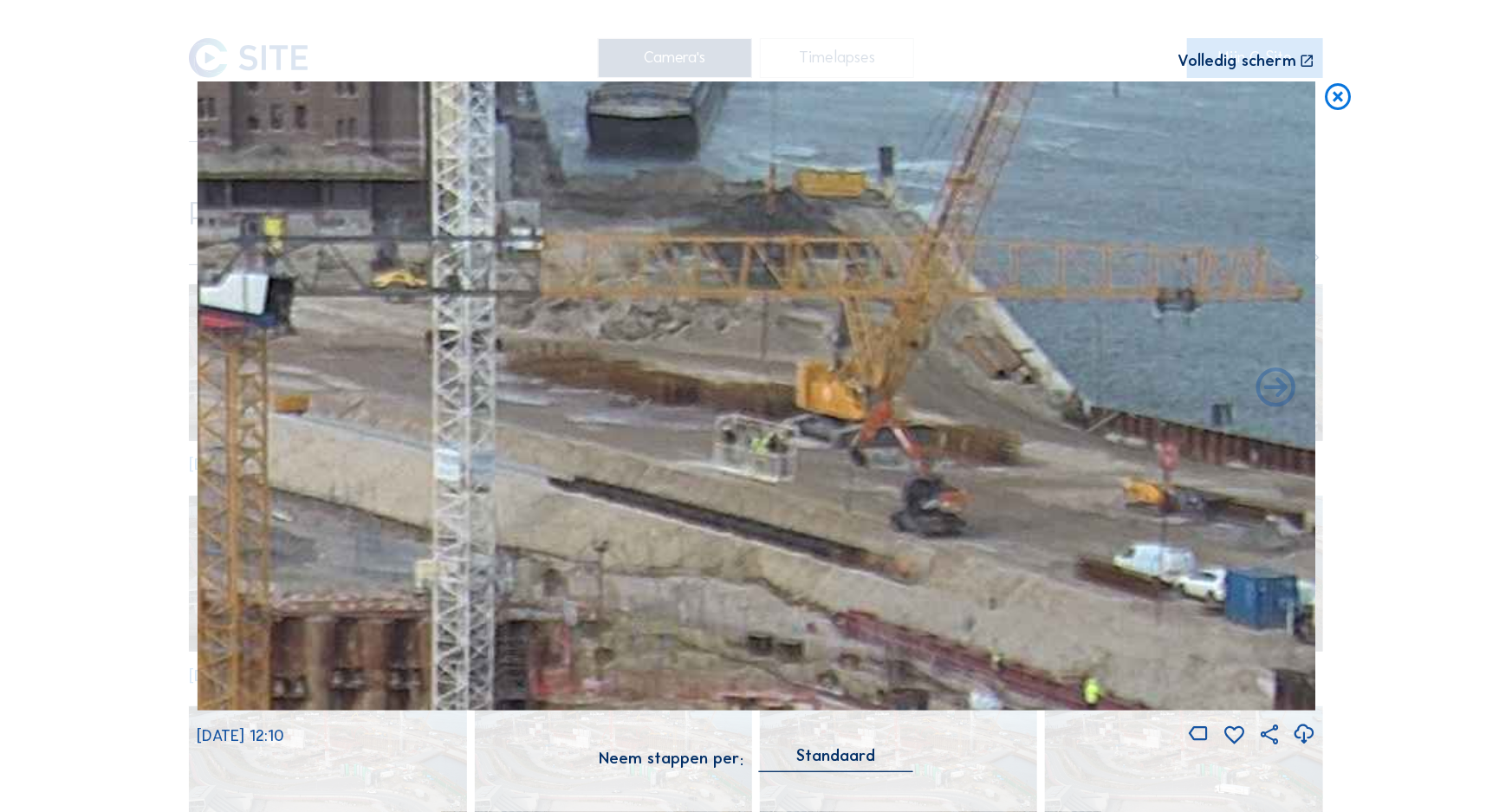
drag, startPoint x: 816, startPoint y: 440, endPoint x: 865, endPoint y: 586, distance: 154.0
click at [865, 586] on img at bounding box center [756, 395] width 1118 height 629
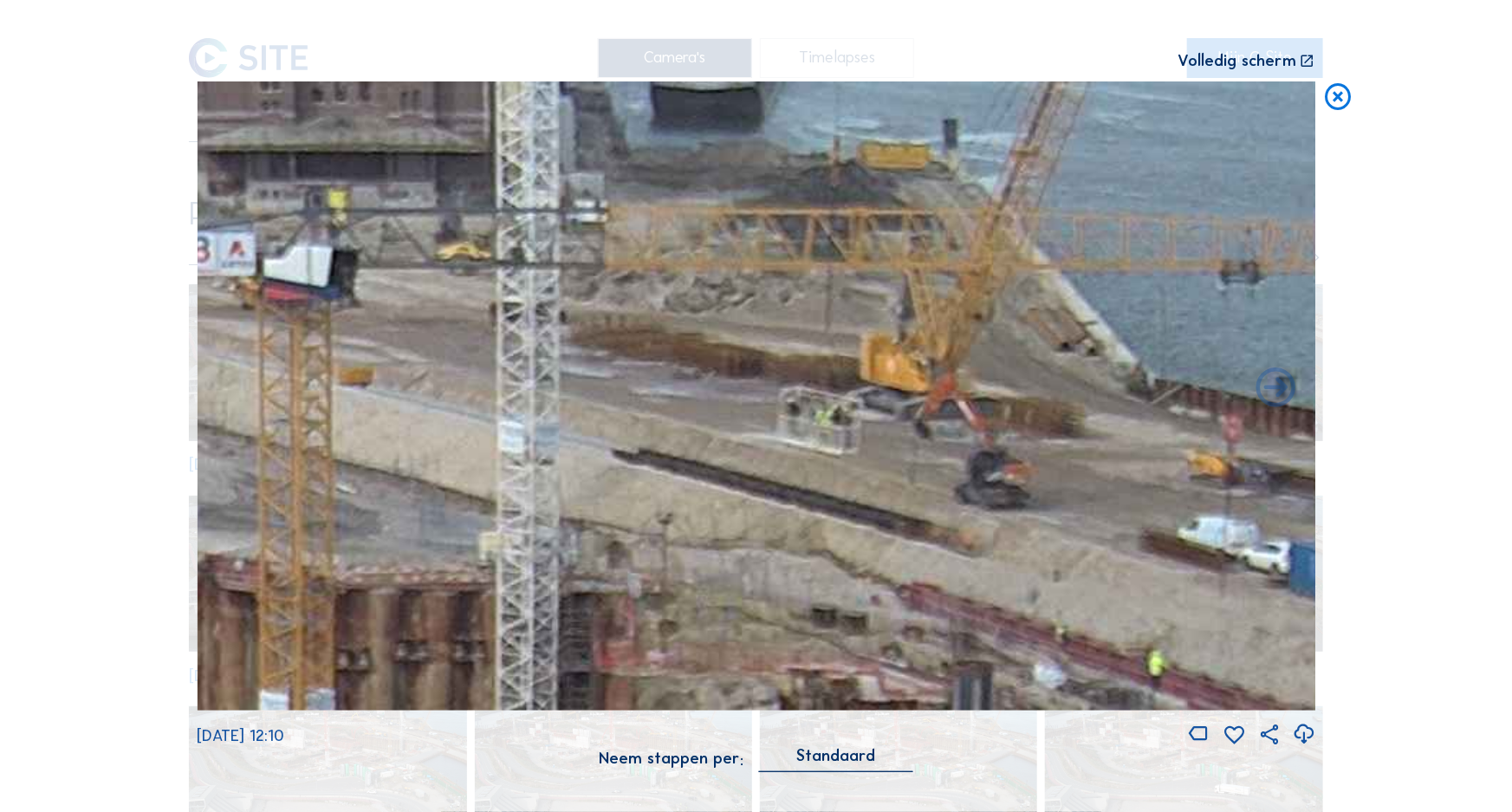
drag, startPoint x: 728, startPoint y: 524, endPoint x: 792, endPoint y: 482, distance: 76.6
click at [792, 482] on img at bounding box center [756, 395] width 1118 height 629
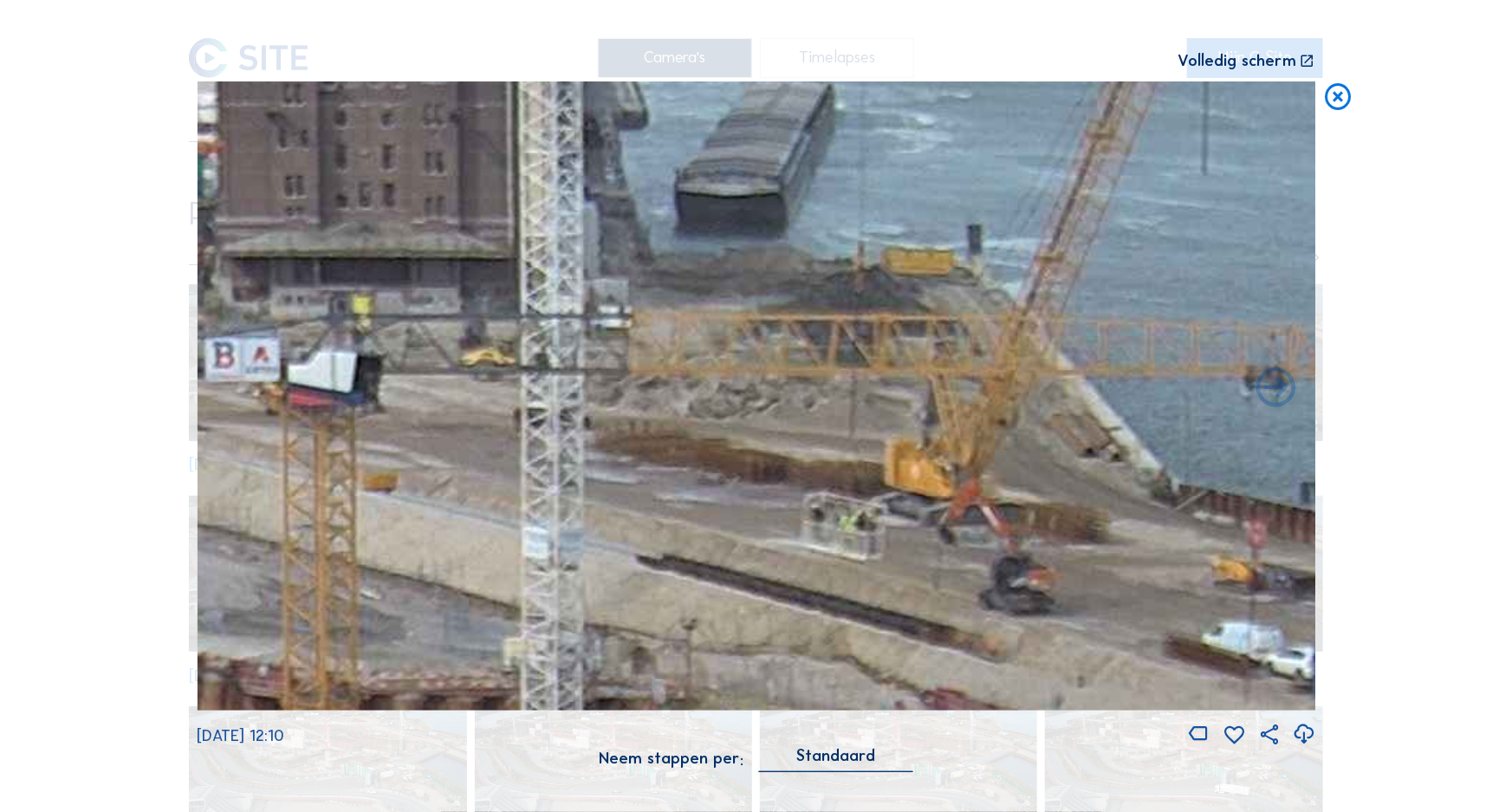
drag, startPoint x: 788, startPoint y: 389, endPoint x: 807, endPoint y: 443, distance: 57.2
click at [807, 443] on img at bounding box center [756, 395] width 1118 height 629
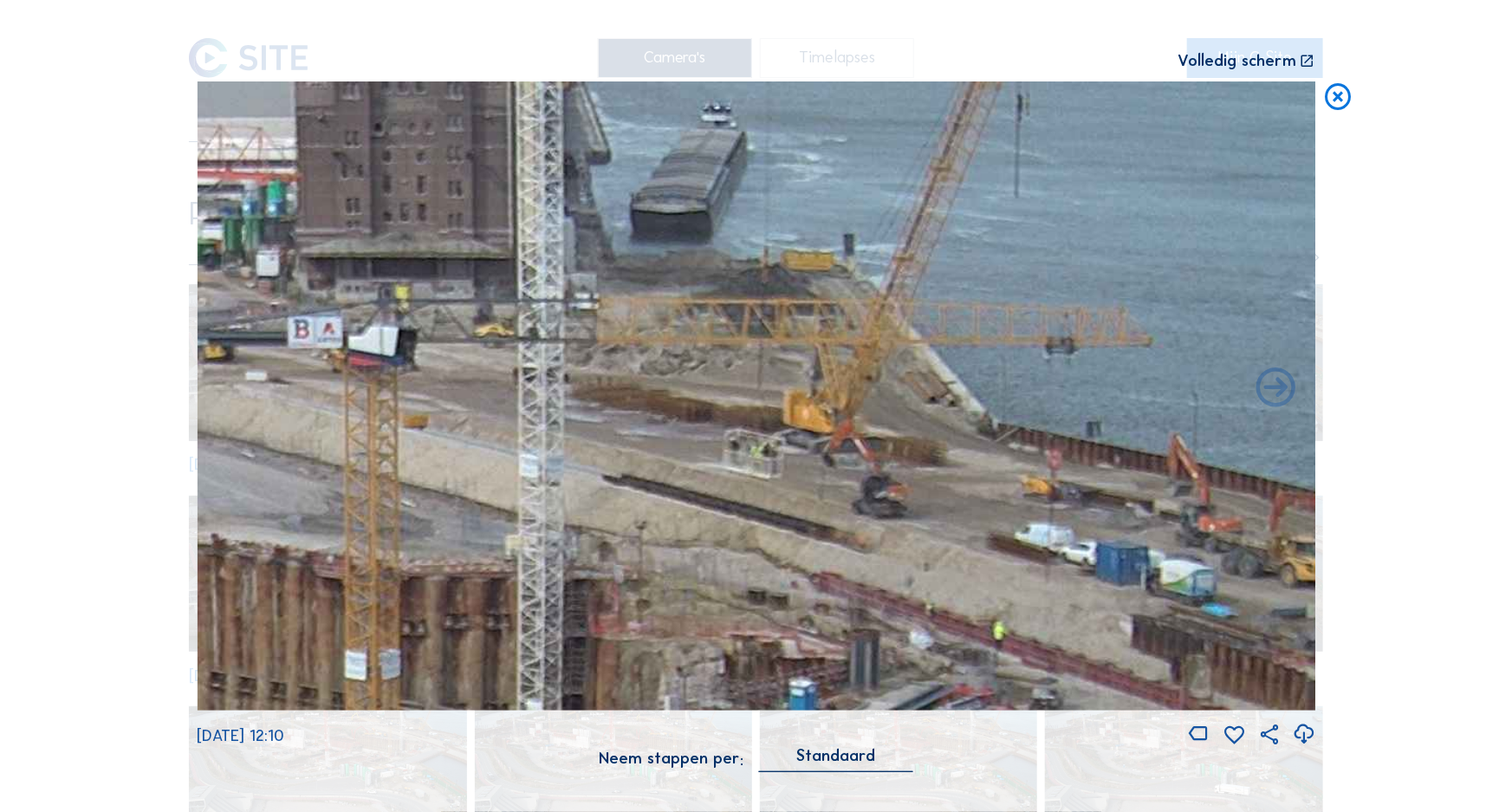
drag, startPoint x: 767, startPoint y: 493, endPoint x: 710, endPoint y: 552, distance: 82.0
click at [710, 552] on img at bounding box center [756, 395] width 1118 height 629
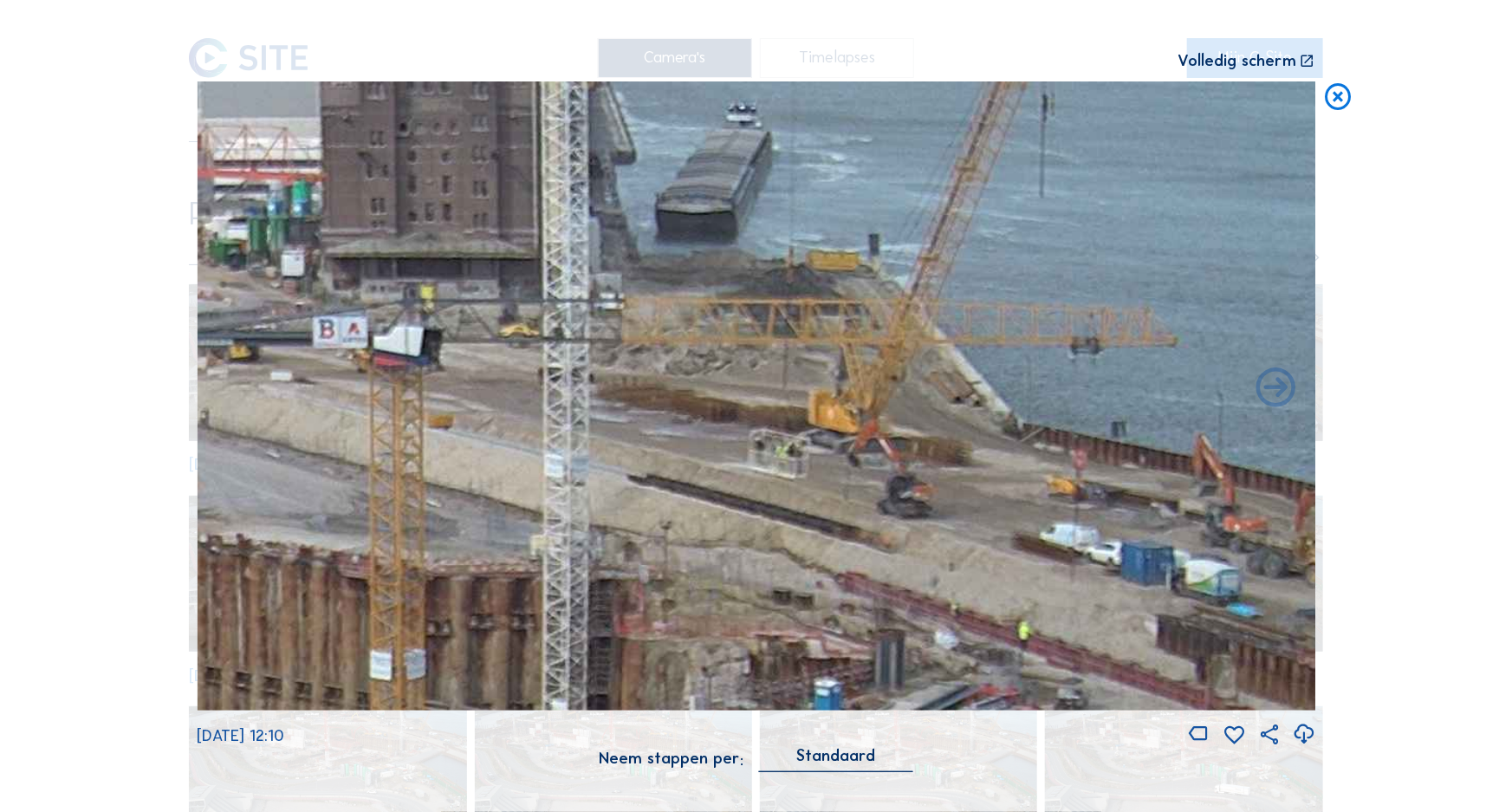
drag, startPoint x: 684, startPoint y: 353, endPoint x: 702, endPoint y: 495, distance: 143.1
click at [706, 515] on img at bounding box center [756, 395] width 1118 height 629
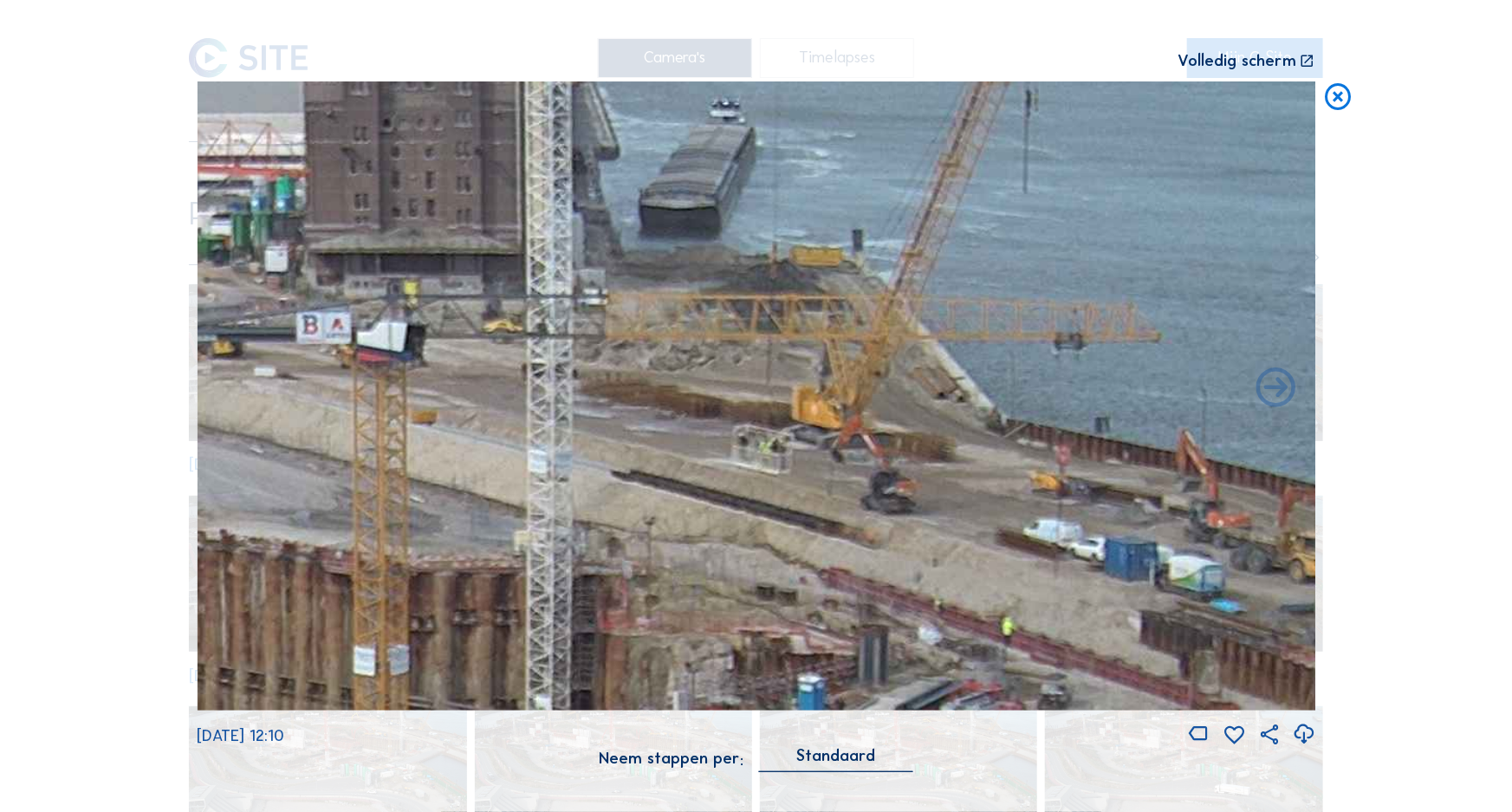
drag, startPoint x: 720, startPoint y: 468, endPoint x: 707, endPoint y: 480, distance: 17.7
click at [707, 479] on img at bounding box center [756, 395] width 1118 height 629
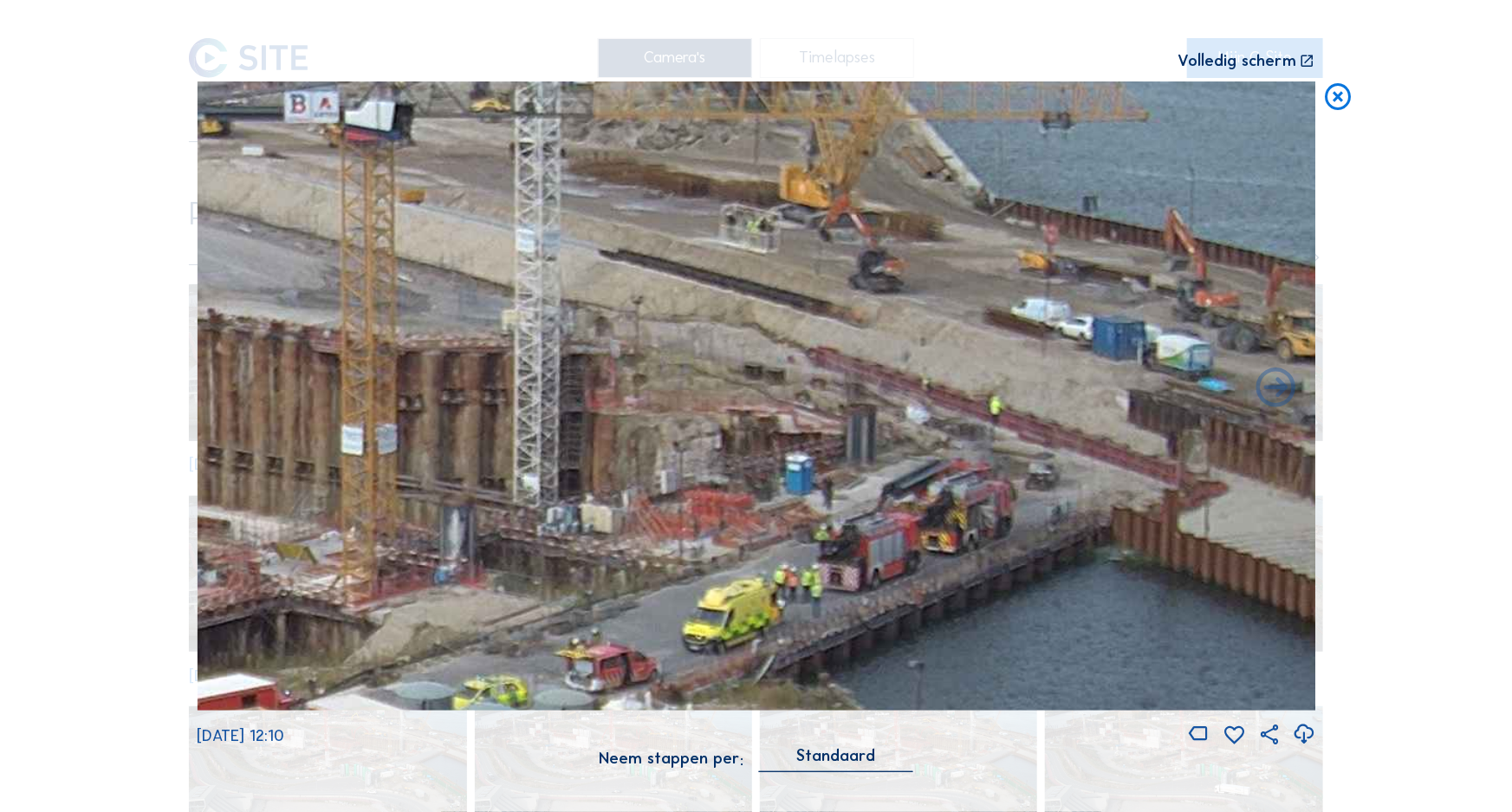
drag, startPoint x: 978, startPoint y: 479, endPoint x: 975, endPoint y: 302, distance: 177.0
click at [975, 302] on img at bounding box center [756, 395] width 1118 height 629
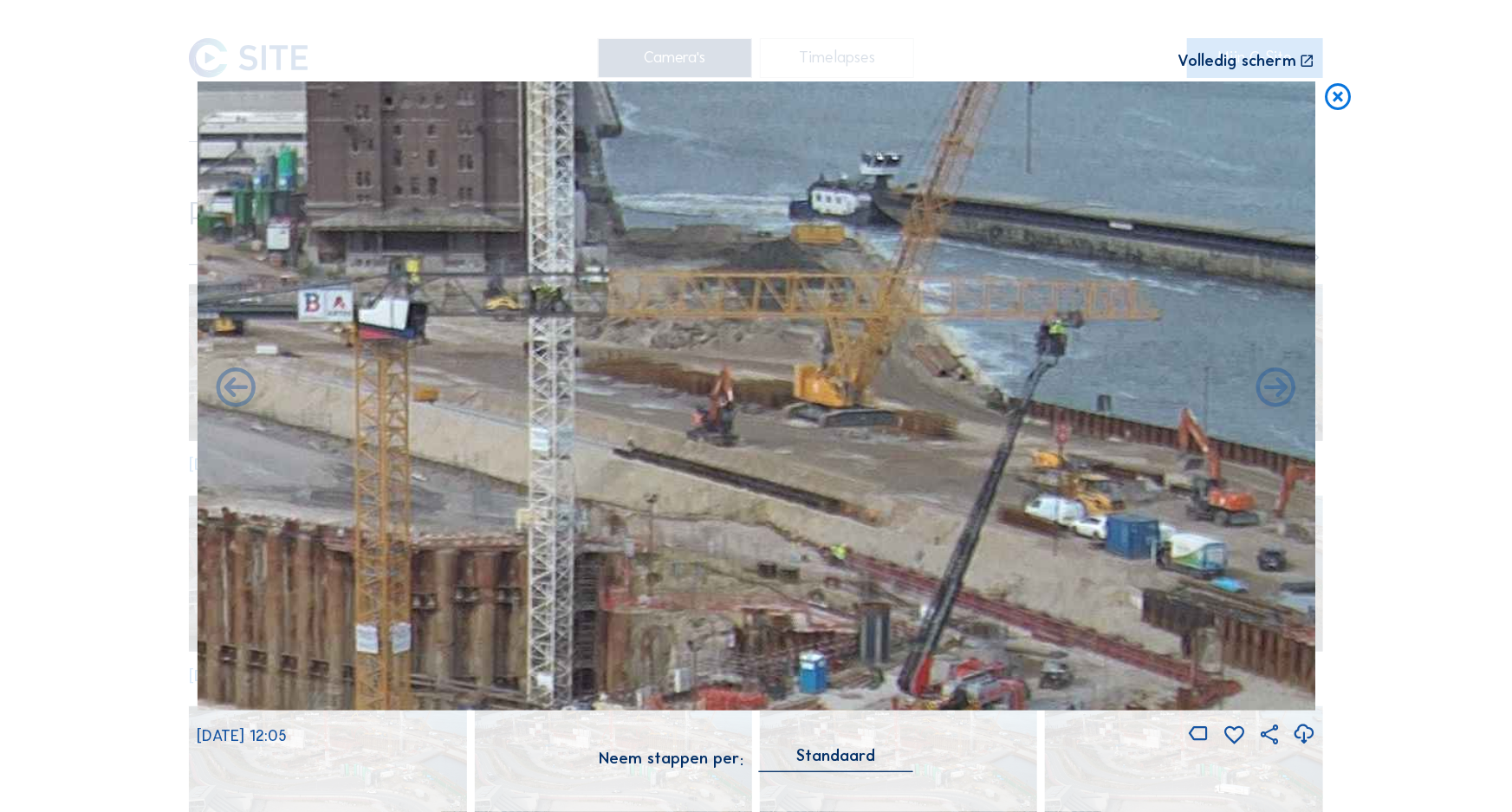
drag, startPoint x: 726, startPoint y: 357, endPoint x: 740, endPoint y: 561, distance: 204.5
click at [740, 561] on img at bounding box center [756, 395] width 1118 height 629
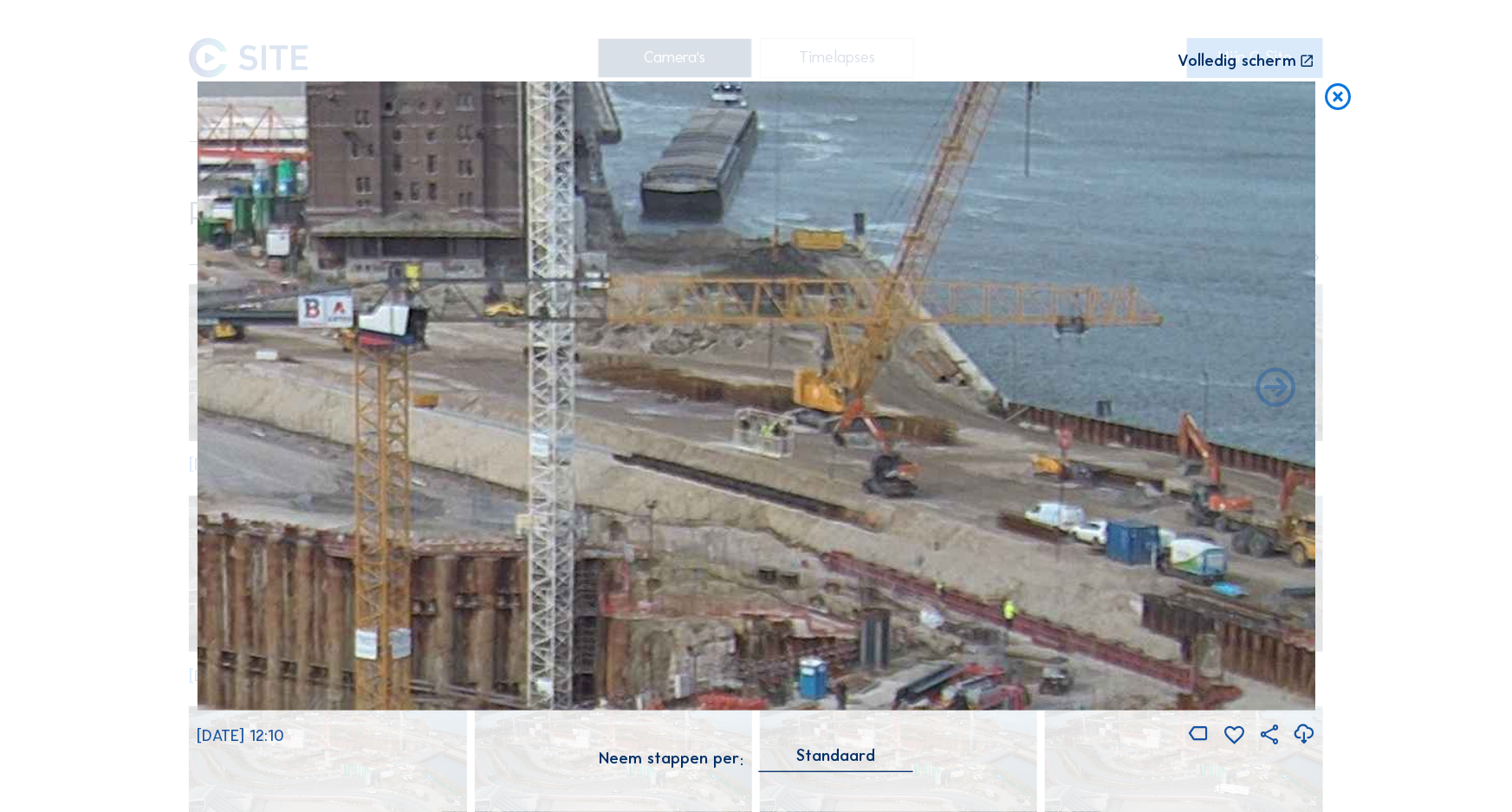
click at [1340, 106] on icon at bounding box center [1339, 97] width 32 height 32
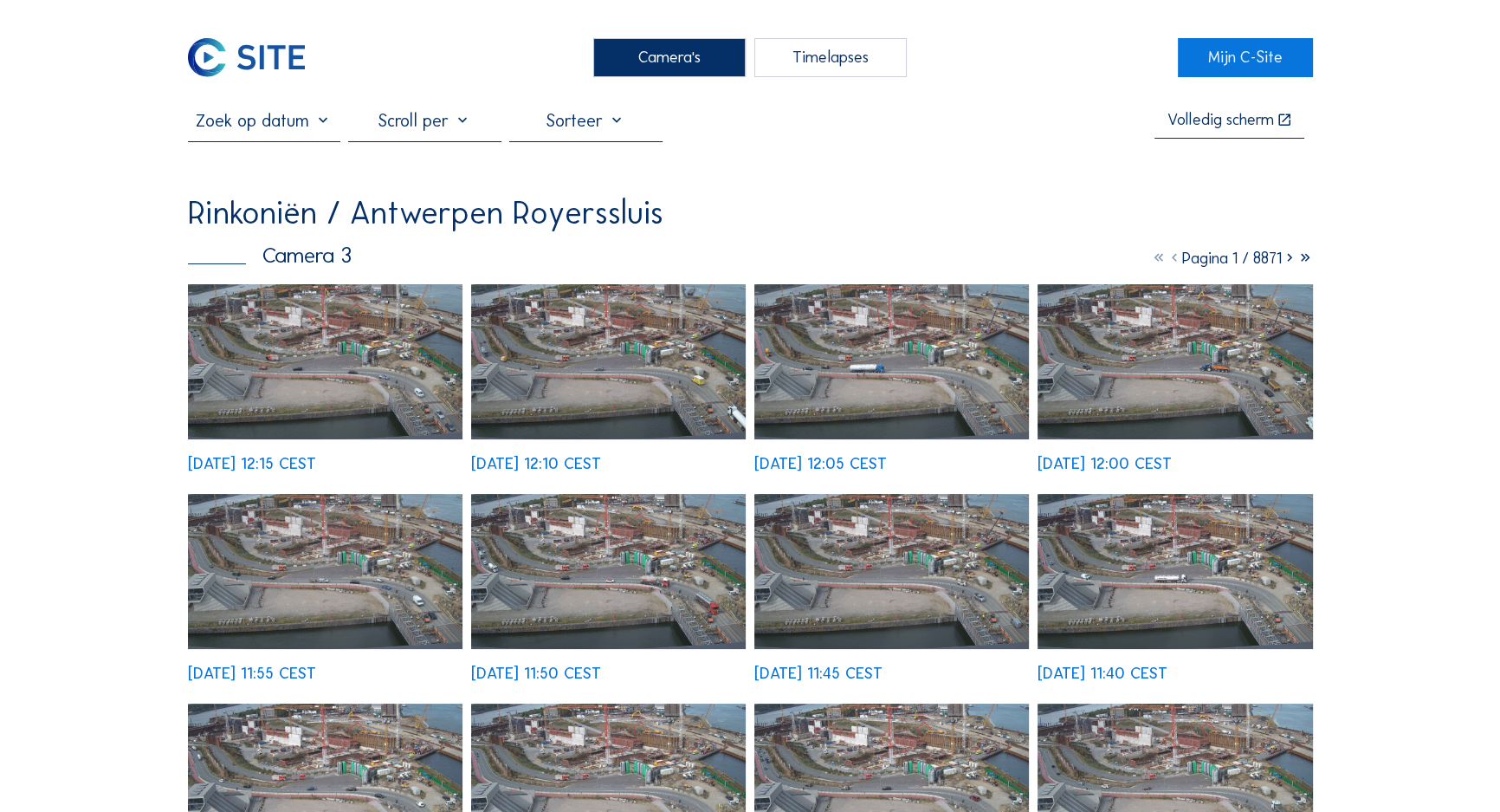
click at [361, 352] on img at bounding box center [326, 361] width 275 height 155
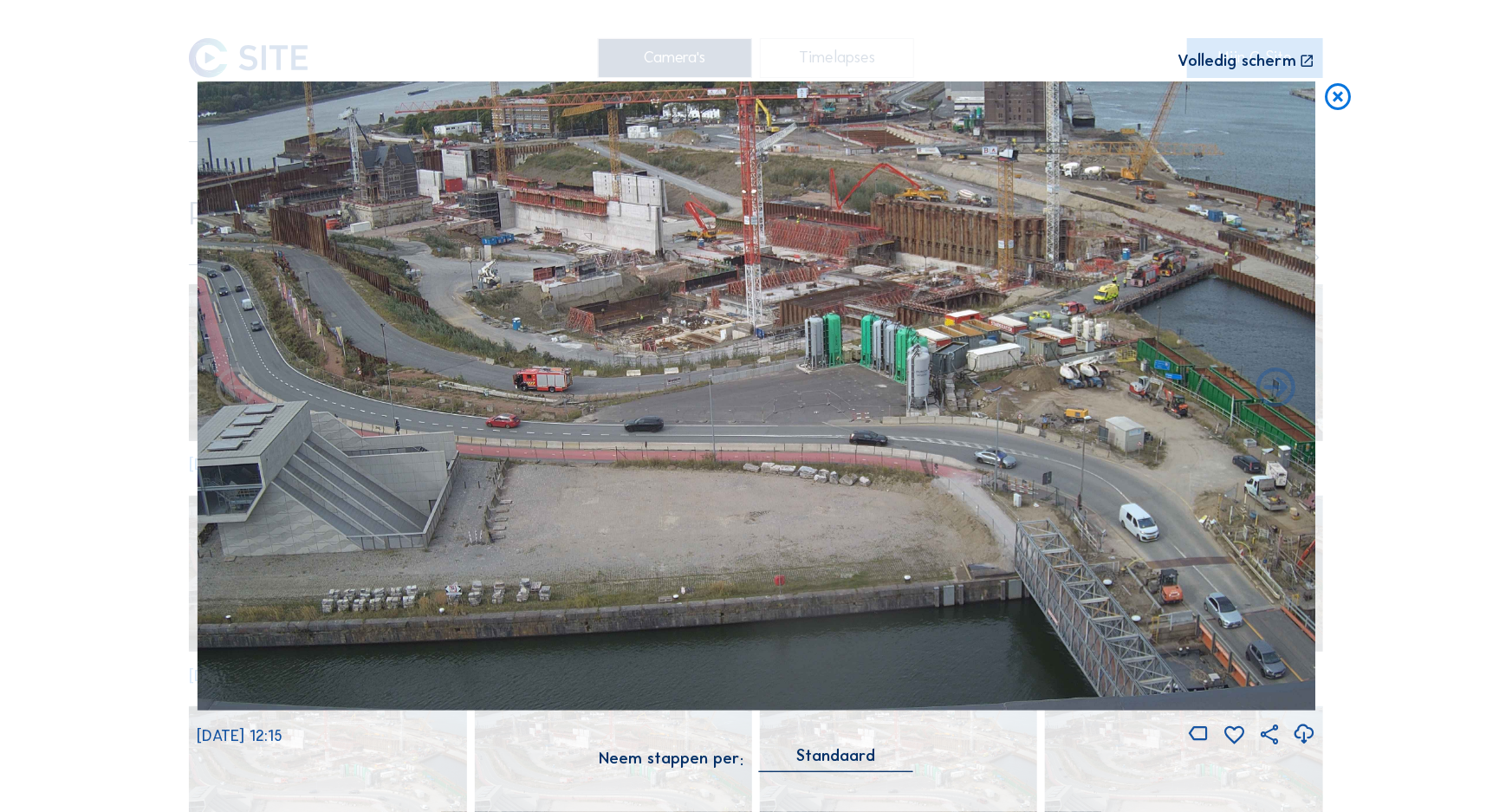
click at [1345, 90] on icon at bounding box center [1339, 97] width 32 height 32
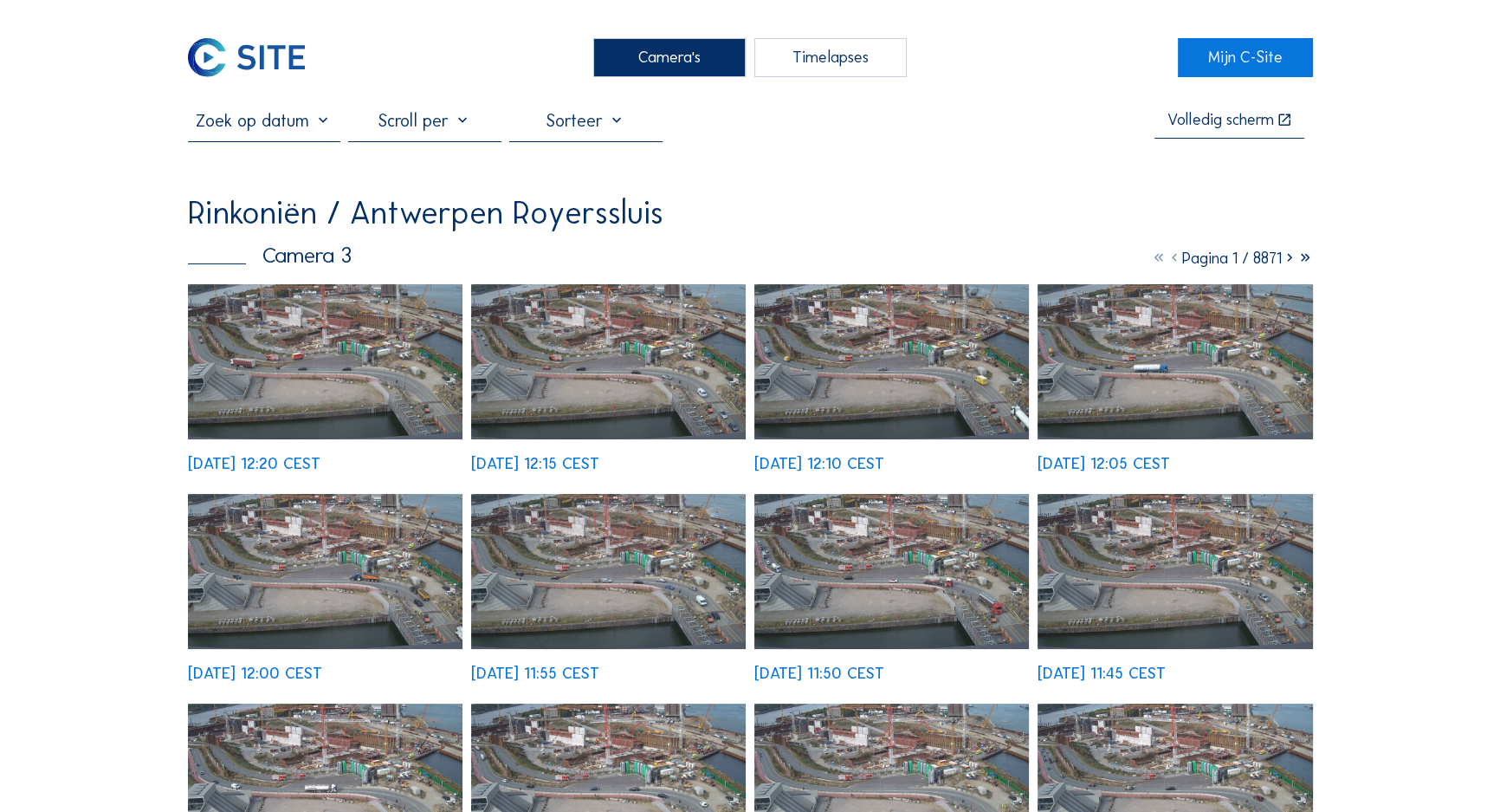
click at [320, 456] on div "[DATE] 12:20 CEST" at bounding box center [254, 463] width 133 height 15
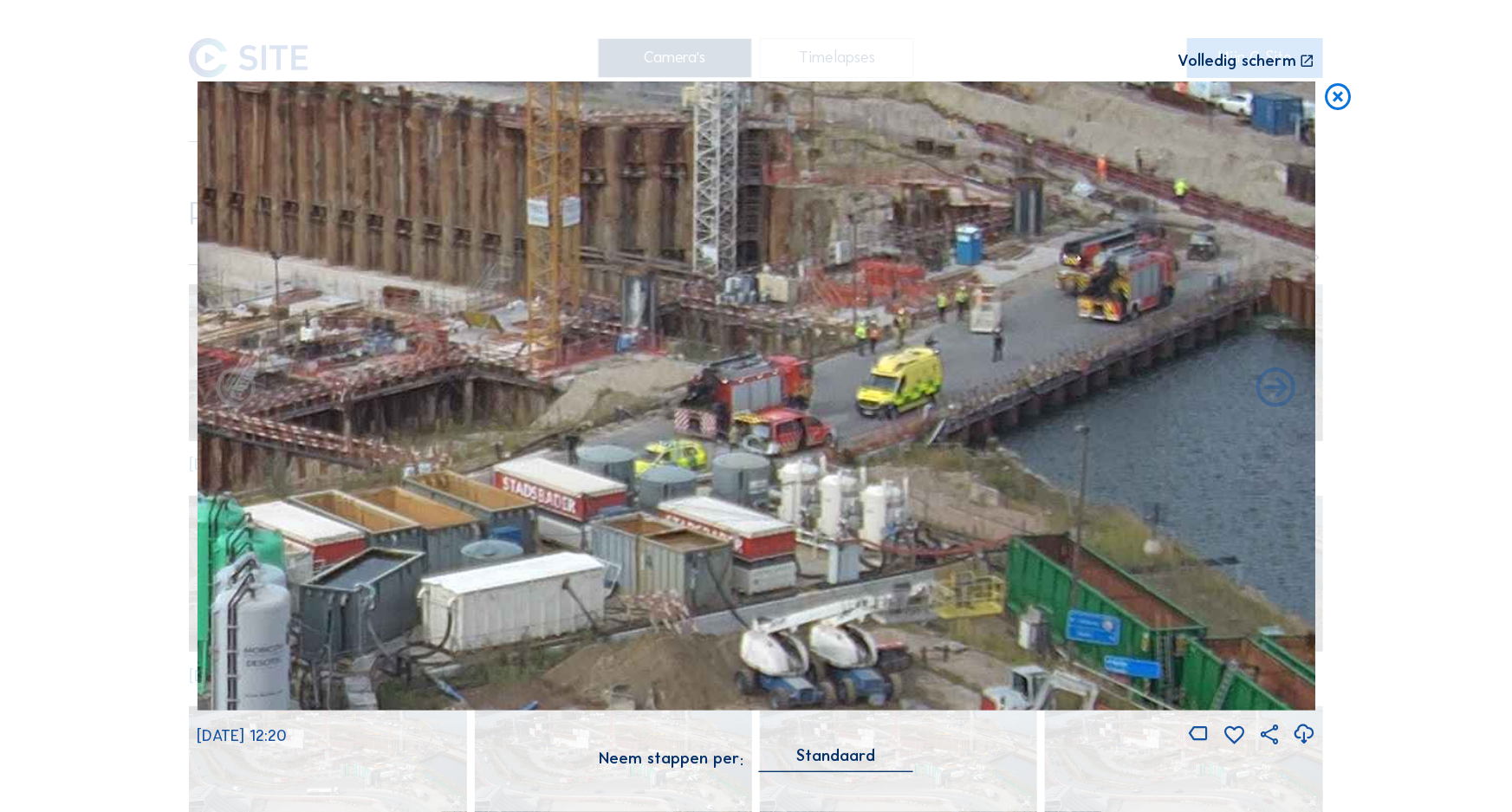
drag, startPoint x: 1100, startPoint y: 373, endPoint x: 1007, endPoint y: 422, distance: 105.1
click at [1007, 422] on img at bounding box center [756, 395] width 1118 height 629
click at [1342, 84] on icon at bounding box center [1339, 97] width 32 height 32
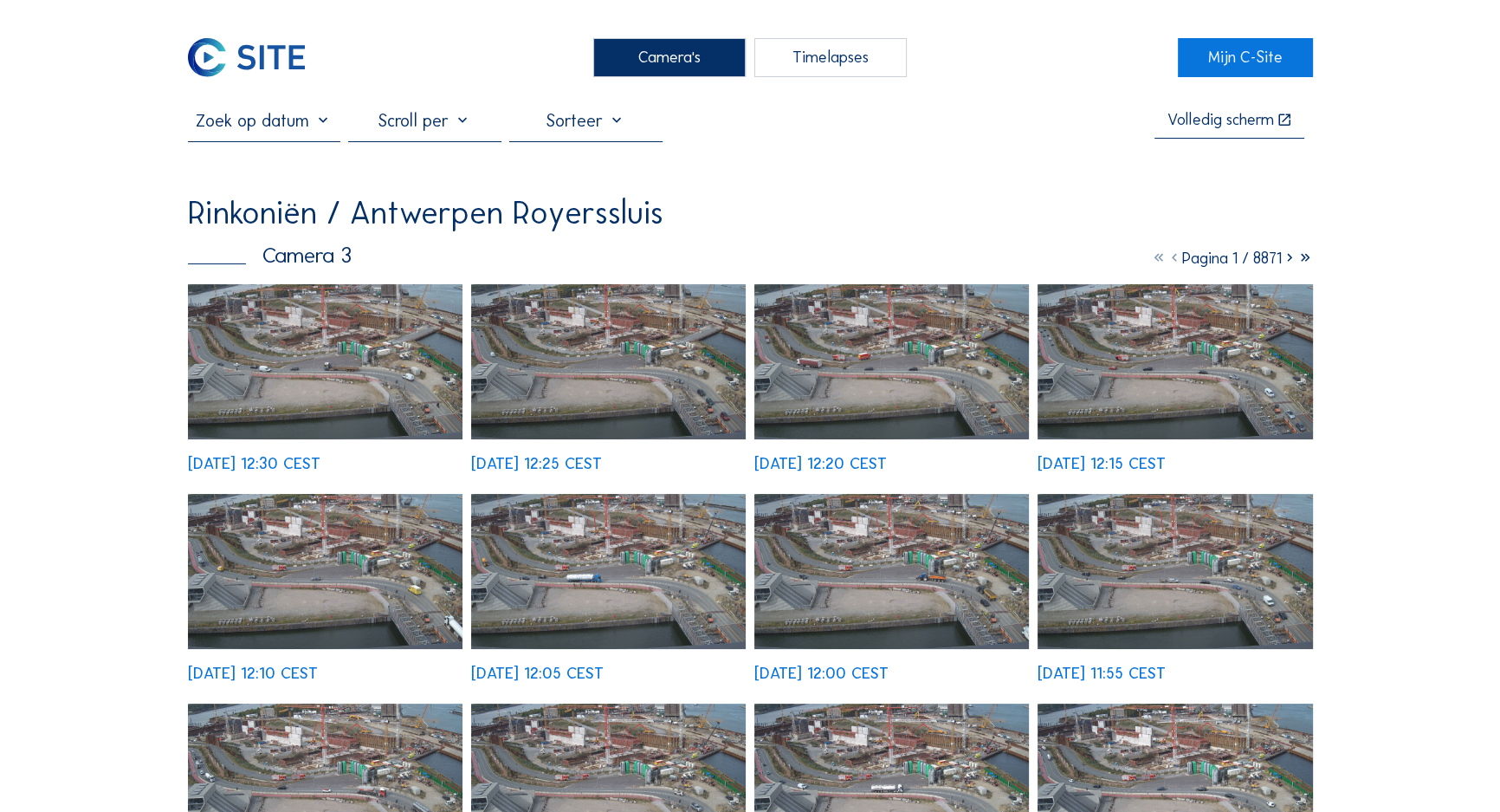
click at [227, 342] on img at bounding box center [326, 361] width 275 height 155
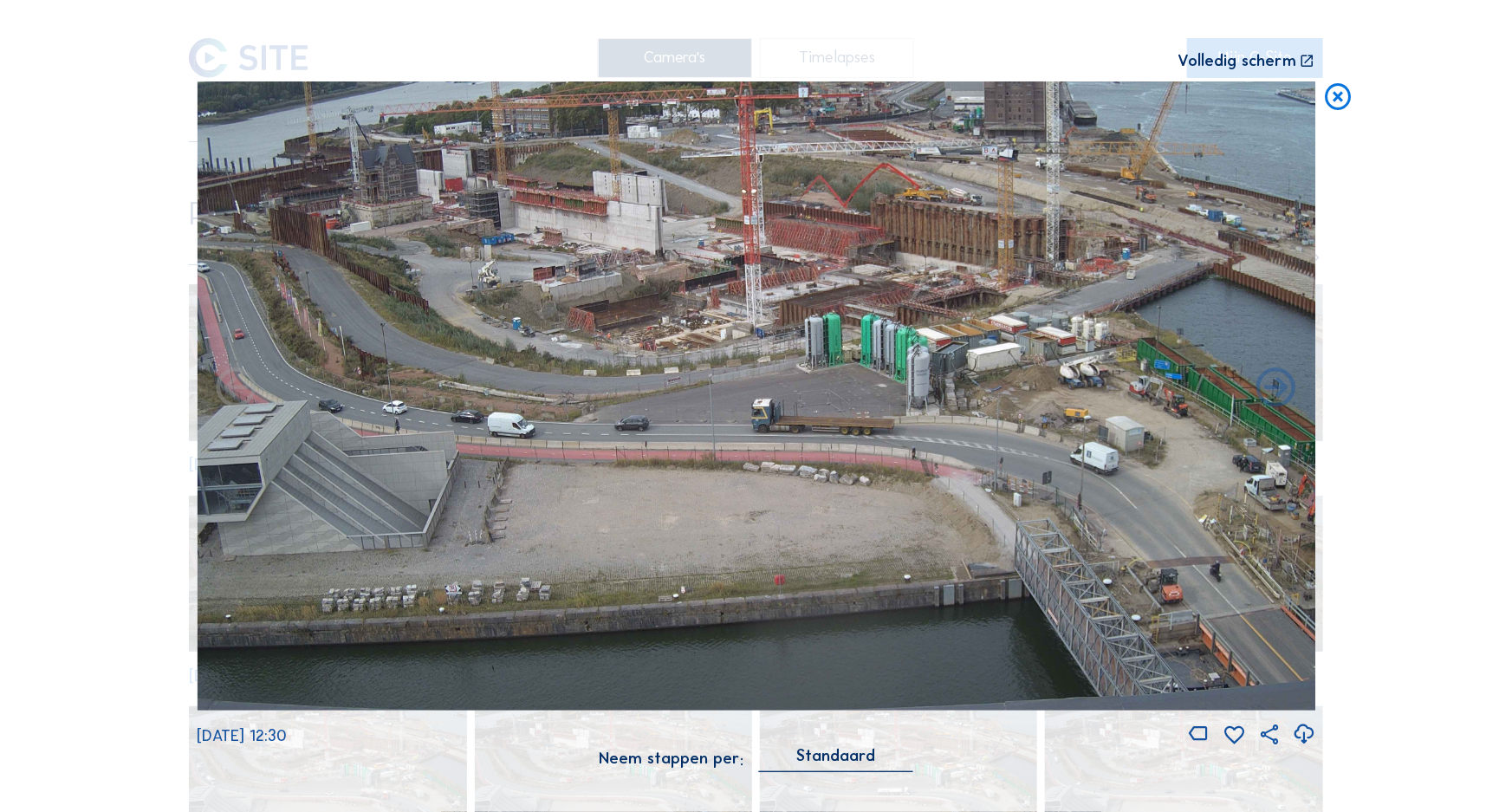
click at [231, 385] on icon at bounding box center [236, 390] width 48 height 48
click at [1264, 398] on icon at bounding box center [1277, 390] width 48 height 48
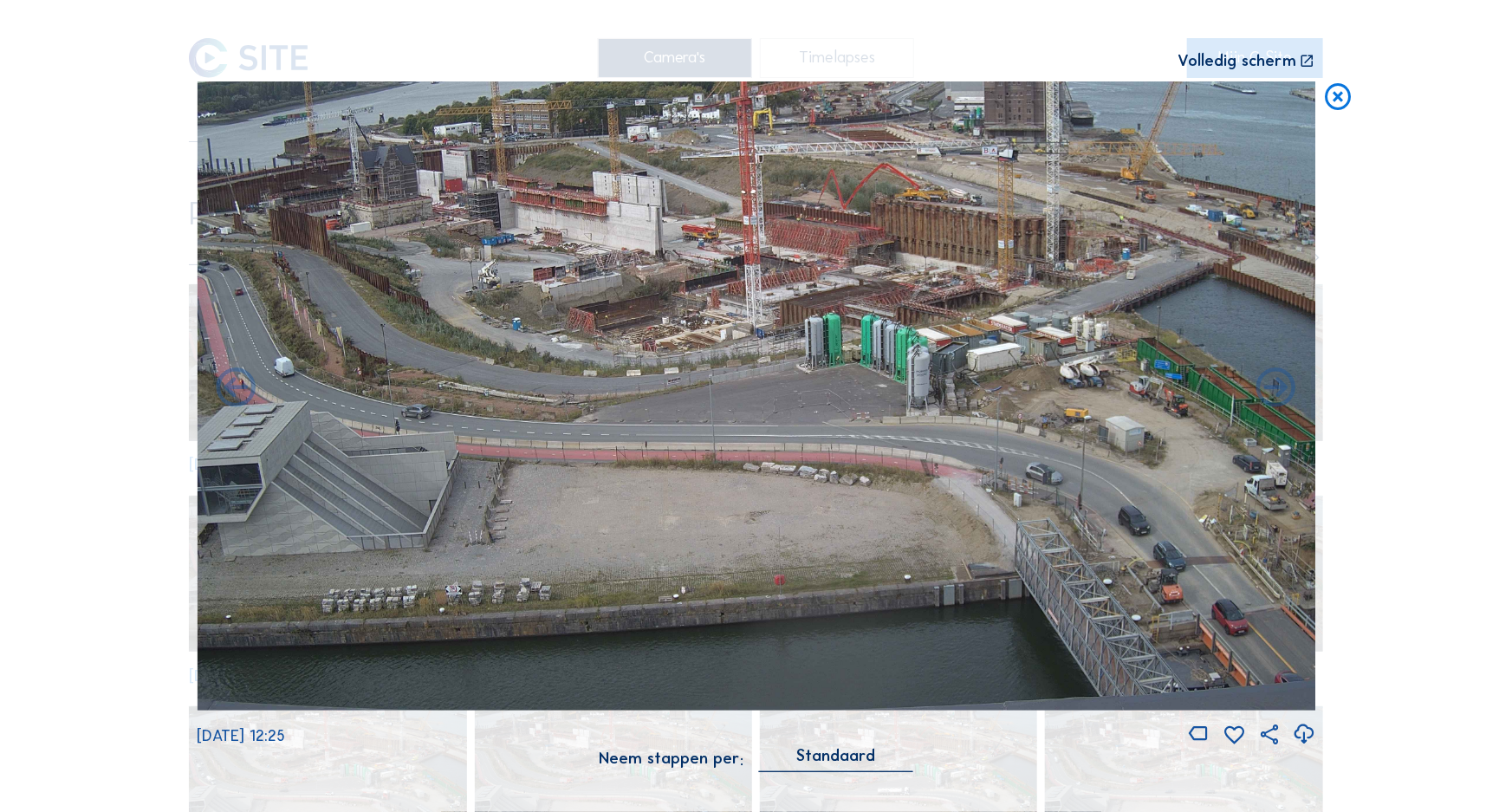
click at [1264, 398] on icon at bounding box center [1277, 390] width 48 height 48
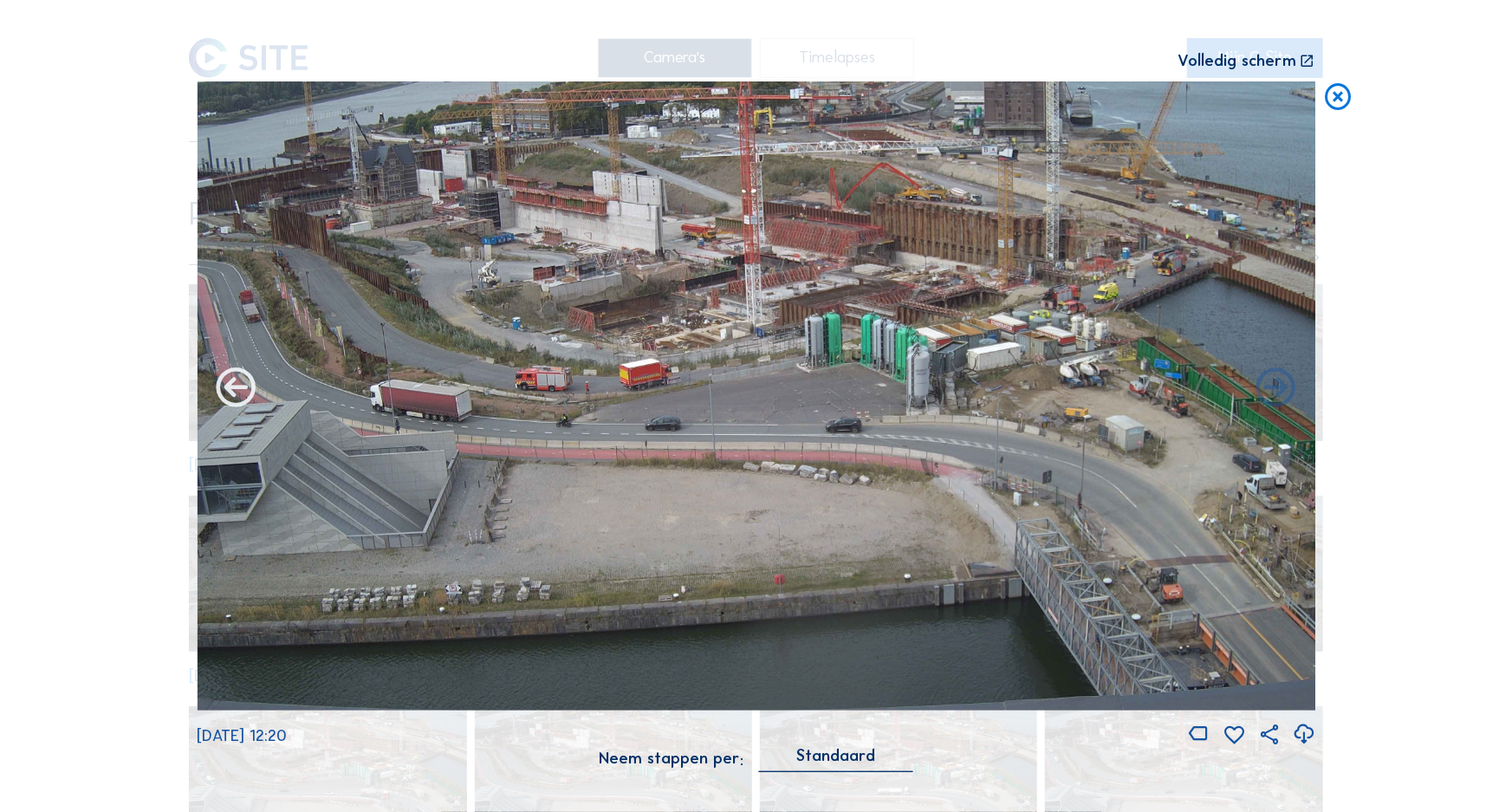
click at [226, 395] on icon at bounding box center [236, 390] width 48 height 48
click at [1332, 107] on icon at bounding box center [1339, 97] width 32 height 32
